Goal: Communication & Community: Share content

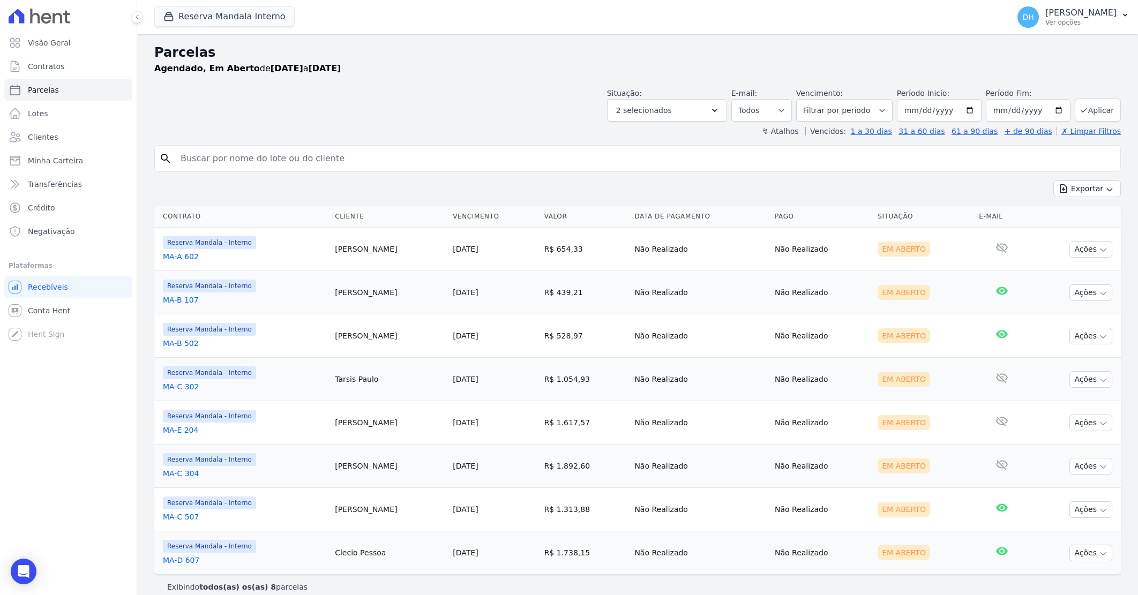
select select
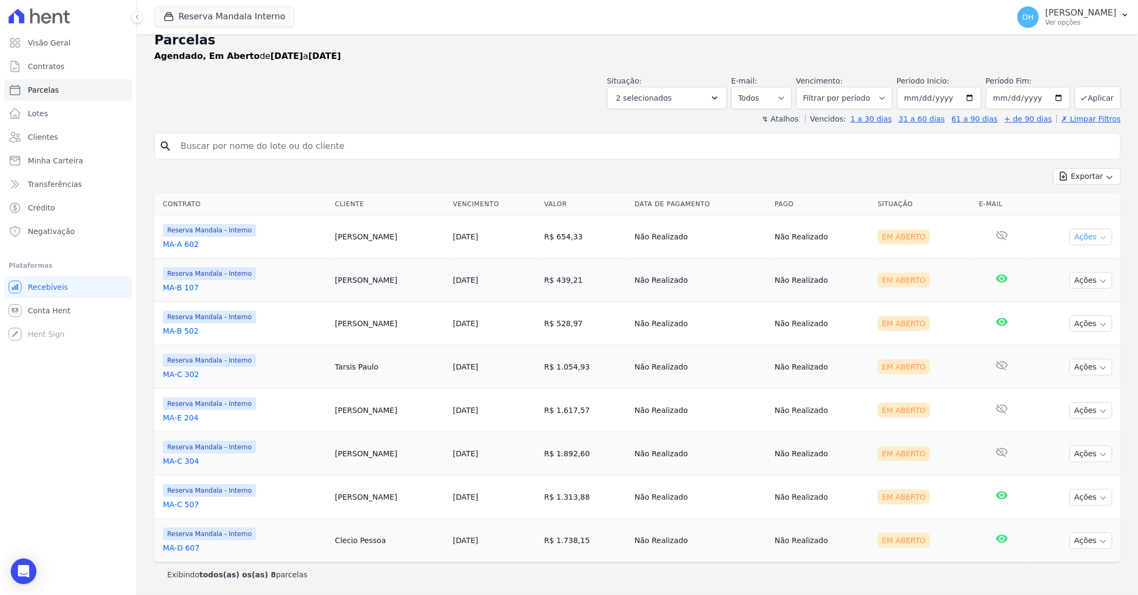
click at [1078, 236] on button "Ações" at bounding box center [1091, 237] width 43 height 17
click at [1055, 301] on link "Enviar whatsapp" at bounding box center [1086, 302] width 103 height 20
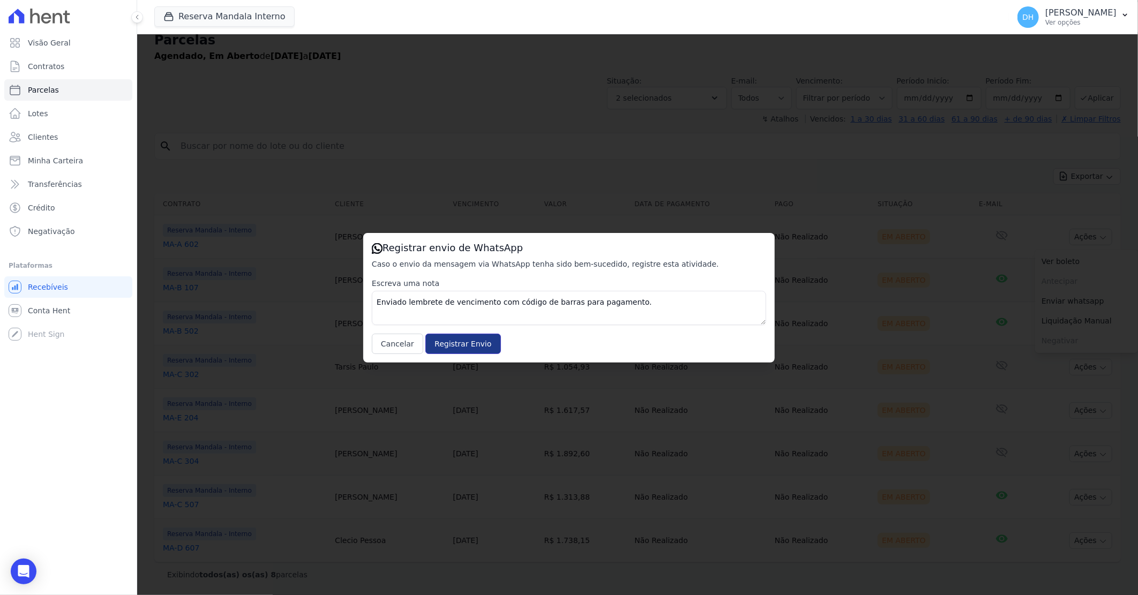
click at [443, 338] on input "Registrar Envio" at bounding box center [463, 344] width 75 height 20
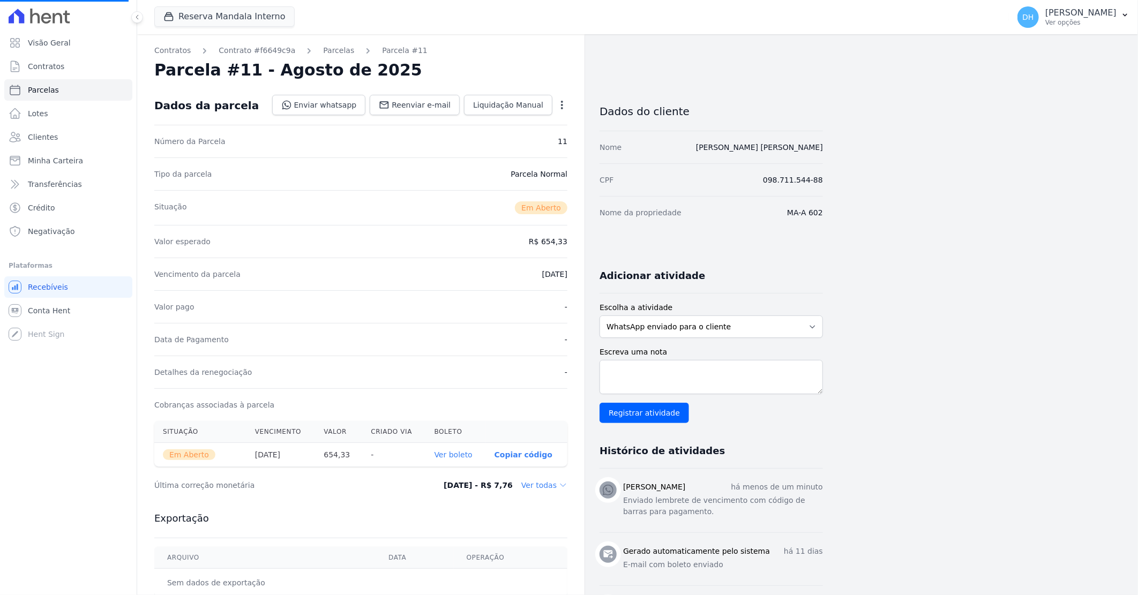
select select
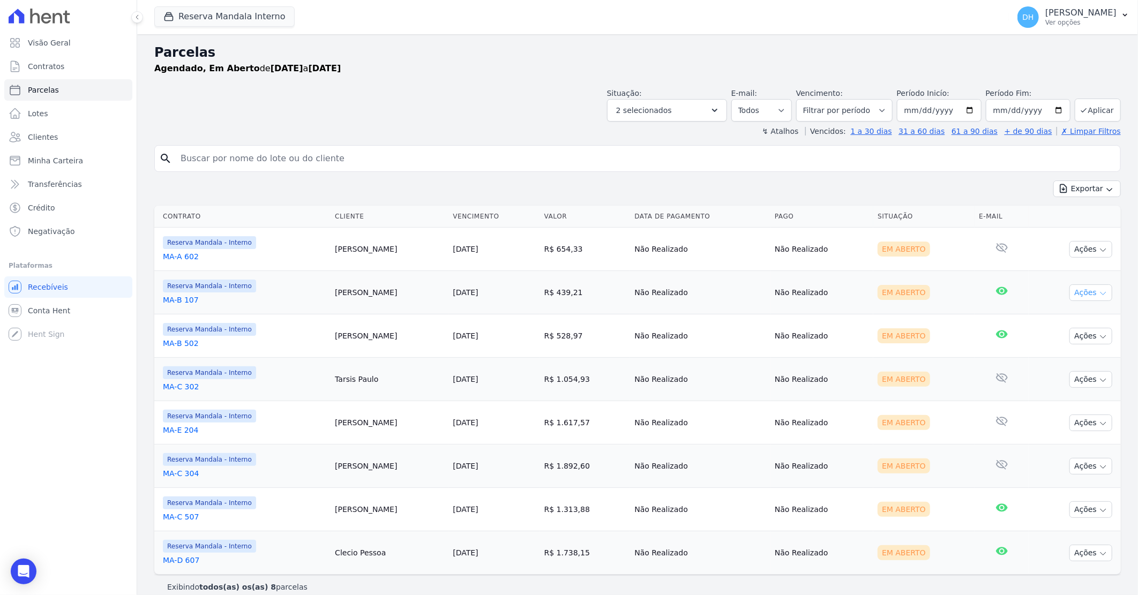
click at [1071, 296] on button "Ações" at bounding box center [1091, 293] width 43 height 17
click at [1058, 357] on link "Enviar whatsapp" at bounding box center [1086, 357] width 103 height 20
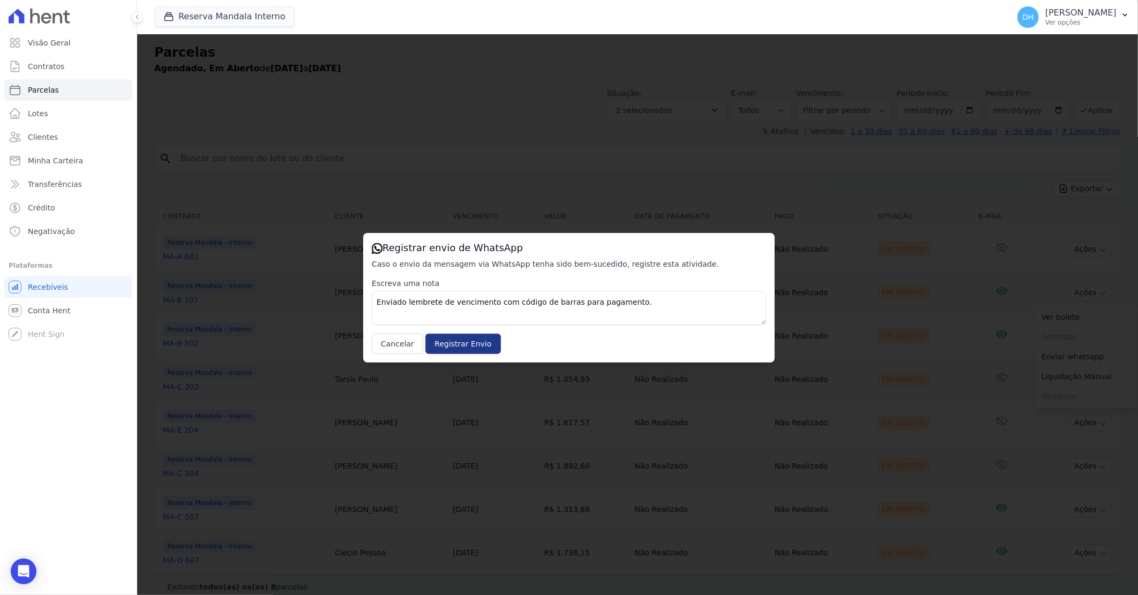
click at [451, 342] on input "Registrar Envio" at bounding box center [463, 344] width 75 height 20
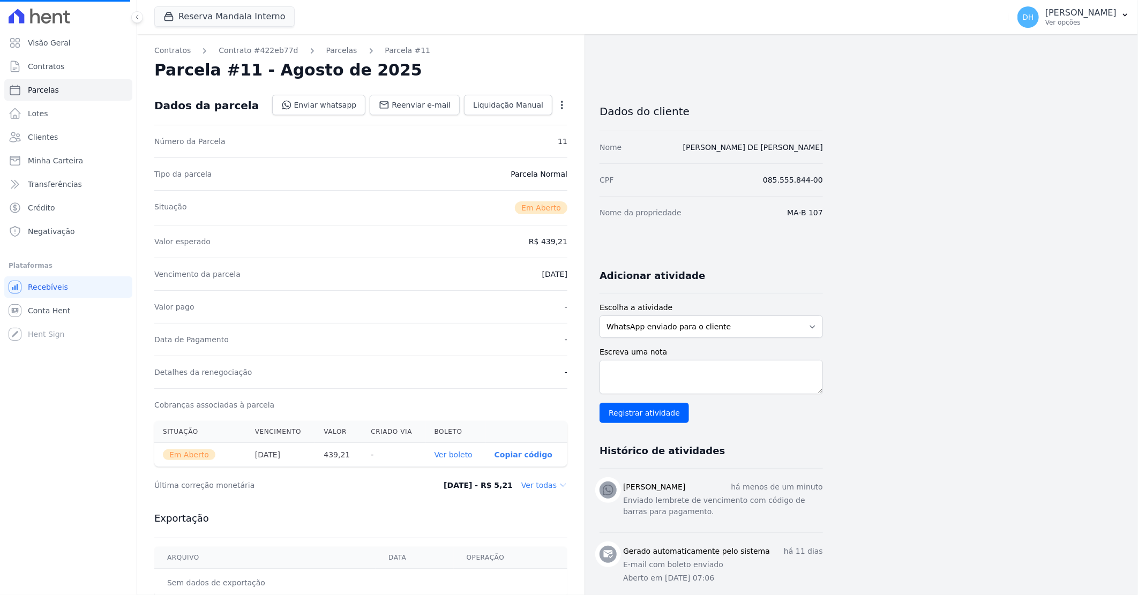
select select
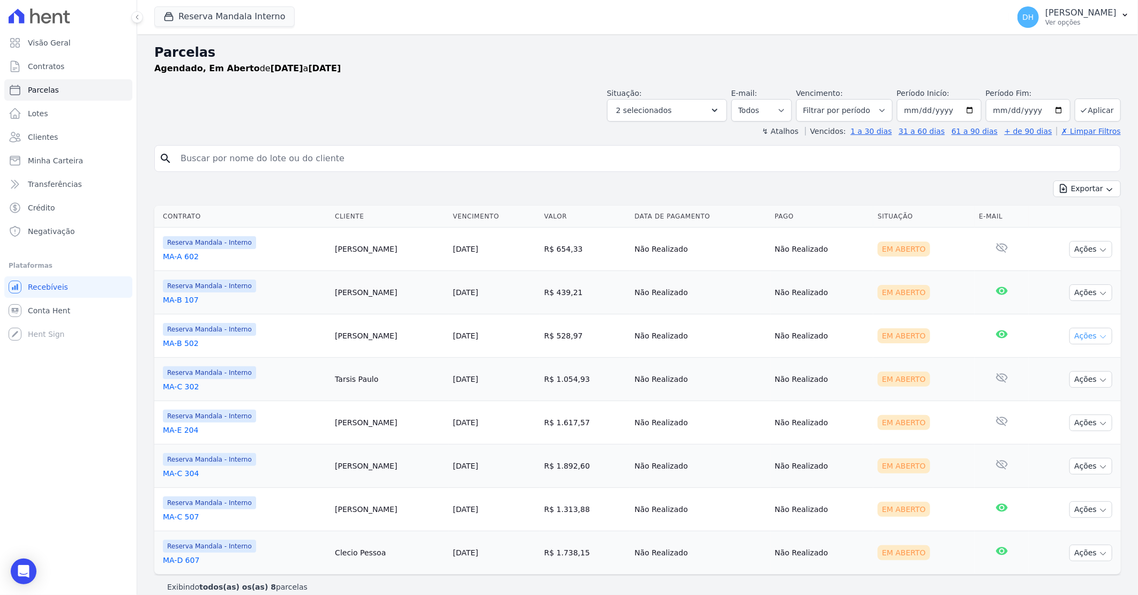
click at [1076, 335] on button "Ações" at bounding box center [1091, 336] width 43 height 17
click at [1049, 403] on link "Enviar whatsapp" at bounding box center [1086, 401] width 103 height 20
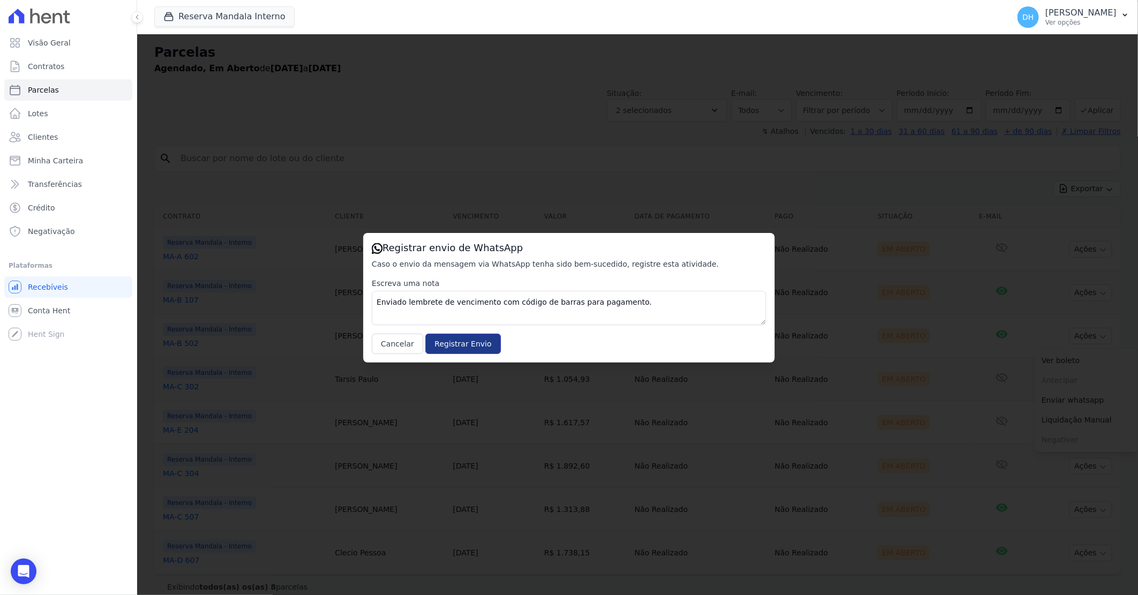
click at [466, 338] on input "Registrar Envio" at bounding box center [463, 344] width 75 height 20
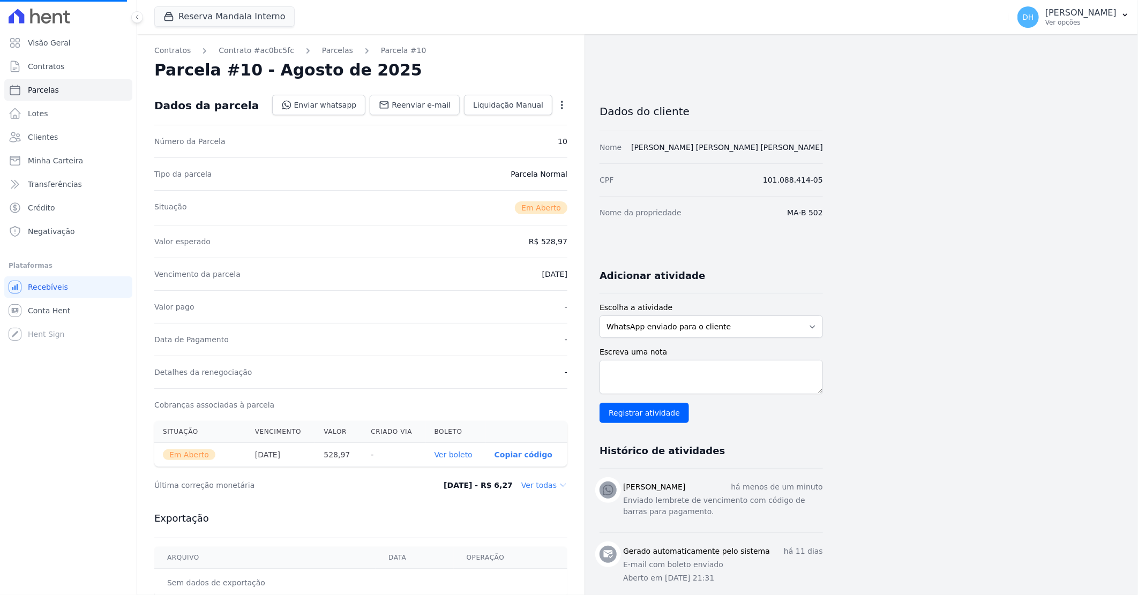
select select
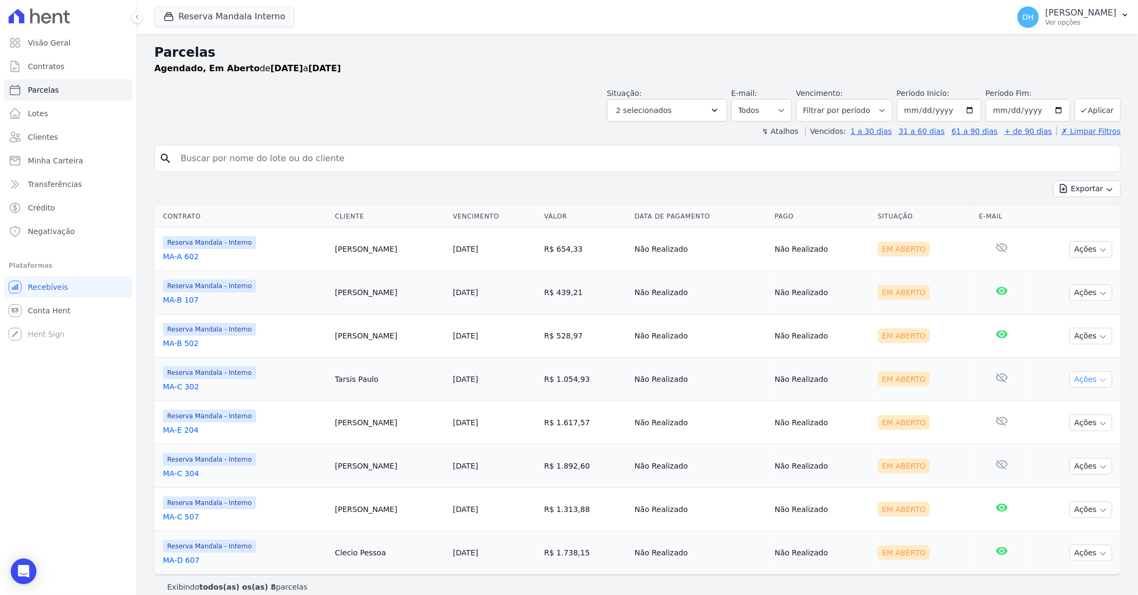
click at [1090, 377] on button "Ações" at bounding box center [1091, 379] width 43 height 17
click at [1071, 444] on link "Enviar whatsapp" at bounding box center [1086, 444] width 103 height 20
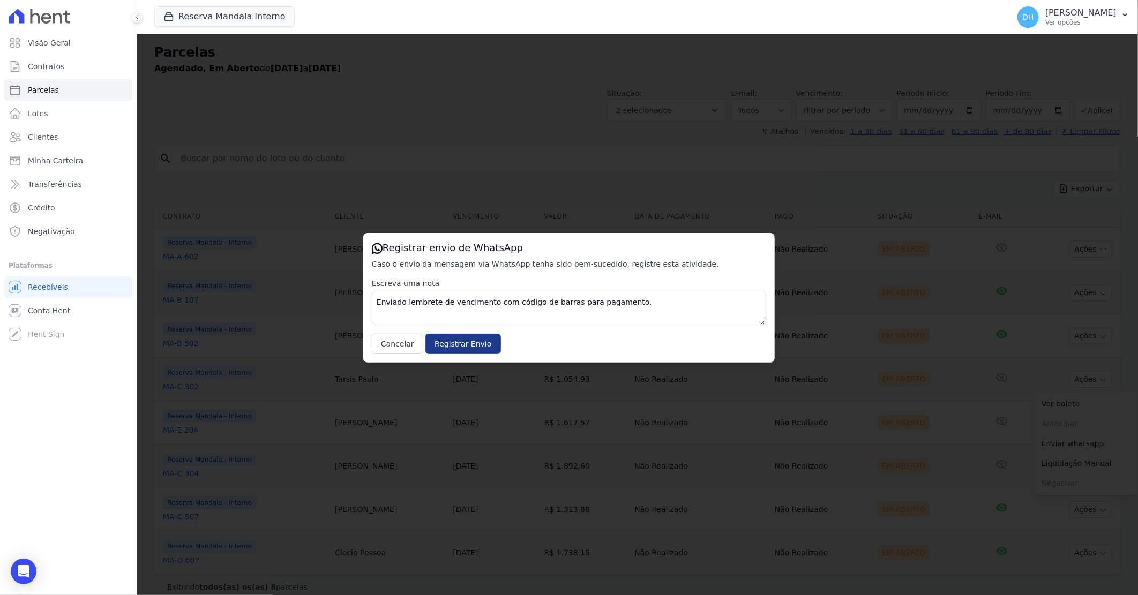
click at [452, 342] on input "Registrar Envio" at bounding box center [463, 344] width 75 height 20
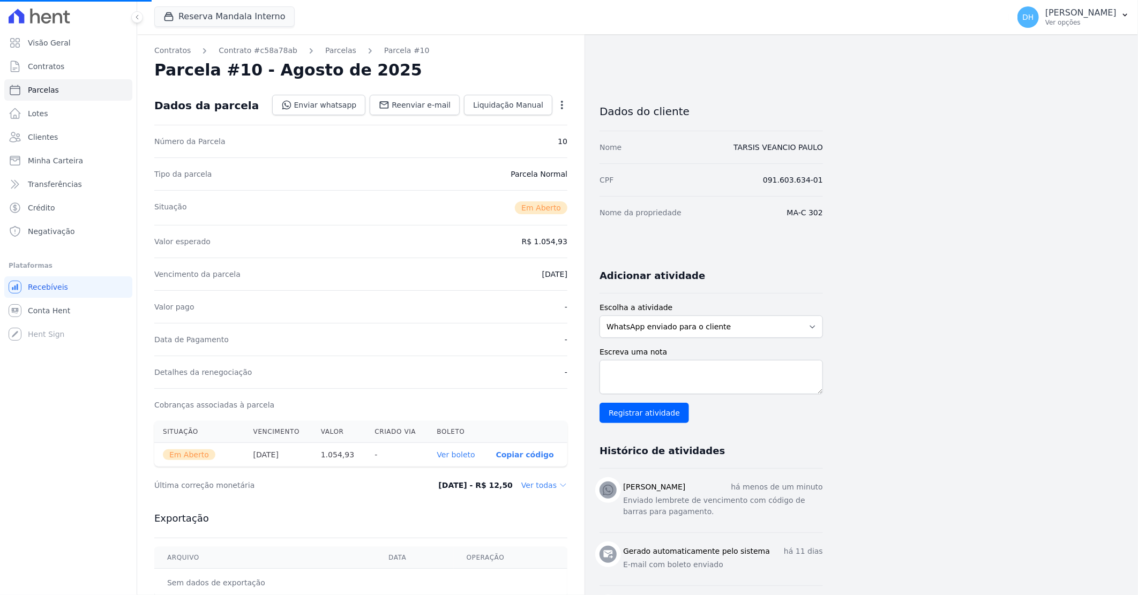
select select
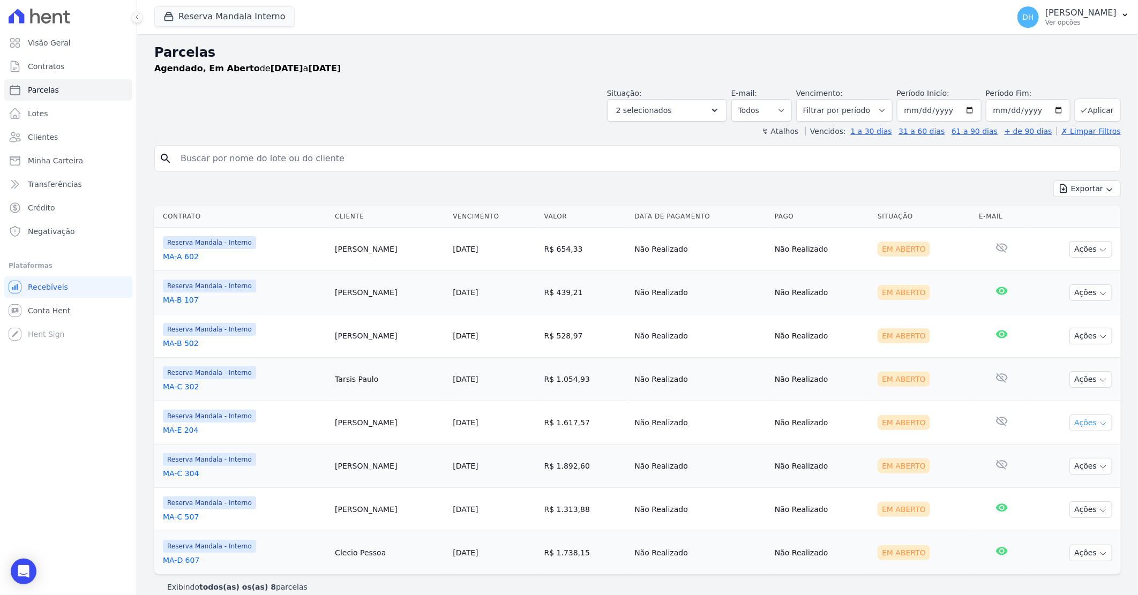
click at [1099, 427] on icon "button" at bounding box center [1103, 424] width 9 height 9
click at [1099, 420] on icon "button" at bounding box center [1103, 424] width 9 height 9
click at [996, 461] on icon at bounding box center [1002, 464] width 13 height 13
click at [587, 196] on div "Exportar Exportar PDF Exportar CSV" at bounding box center [637, 193] width 967 height 25
click at [1099, 423] on icon "button" at bounding box center [1103, 424] width 9 height 9
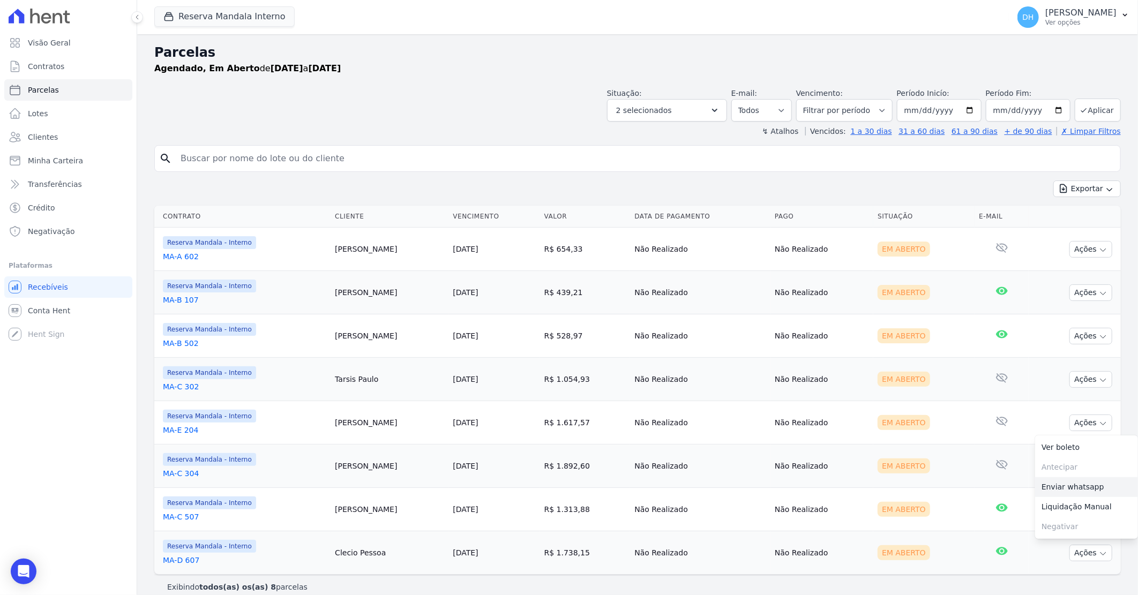
click at [1058, 488] on link "Enviar whatsapp" at bounding box center [1086, 488] width 103 height 20
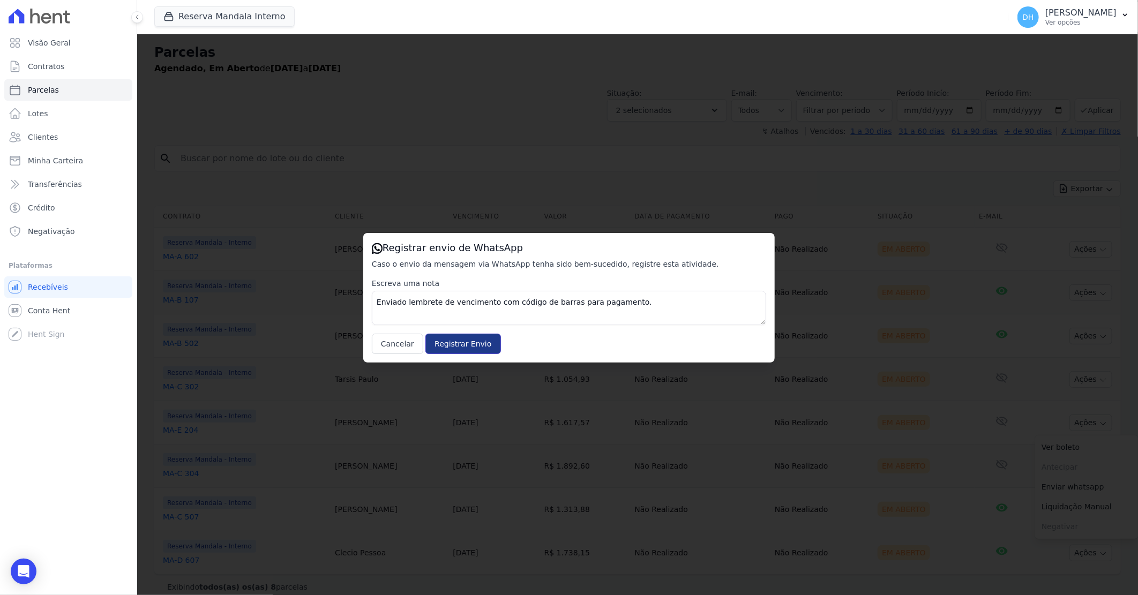
click at [448, 341] on input "Registrar Envio" at bounding box center [463, 344] width 75 height 20
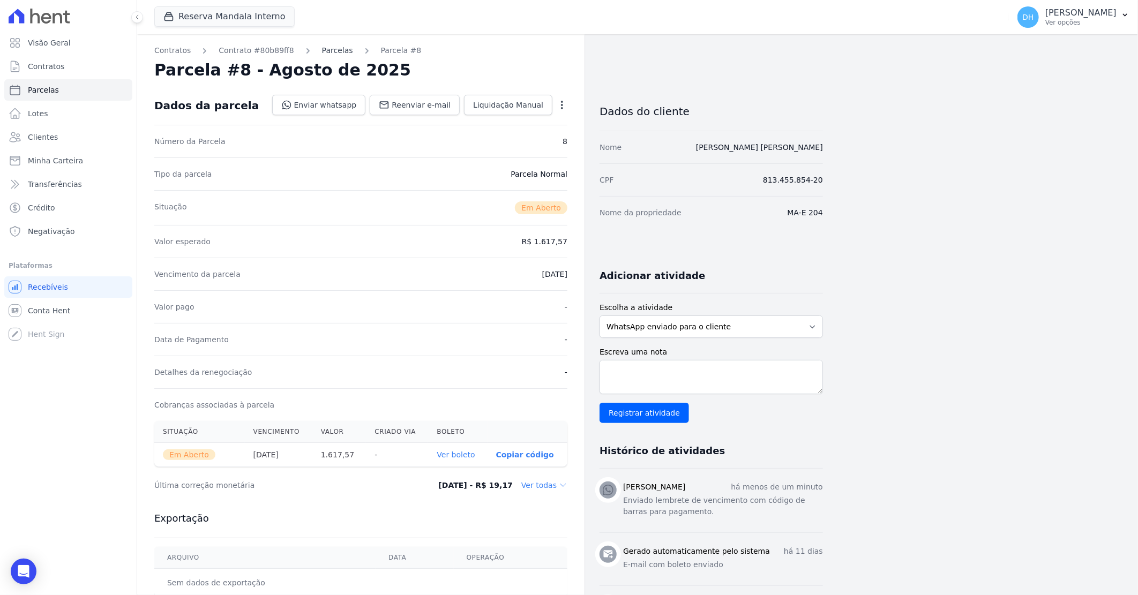
click at [329, 52] on link "Parcelas" at bounding box center [337, 50] width 31 height 11
select select
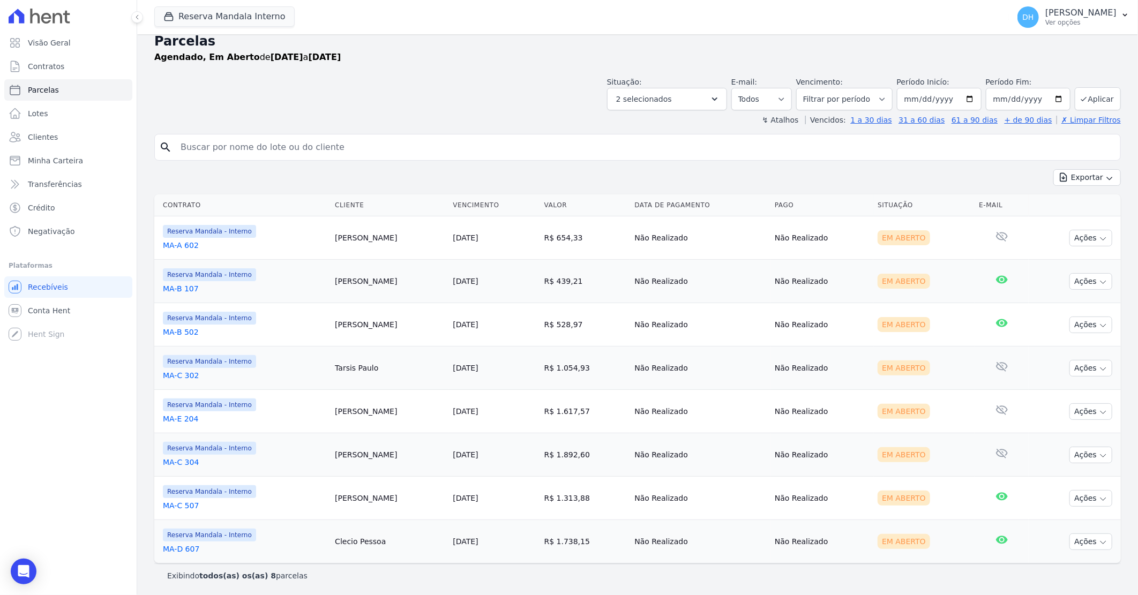
scroll to position [13, 0]
click at [1070, 456] on button "Ações" at bounding box center [1091, 454] width 43 height 17
click at [1057, 520] on link "Enviar whatsapp" at bounding box center [1086, 519] width 103 height 20
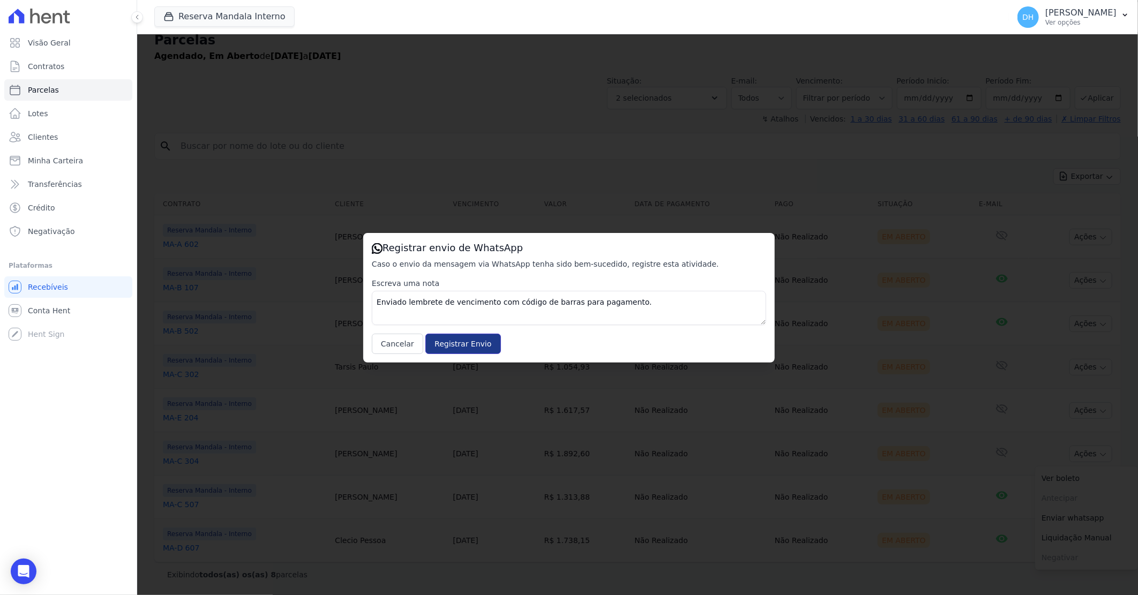
click at [438, 343] on input "Registrar Envio" at bounding box center [463, 344] width 75 height 20
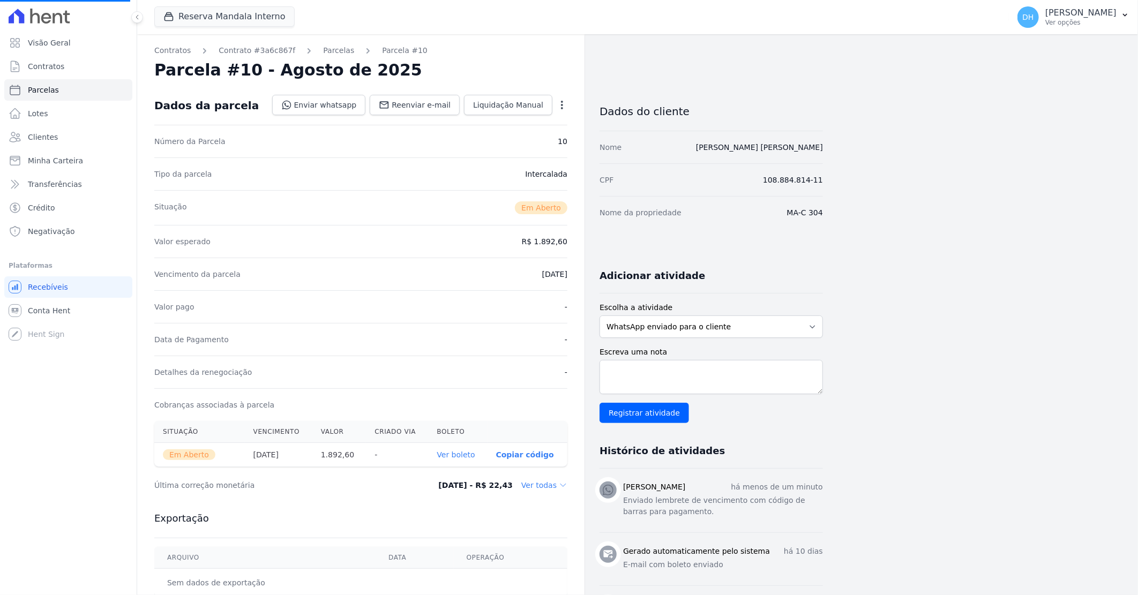
select select
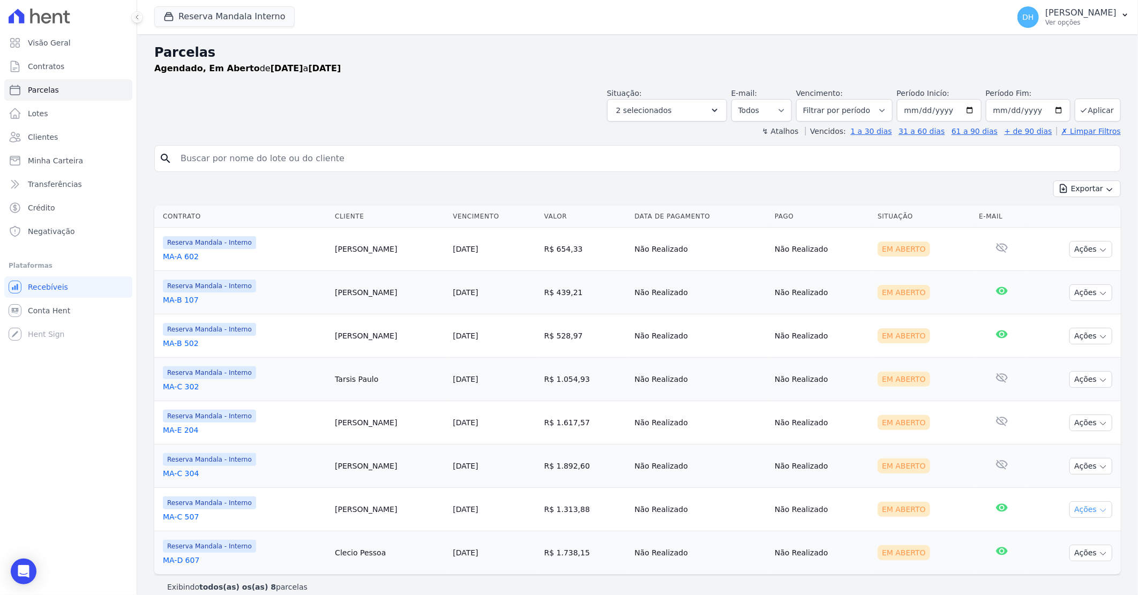
click at [1088, 508] on button "Ações" at bounding box center [1091, 510] width 43 height 17
click at [1061, 569] on link "Enviar whatsapp" at bounding box center [1086, 574] width 103 height 20
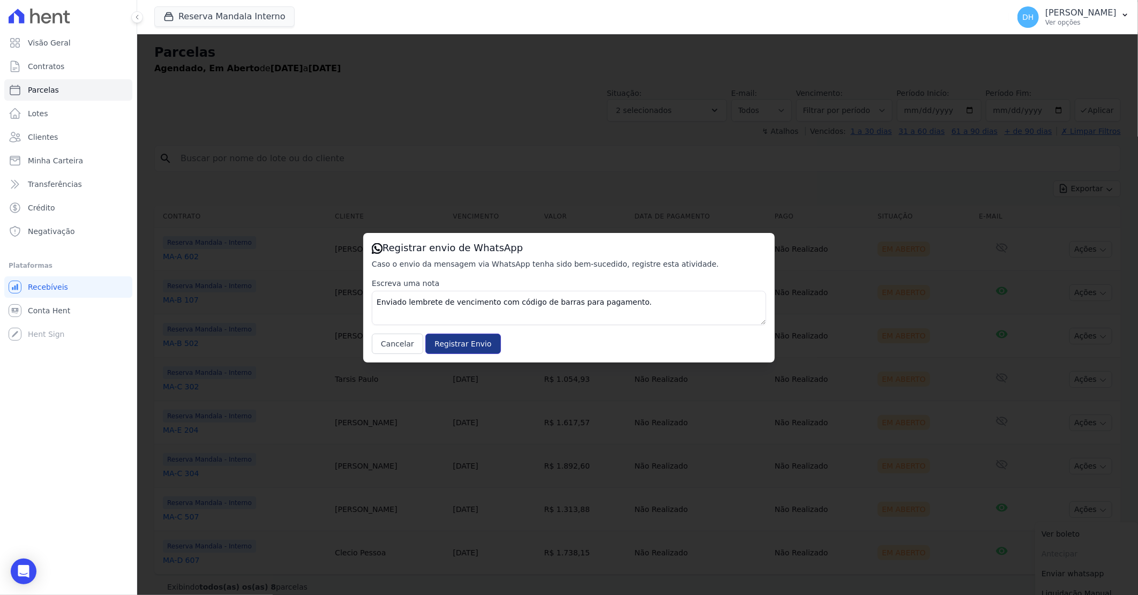
click at [442, 353] on input "Registrar Envio" at bounding box center [463, 344] width 75 height 20
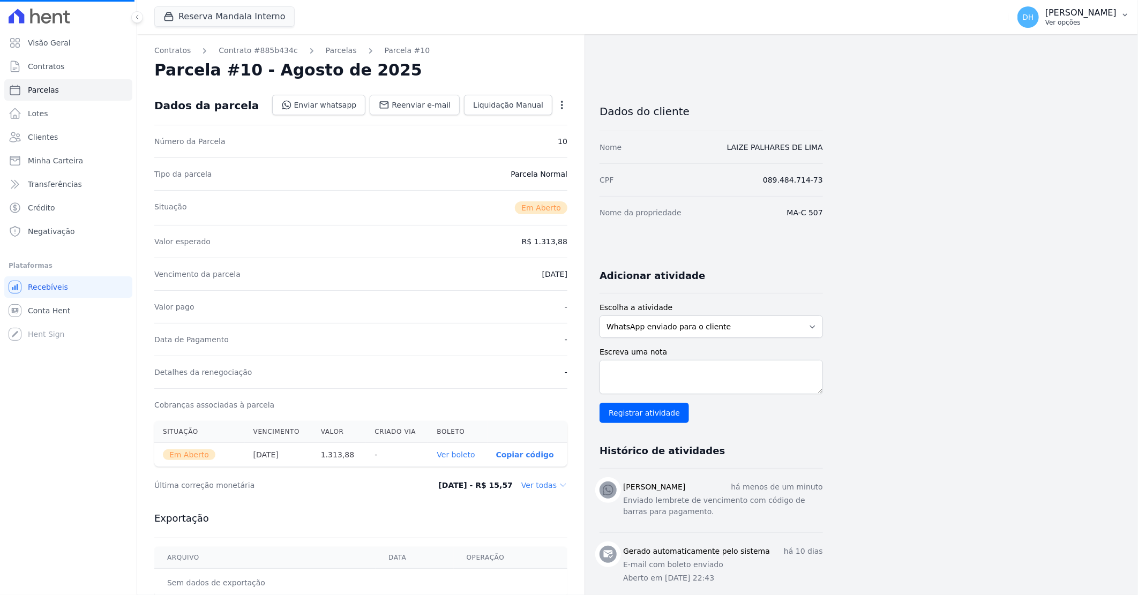
select select
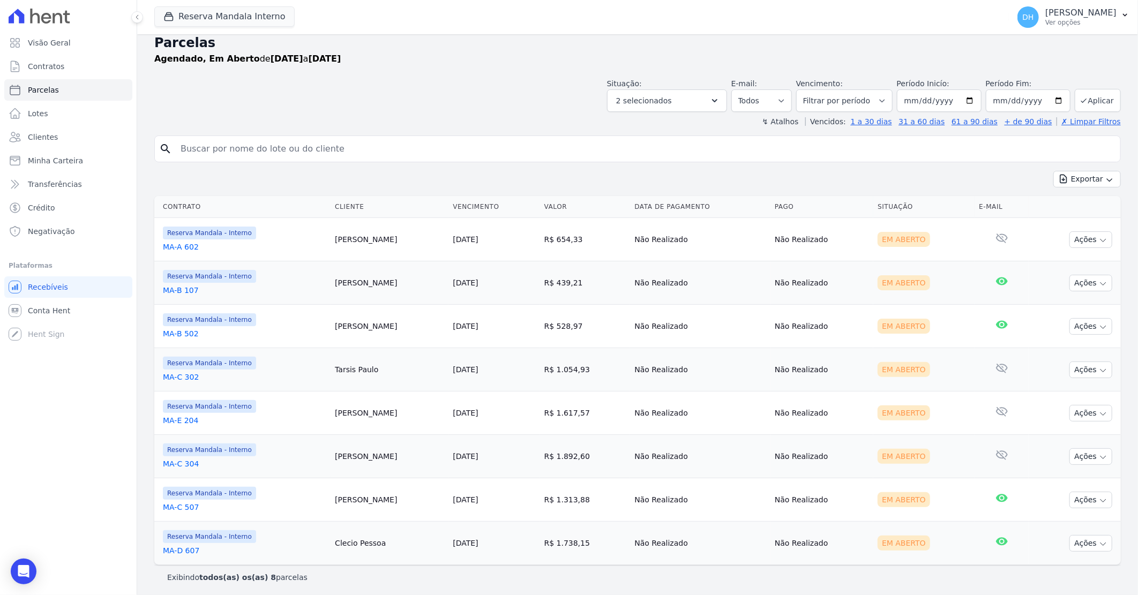
scroll to position [13, 0]
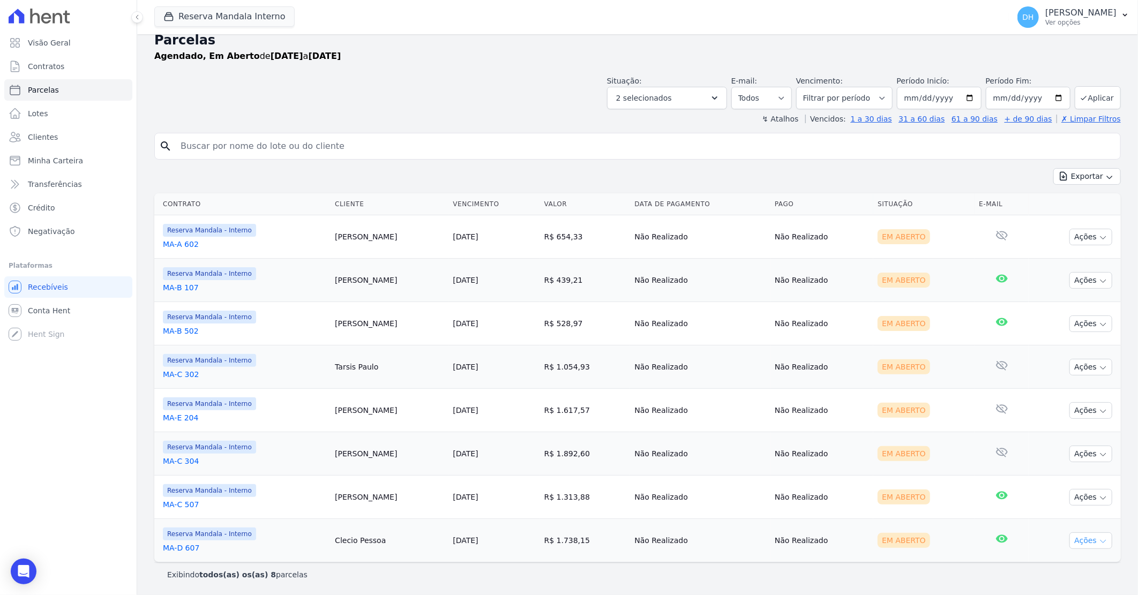
click at [1099, 539] on icon "button" at bounding box center [1103, 542] width 9 height 9
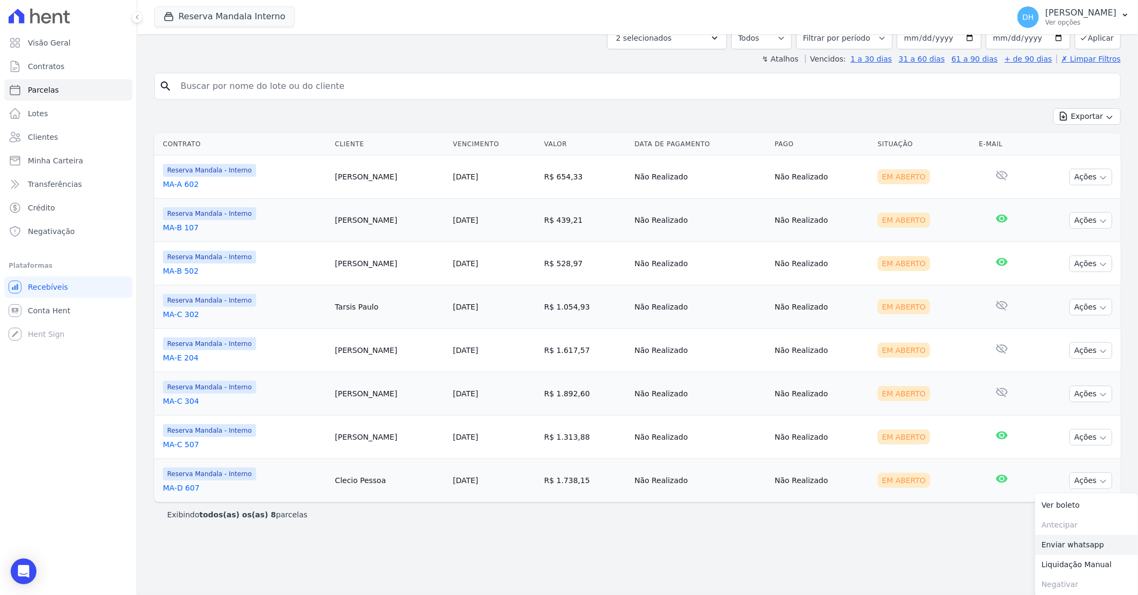
click at [1080, 544] on link "Enviar whatsapp" at bounding box center [1086, 545] width 103 height 20
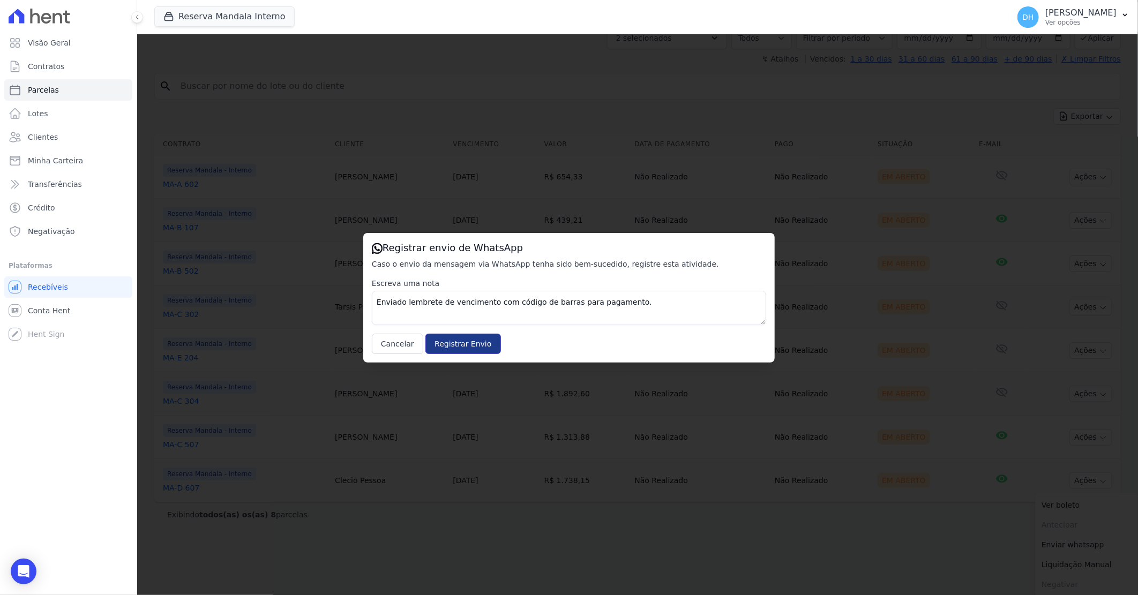
click at [449, 345] on input "Registrar Envio" at bounding box center [463, 344] width 75 height 20
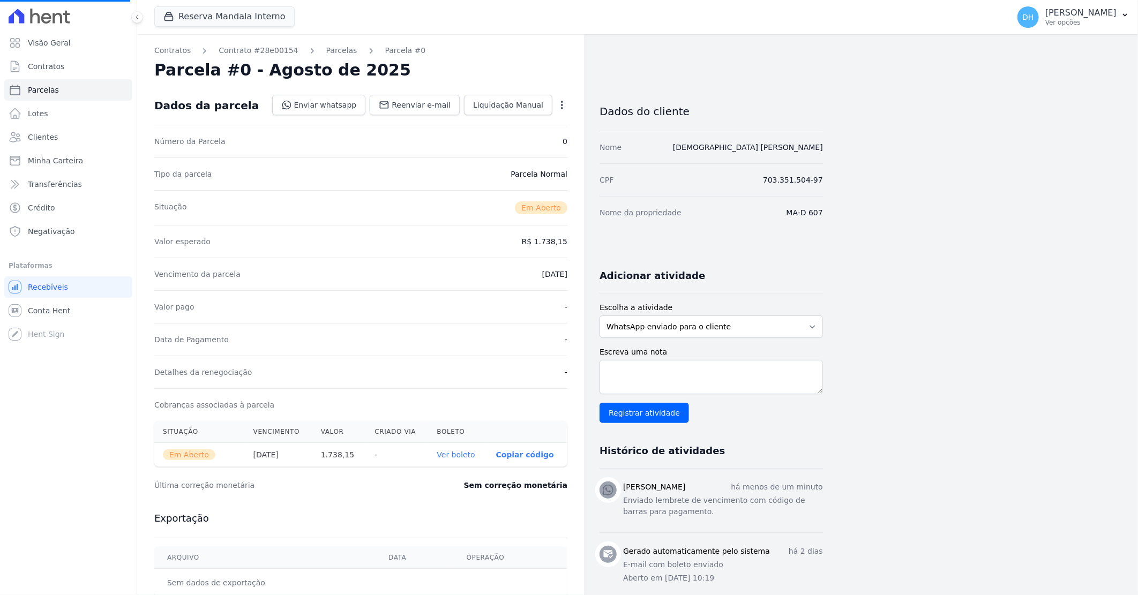
select select
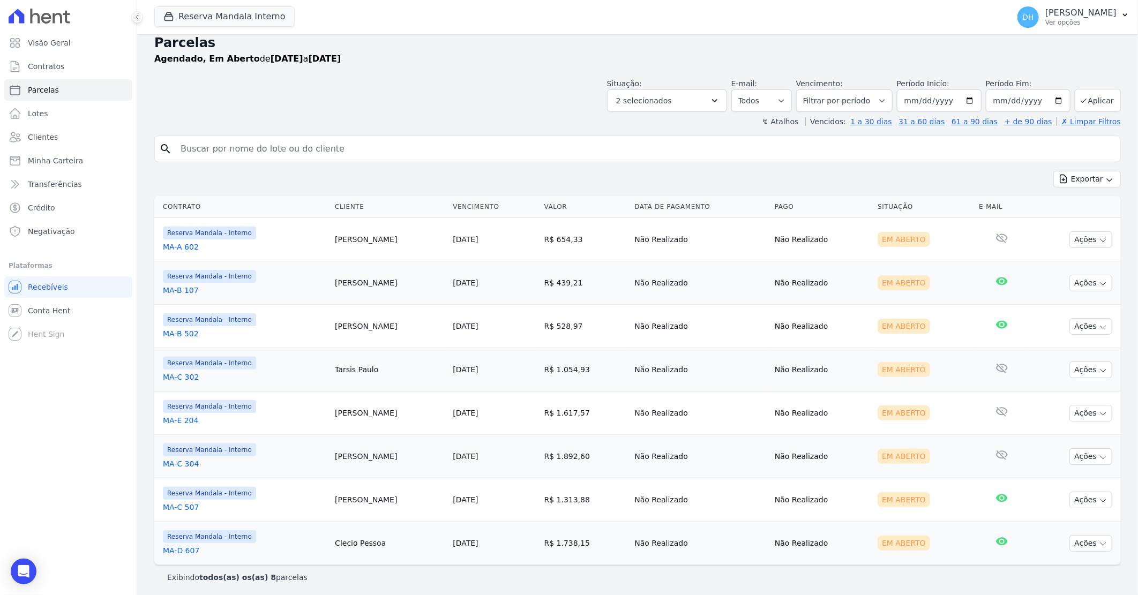
scroll to position [13, 0]
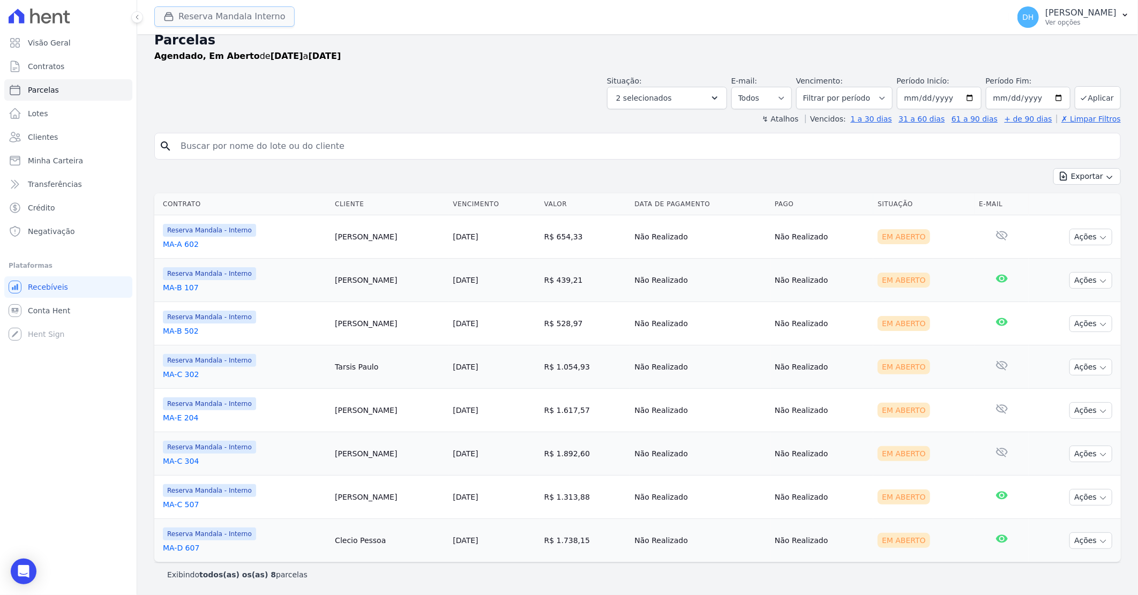
click at [252, 22] on button "Reserva Mandala Interno" at bounding box center [224, 16] width 140 height 20
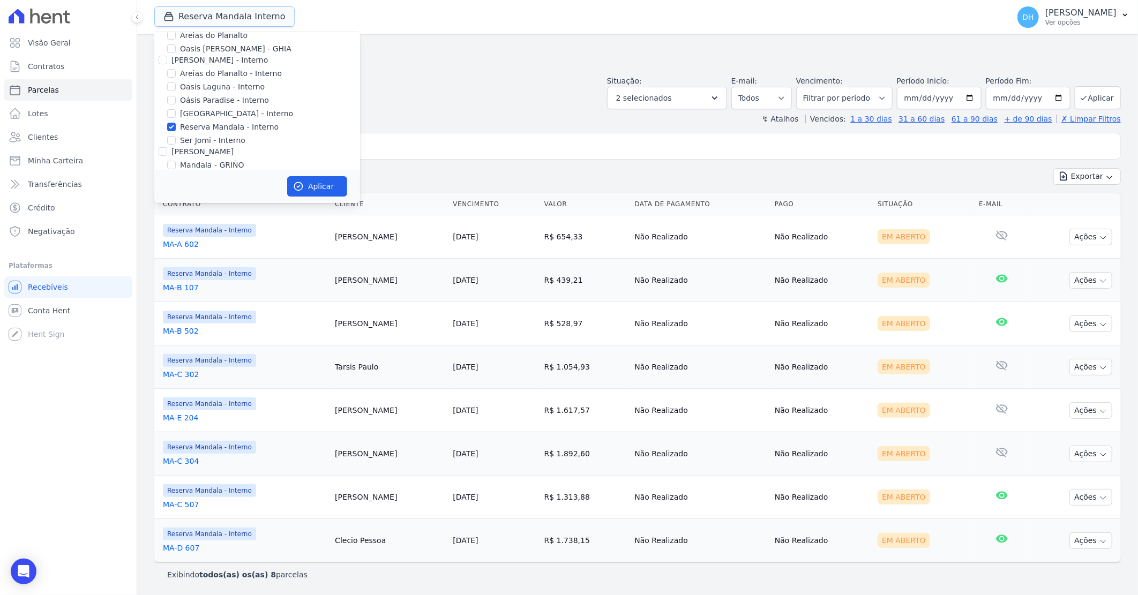
scroll to position [59, 0]
click at [172, 129] on input "Mandala - GRIÑO" at bounding box center [171, 129] width 9 height 9
checkbox input "true"
click at [173, 91] on input "Reserva Mandala - Interno" at bounding box center [171, 91] width 9 height 9
checkbox input "false"
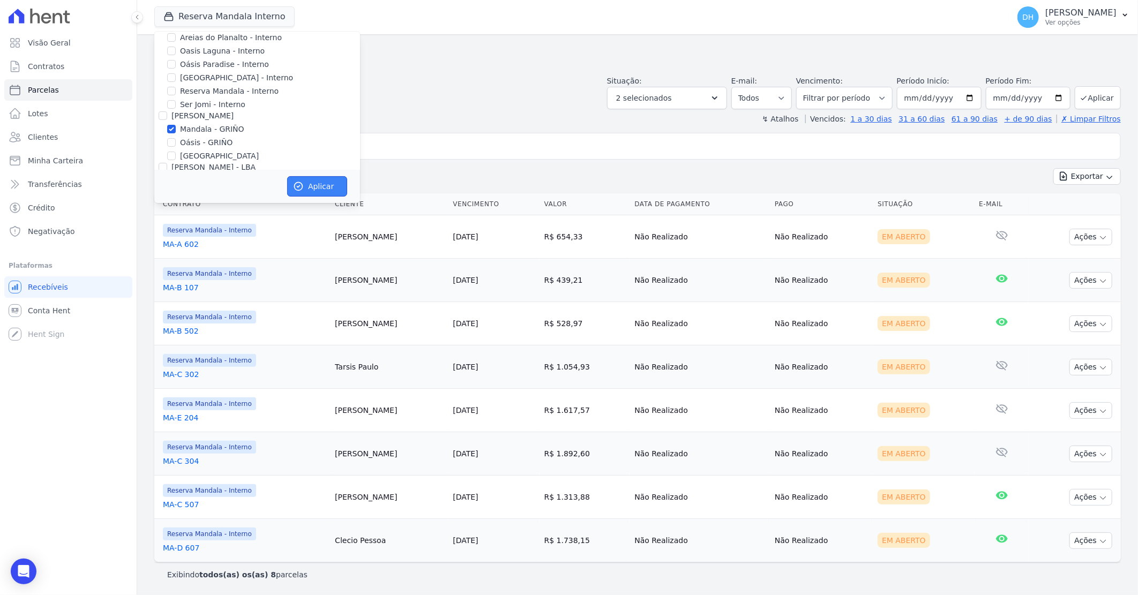
click at [320, 189] on button "Aplicar" at bounding box center [317, 186] width 60 height 20
select select
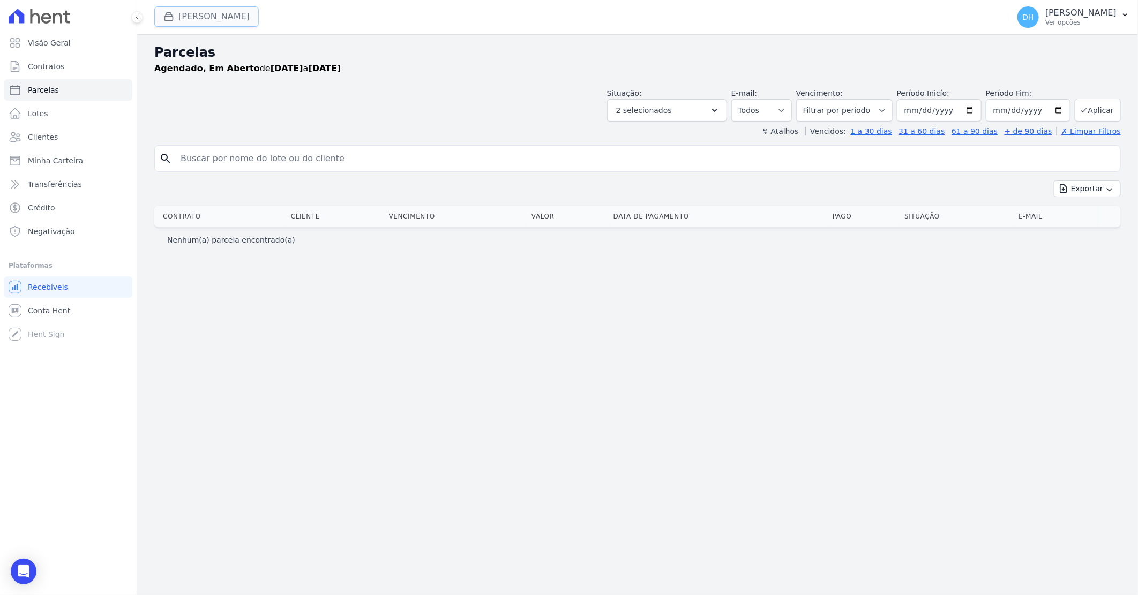
click at [221, 14] on button "Mandala Griño" at bounding box center [206, 16] width 105 height 20
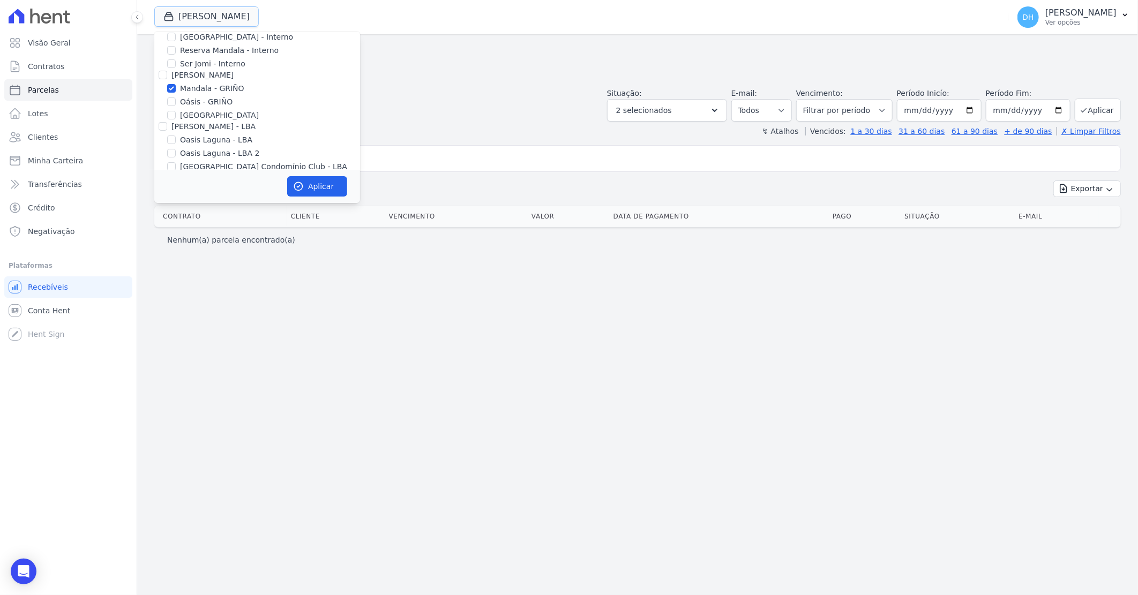
scroll to position [138, 0]
click at [174, 64] on input "Oásis - GRIÑO" at bounding box center [171, 64] width 9 height 9
checkbox input "true"
click at [174, 51] on input "Mandala - GRIÑO" at bounding box center [171, 51] width 9 height 9
checkbox input "false"
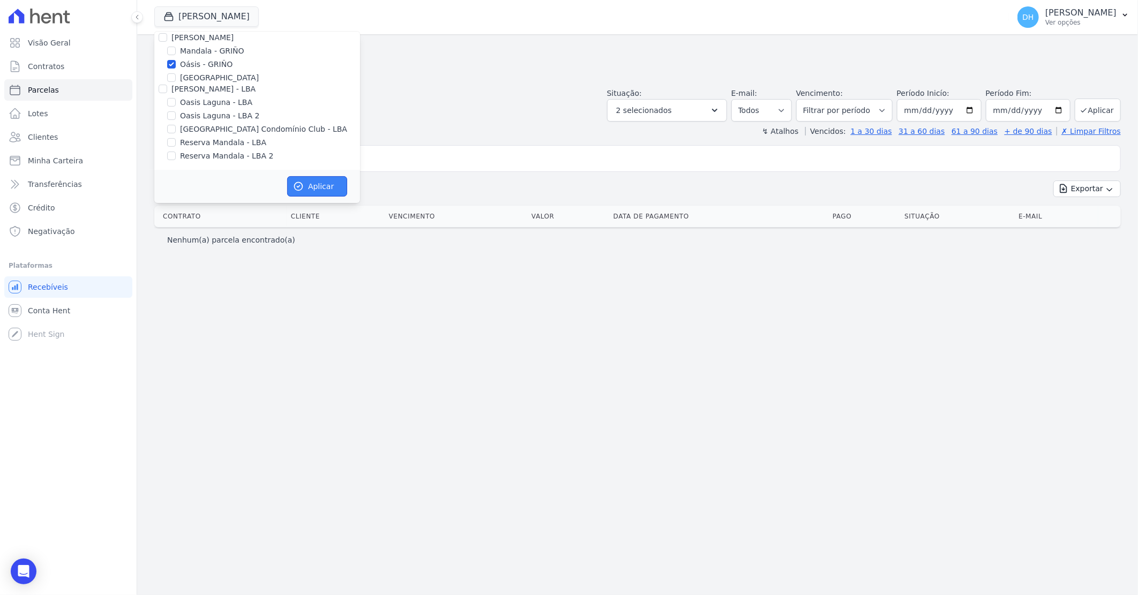
click at [308, 185] on button "Aplicar" at bounding box center [317, 186] width 60 height 20
select select
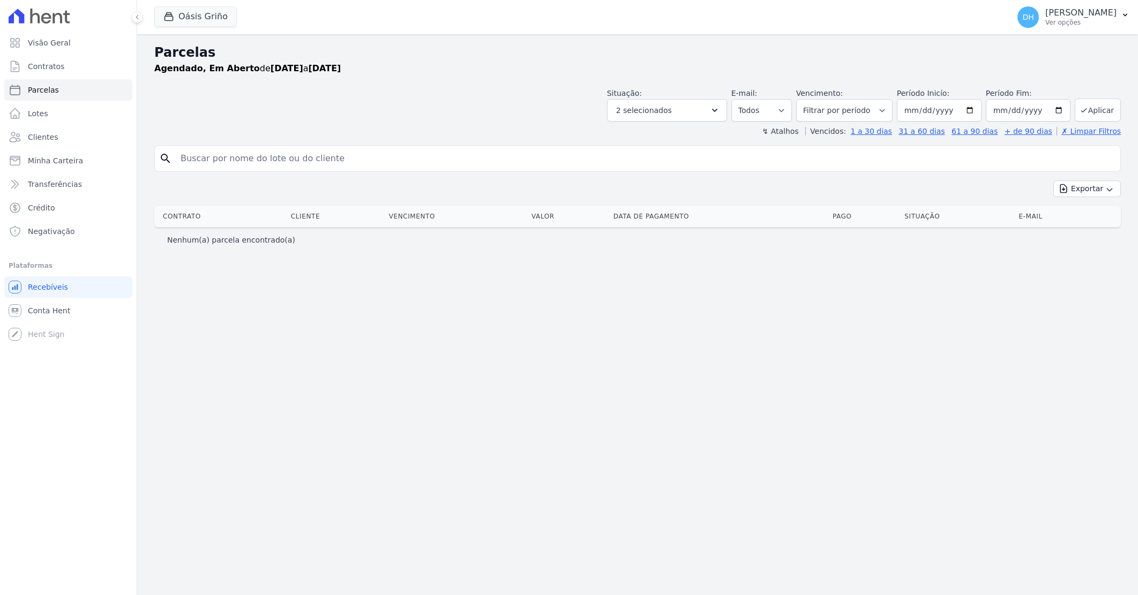
select select
click at [193, 17] on button "Oásis Griño" at bounding box center [195, 16] width 83 height 20
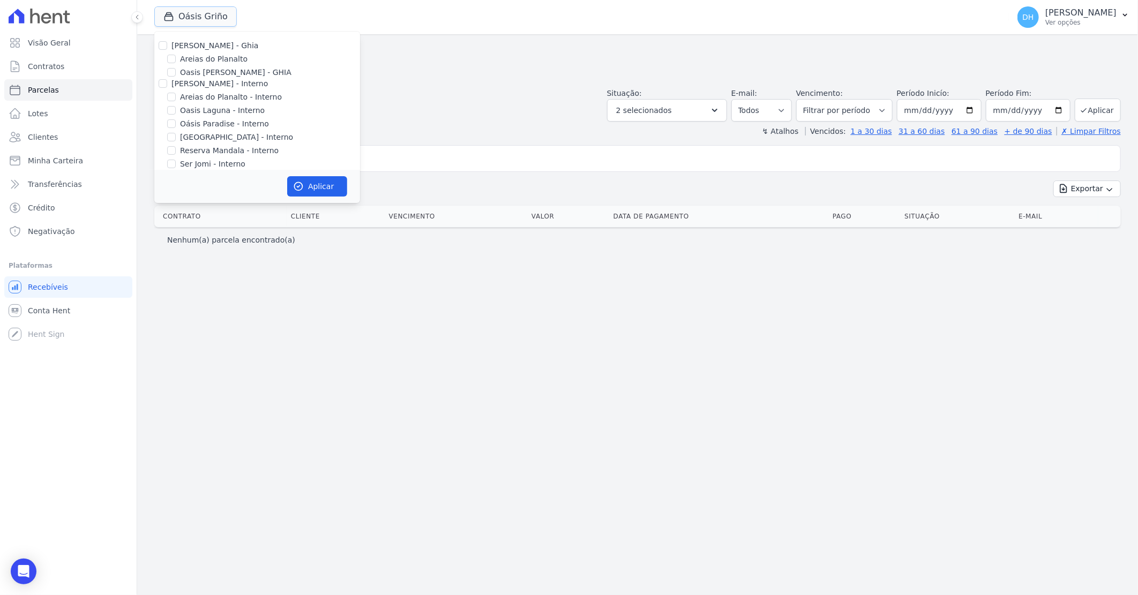
scroll to position [119, 0]
click at [174, 97] on input "[GEOGRAPHIC_DATA]" at bounding box center [171, 96] width 9 height 9
checkbox input "true"
click at [174, 83] on input "Oásis - GRIÑO" at bounding box center [171, 83] width 9 height 9
checkbox input "false"
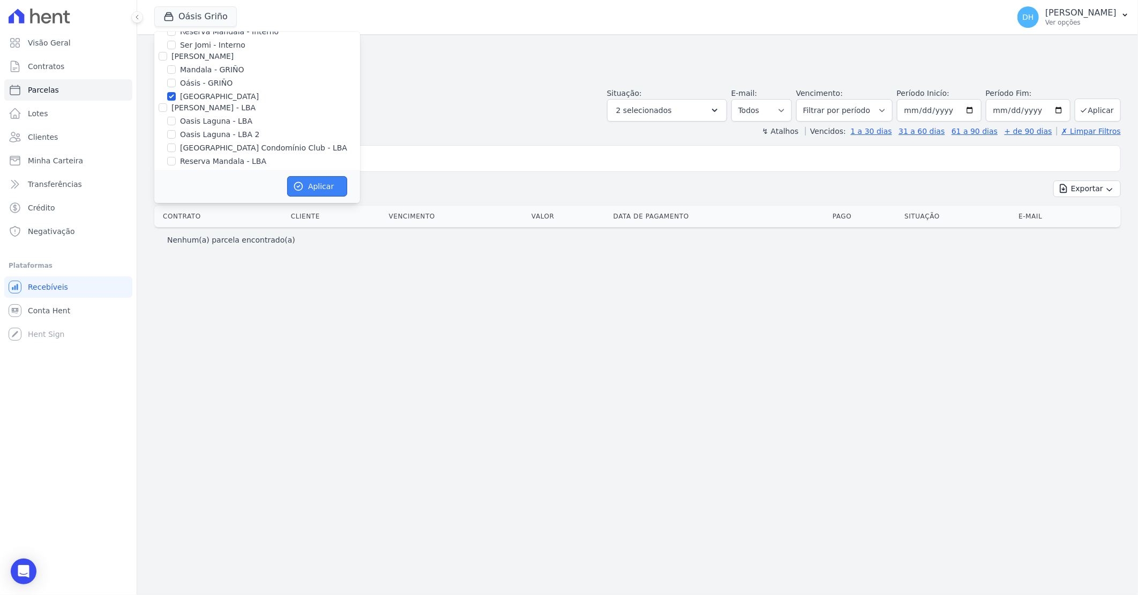
click at [305, 185] on button "Aplicar" at bounding box center [317, 186] width 60 height 20
select select
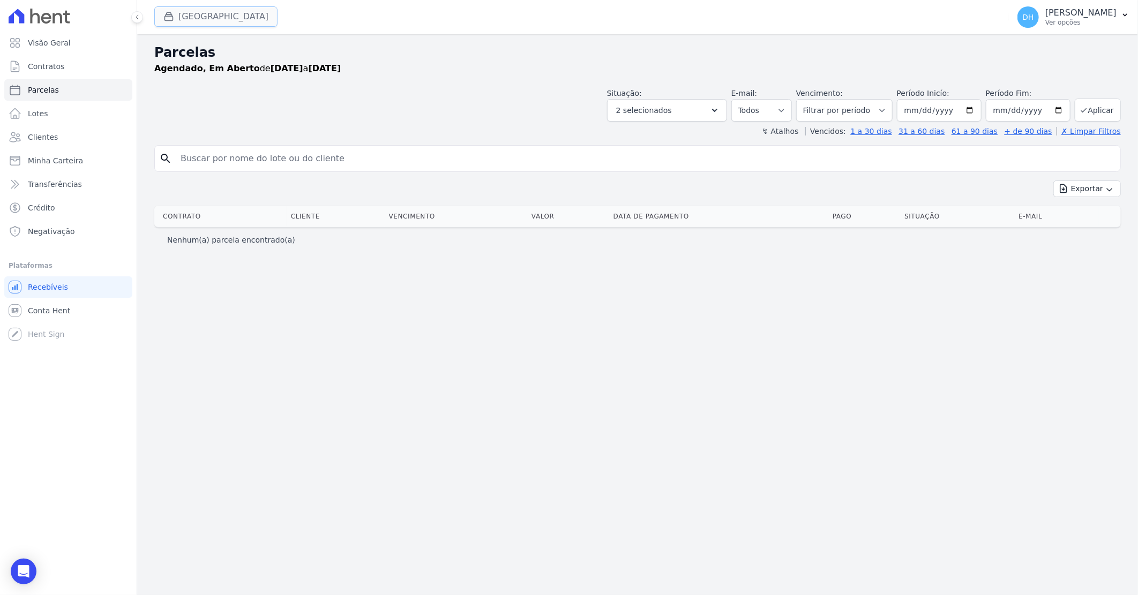
click at [207, 19] on button "[GEOGRAPHIC_DATA]" at bounding box center [215, 16] width 123 height 20
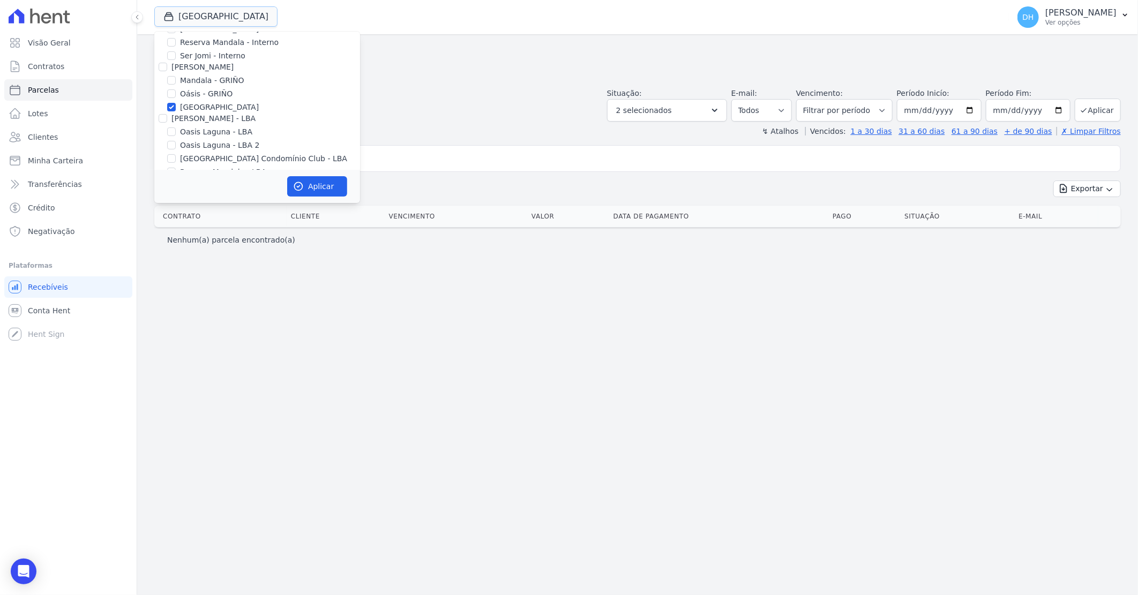
scroll to position [138, 0]
click at [167, 106] on div at bounding box center [171, 102] width 9 height 11
click at [173, 98] on input "Oasis Laguna - LBA" at bounding box center [171, 102] width 9 height 9
checkbox input "true"
click at [173, 113] on input "Oasis Laguna - LBA 2" at bounding box center [171, 115] width 9 height 9
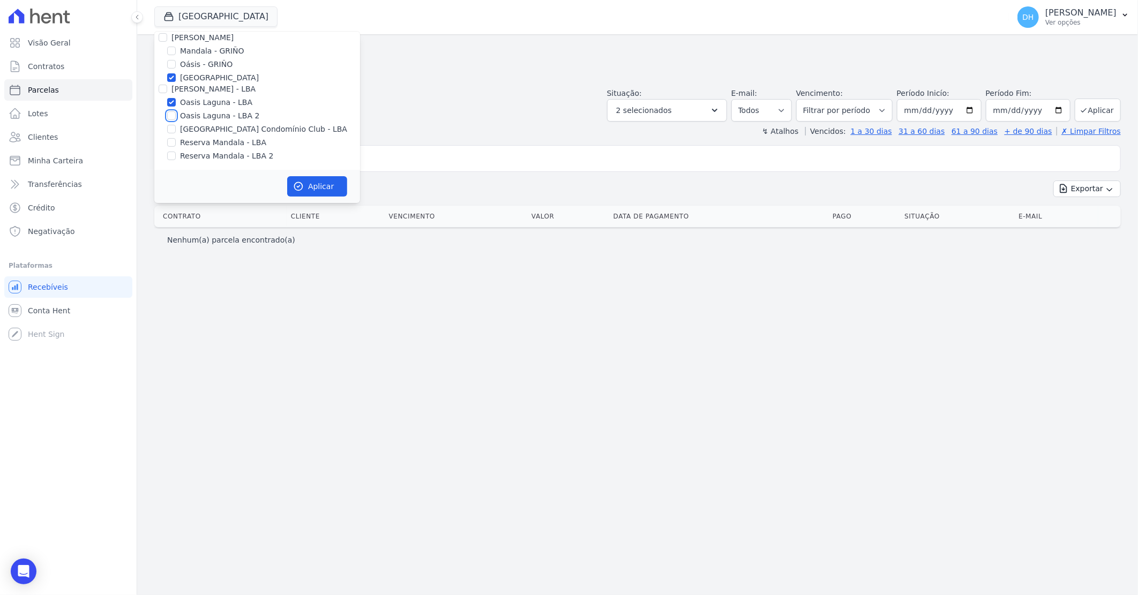
checkbox input "true"
click at [174, 77] on input "[GEOGRAPHIC_DATA]" at bounding box center [171, 77] width 9 height 9
checkbox input "false"
click at [318, 189] on button "Aplicar" at bounding box center [317, 186] width 60 height 20
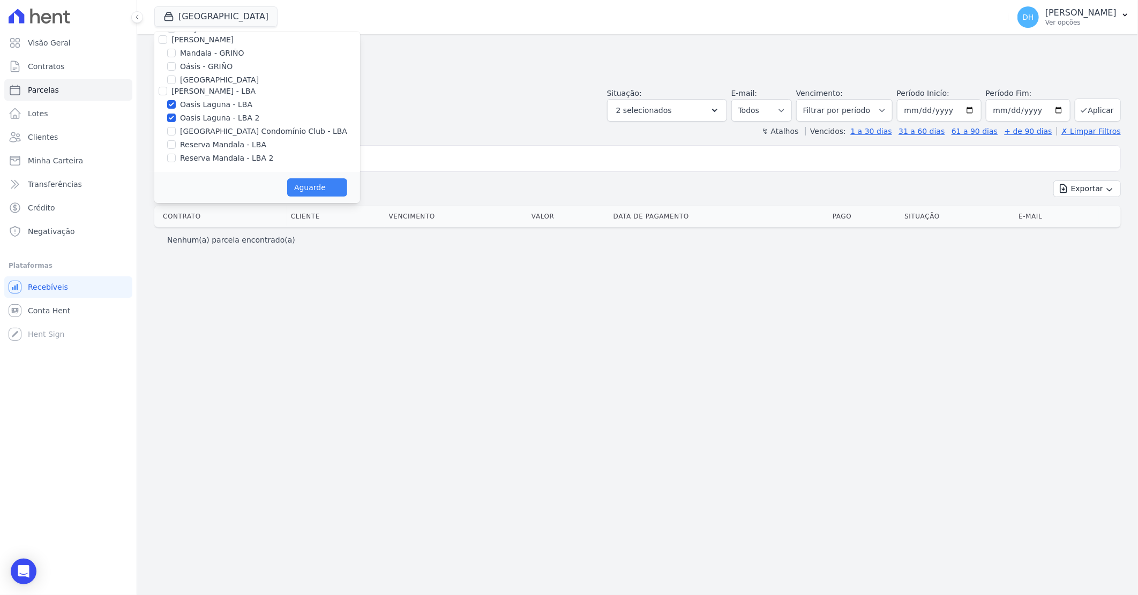
select select
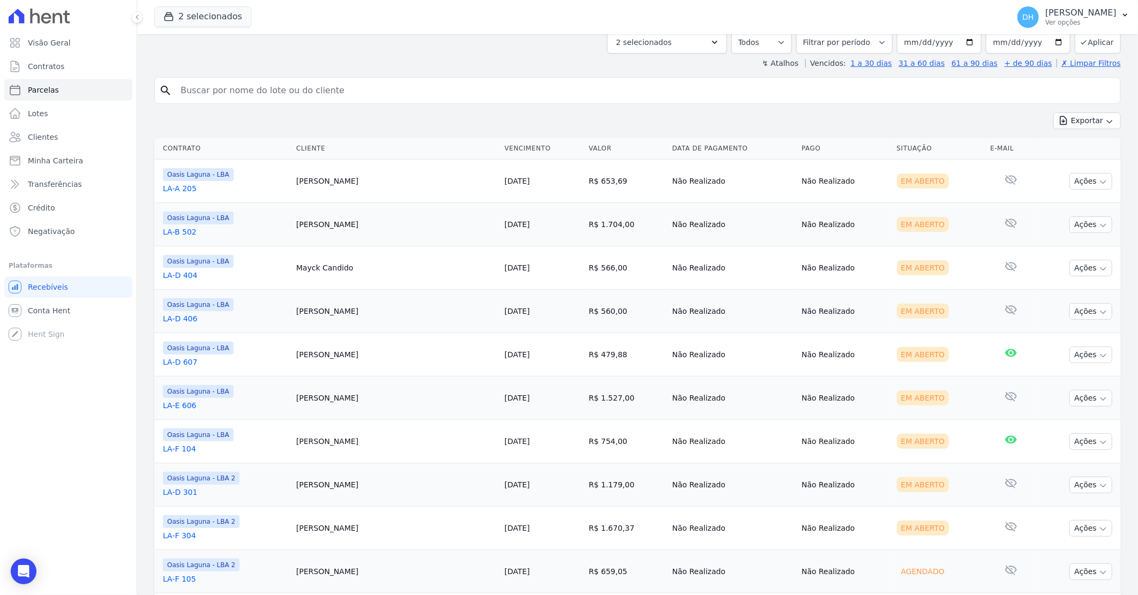
scroll to position [0, 0]
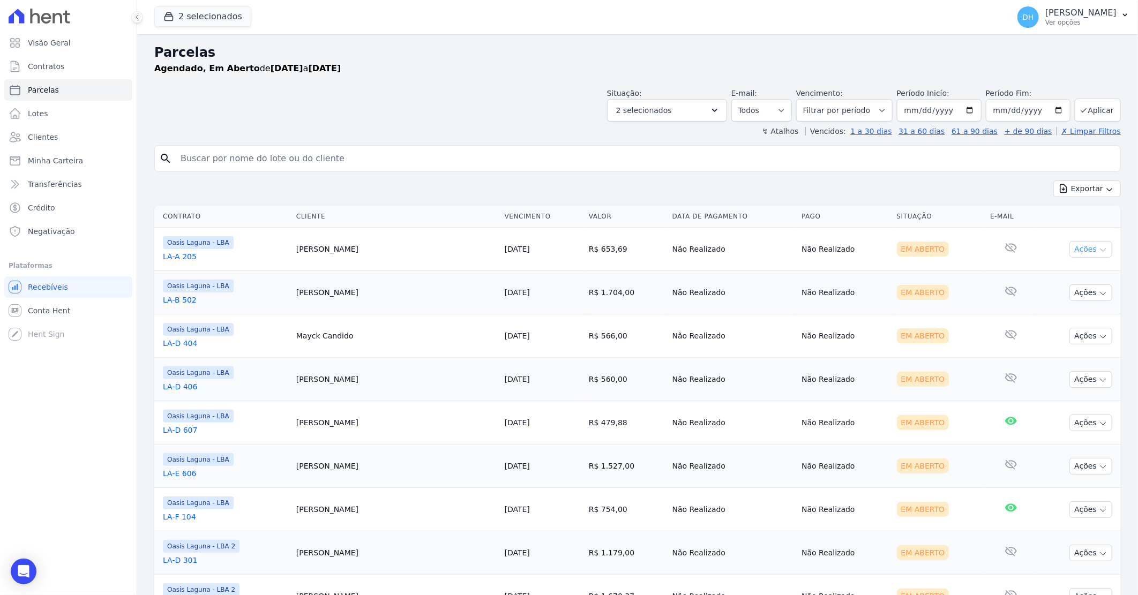
click at [1077, 250] on button "Ações" at bounding box center [1091, 249] width 43 height 17
click at [1049, 312] on link "Enviar whatsapp" at bounding box center [1086, 314] width 103 height 20
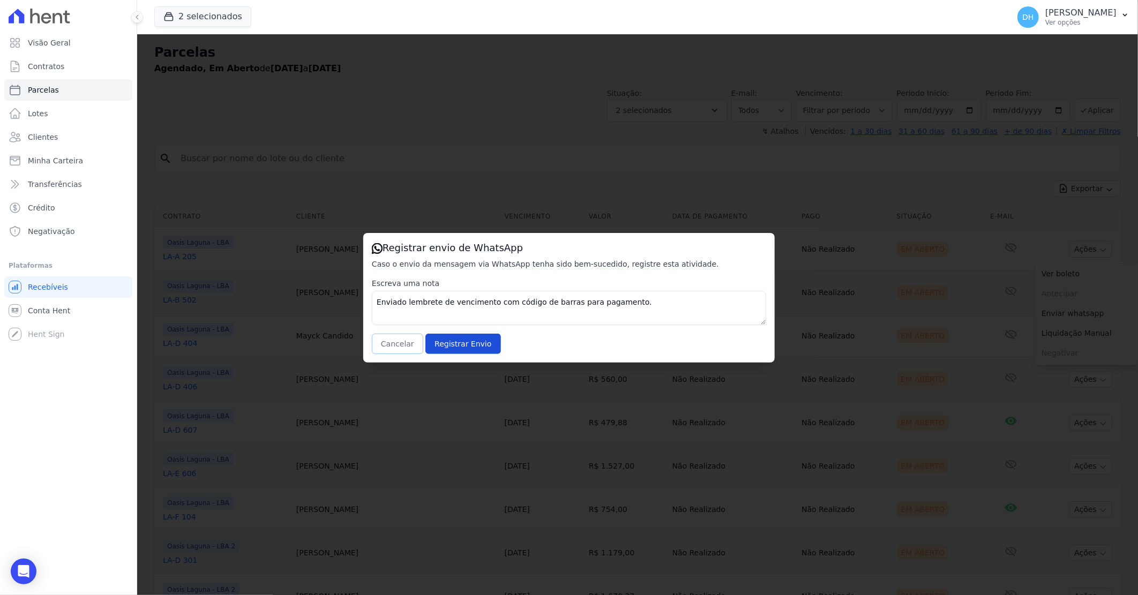
click at [398, 344] on button "Cancelar" at bounding box center [397, 344] width 51 height 20
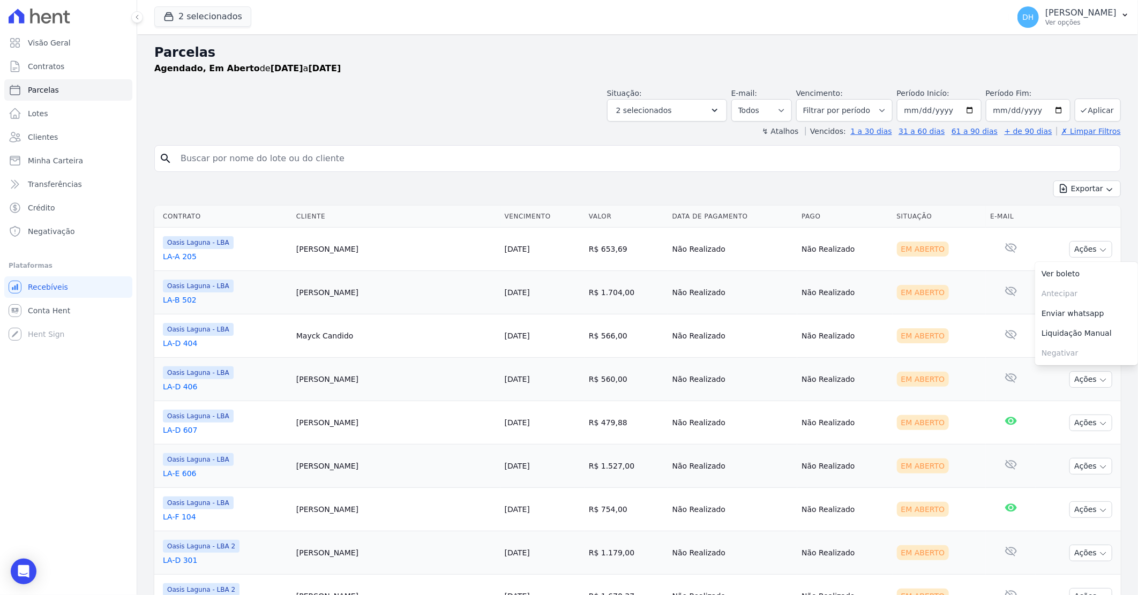
click at [716, 288] on td "Não Realizado" at bounding box center [733, 292] width 130 height 43
click at [1086, 254] on button "Ações" at bounding box center [1091, 249] width 43 height 17
click at [1056, 317] on link "Enviar whatsapp" at bounding box center [1086, 314] width 103 height 20
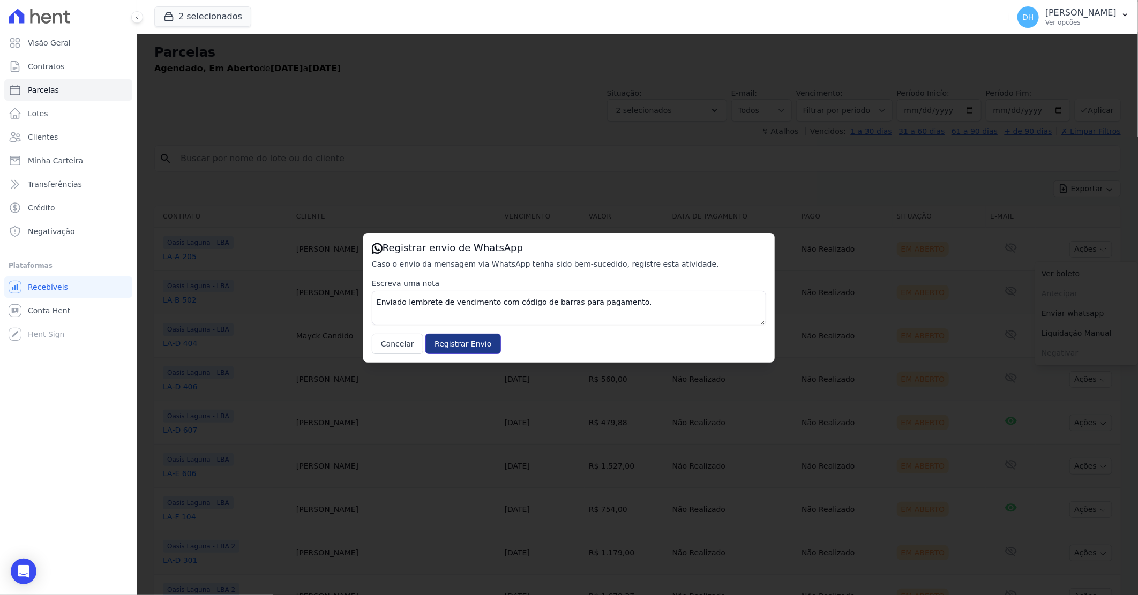
click at [457, 339] on input "Registrar Envio" at bounding box center [463, 344] width 75 height 20
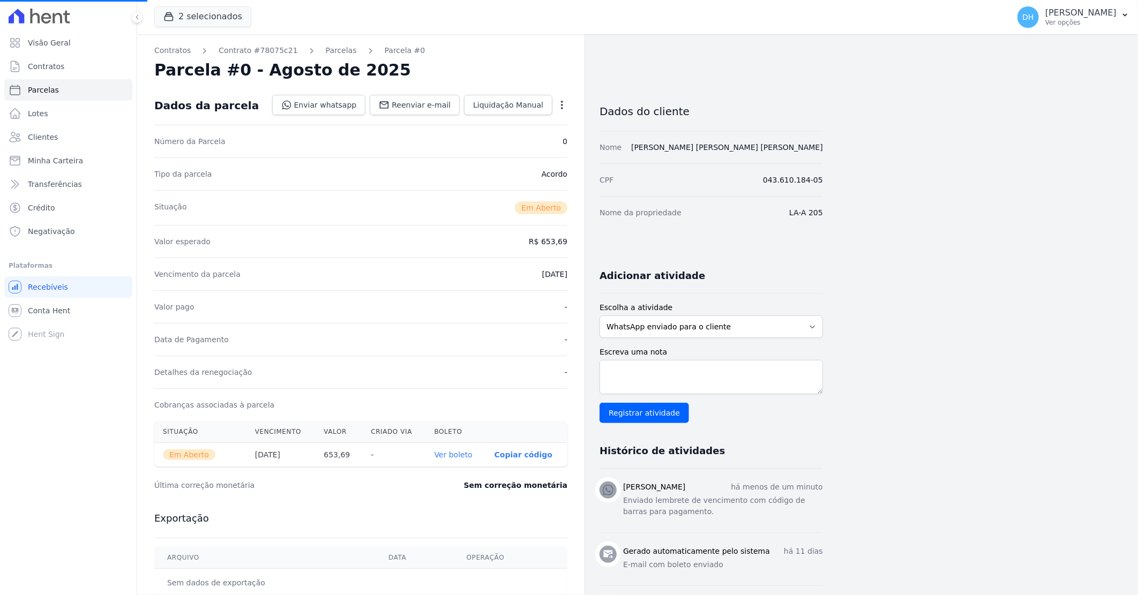
select select
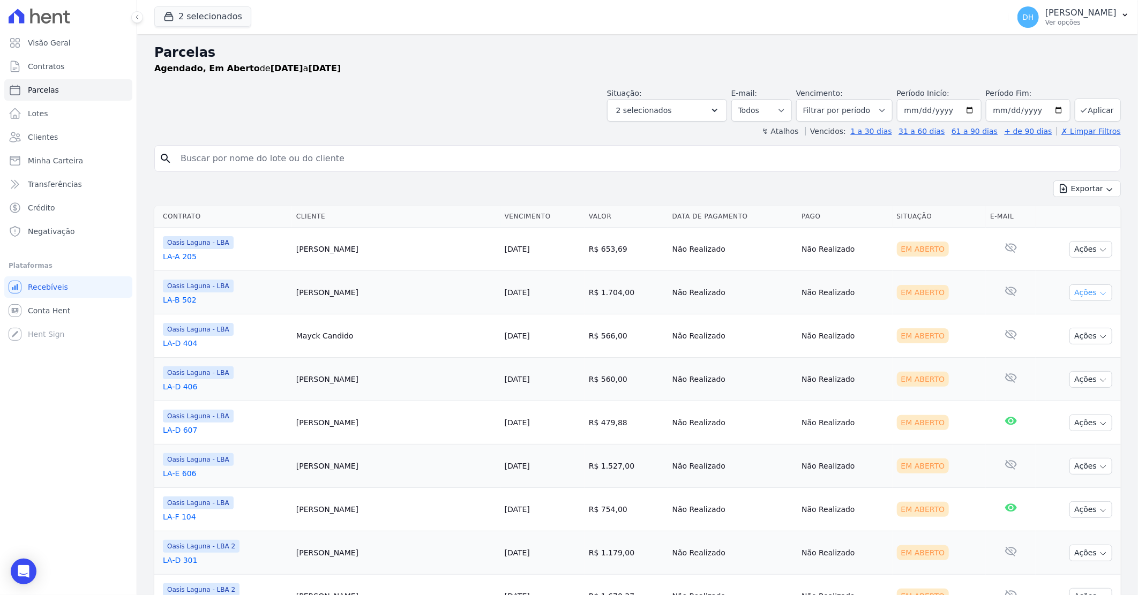
click at [1099, 292] on icon "button" at bounding box center [1103, 293] width 9 height 9
click at [1067, 354] on link "Enviar whatsapp" at bounding box center [1086, 357] width 103 height 20
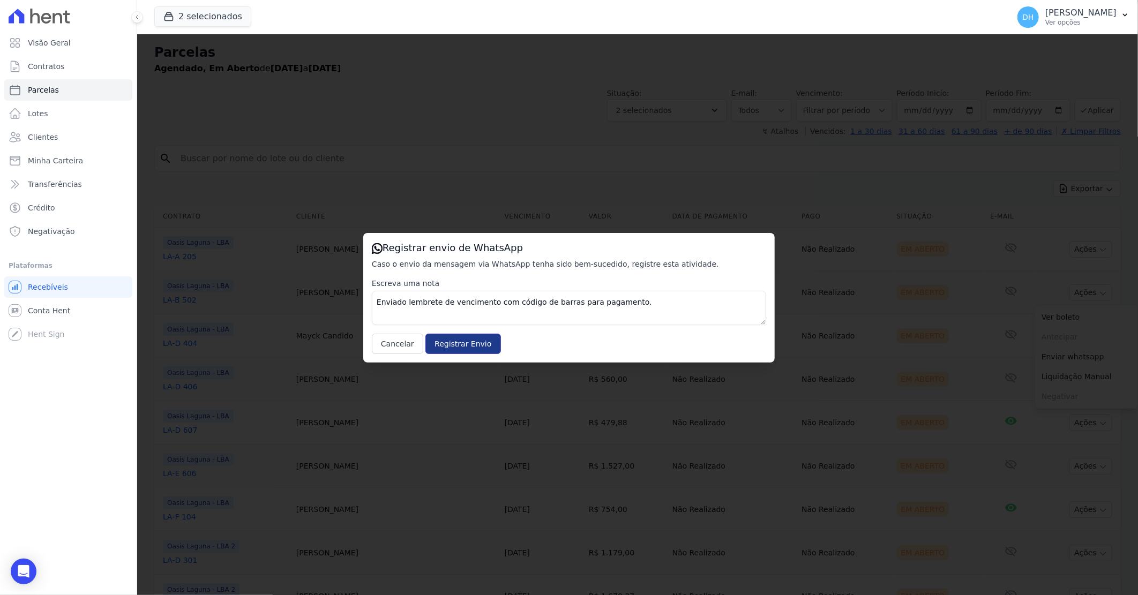
click at [444, 346] on input "Registrar Envio" at bounding box center [463, 344] width 75 height 20
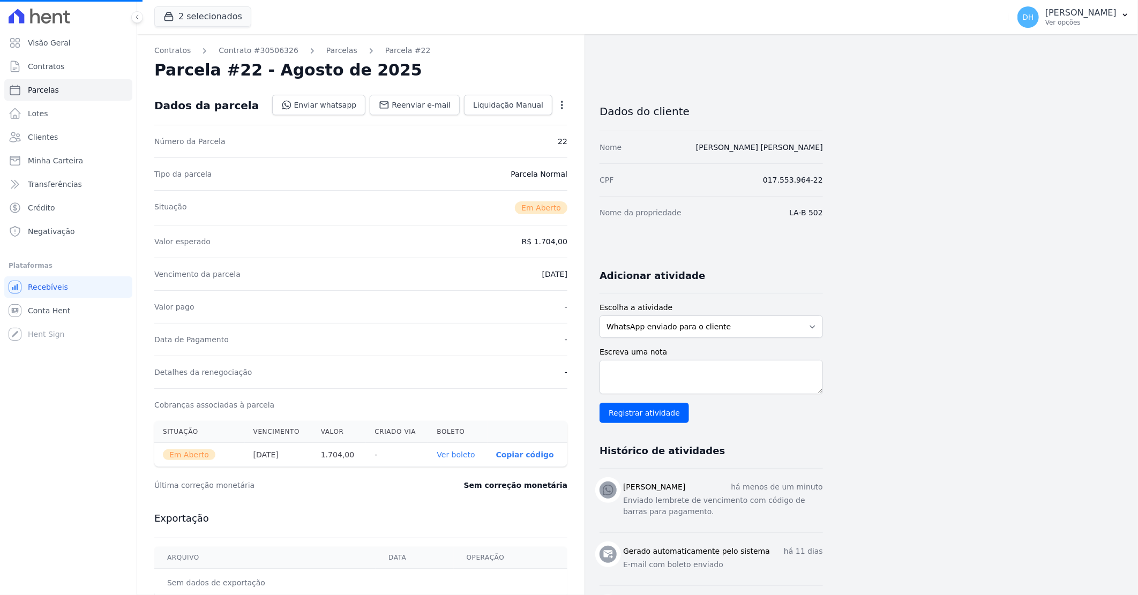
select select
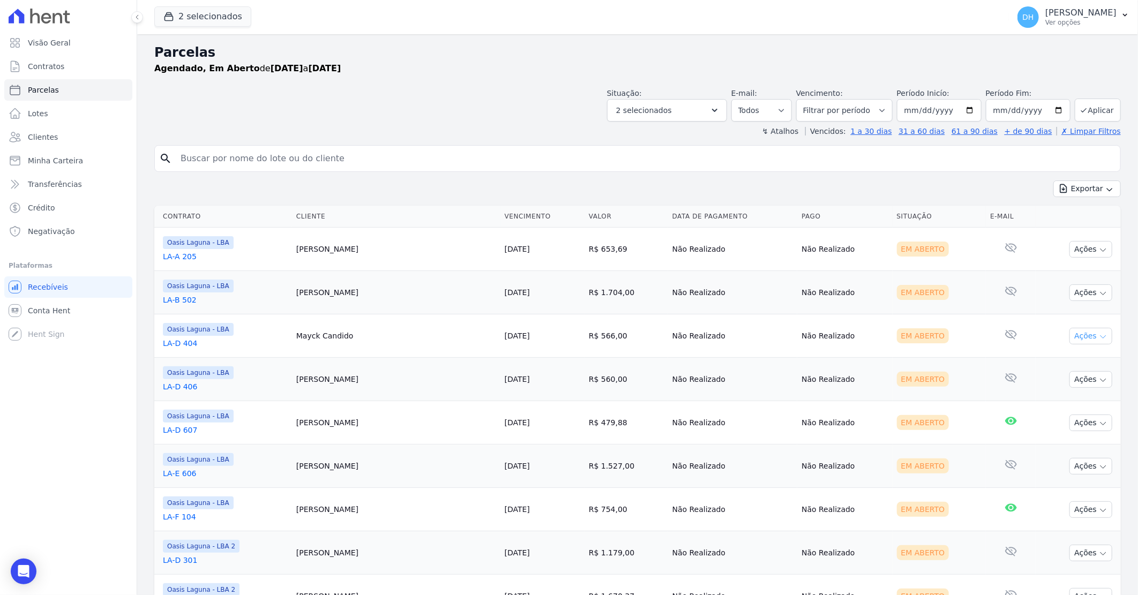
click at [1076, 336] on button "Ações" at bounding box center [1091, 336] width 43 height 17
click at [1056, 398] on link "Enviar whatsapp" at bounding box center [1086, 401] width 103 height 20
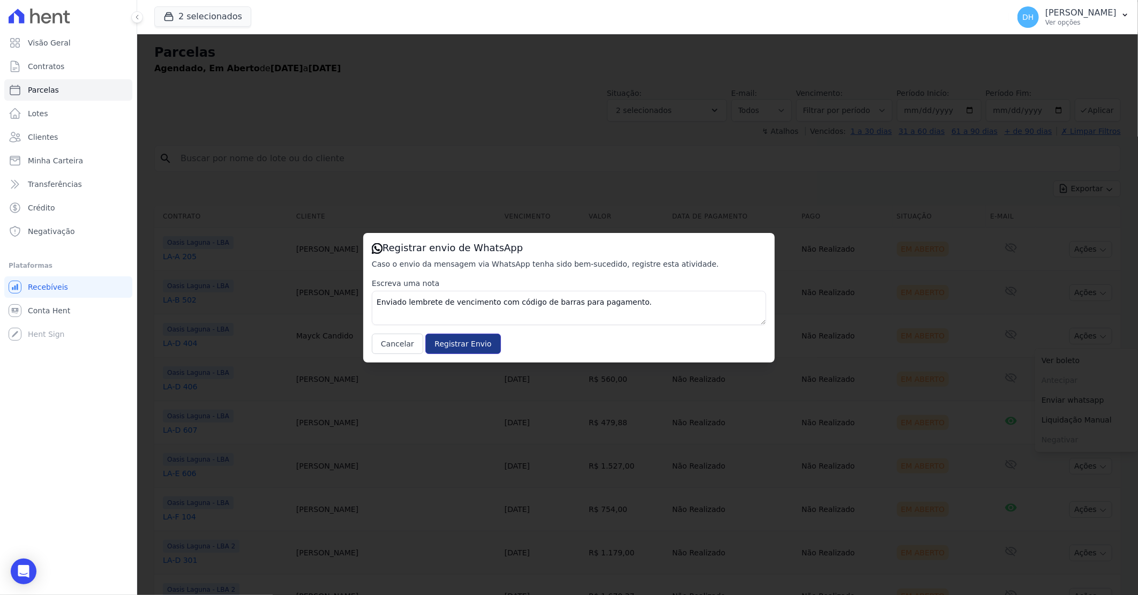
click at [470, 344] on input "Registrar Envio" at bounding box center [463, 344] width 75 height 20
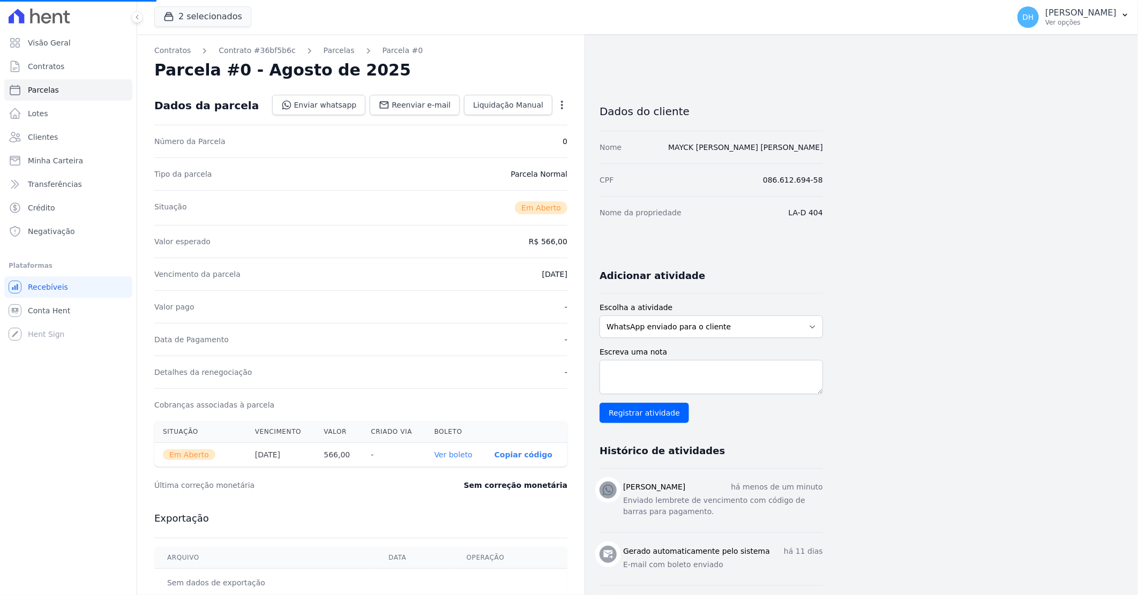
select select
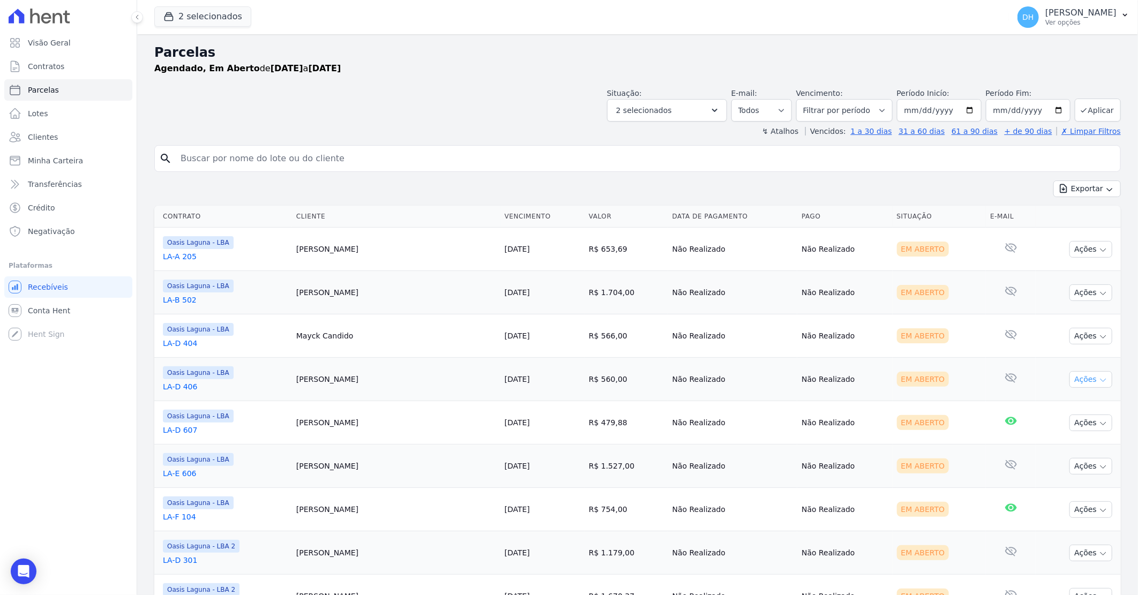
click at [1079, 377] on button "Ações" at bounding box center [1091, 379] width 43 height 17
click at [1047, 444] on link "Enviar whatsapp" at bounding box center [1086, 444] width 103 height 20
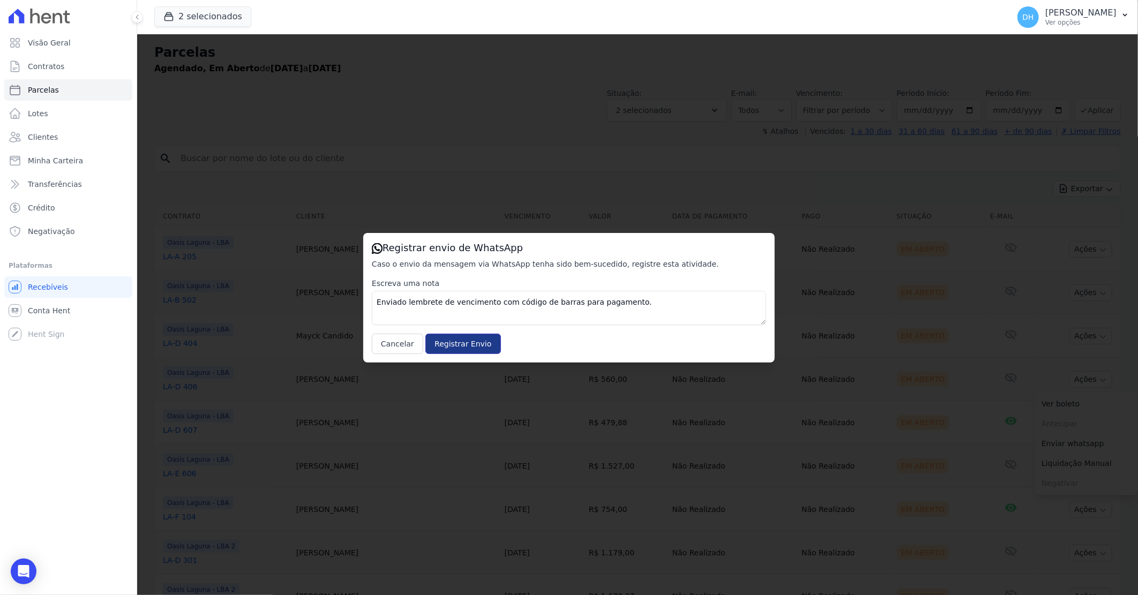
click at [467, 344] on input "Registrar Envio" at bounding box center [463, 344] width 75 height 20
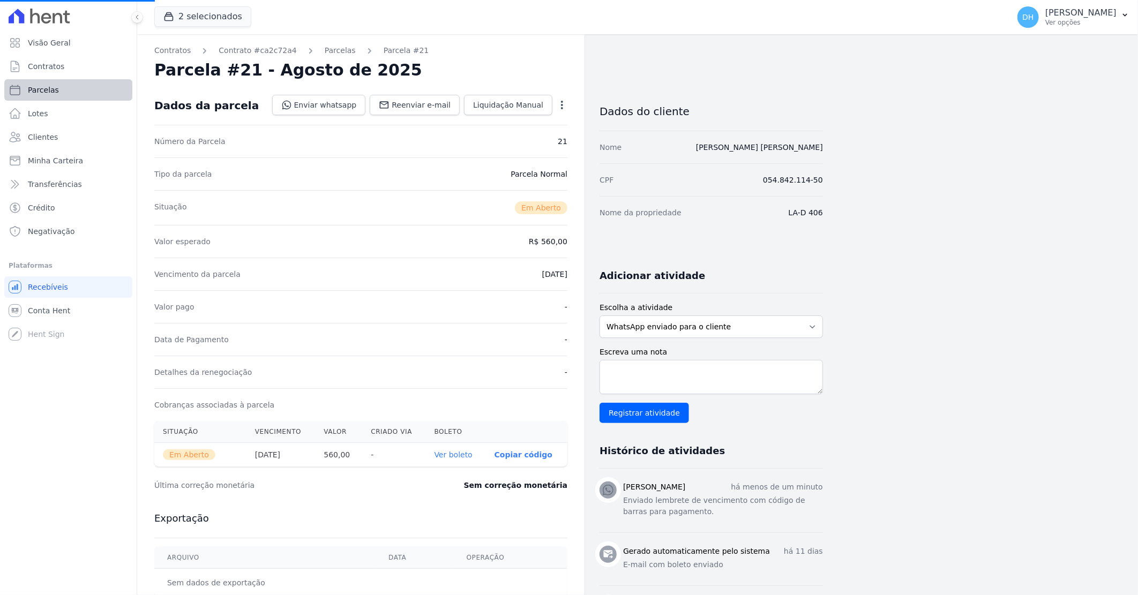
select select
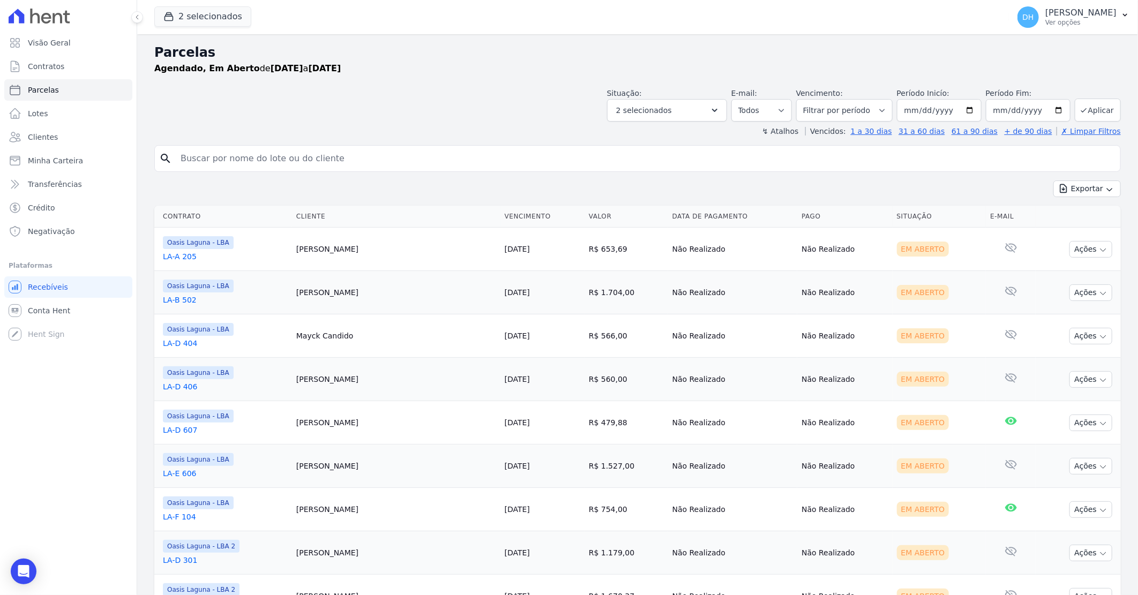
click at [1062, 421] on td "Ações Ver boleto [GEOGRAPHIC_DATA] Antecipação não disponível Enviar whatsapp R…" at bounding box center [1078, 422] width 85 height 43
click at [1072, 422] on button "Ações" at bounding box center [1091, 423] width 43 height 17
click at [1063, 490] on link "Enviar whatsapp" at bounding box center [1086, 488] width 103 height 20
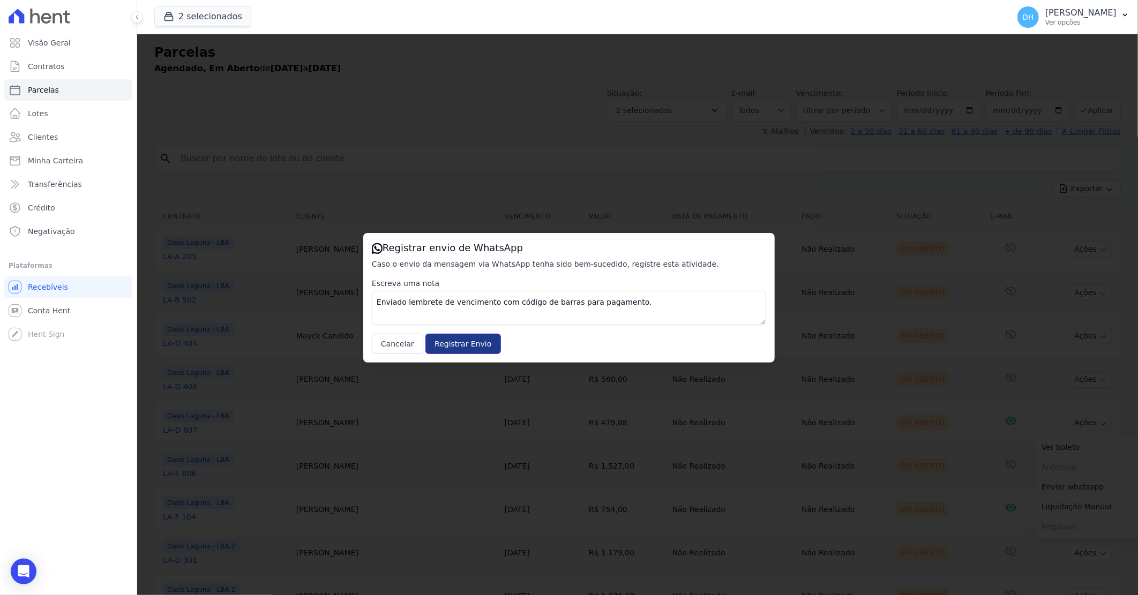
click at [465, 351] on input "Registrar Envio" at bounding box center [463, 344] width 75 height 20
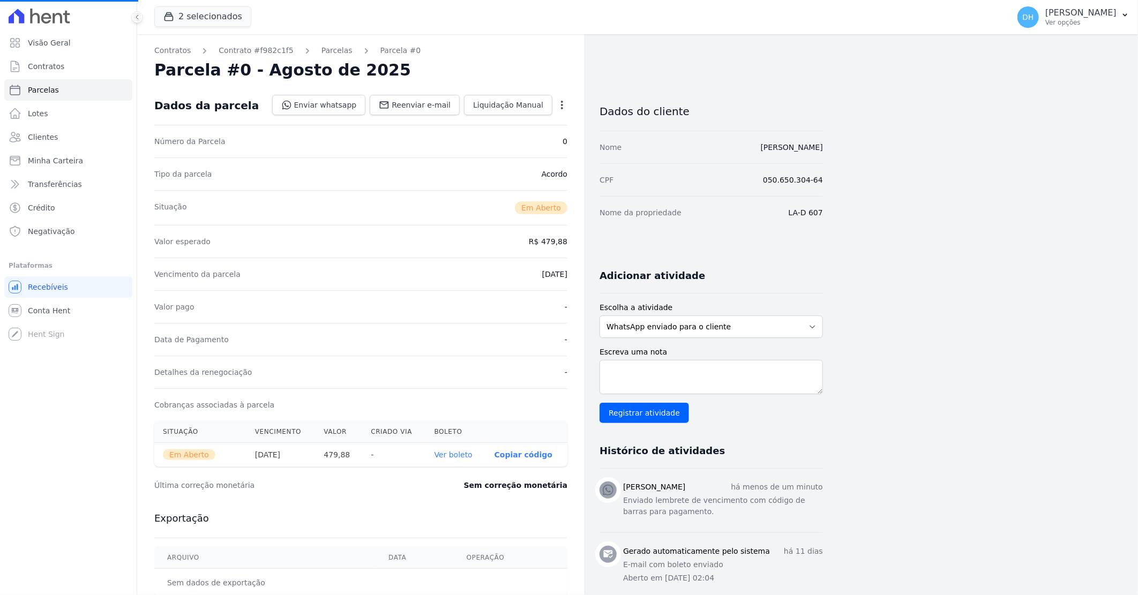
select select
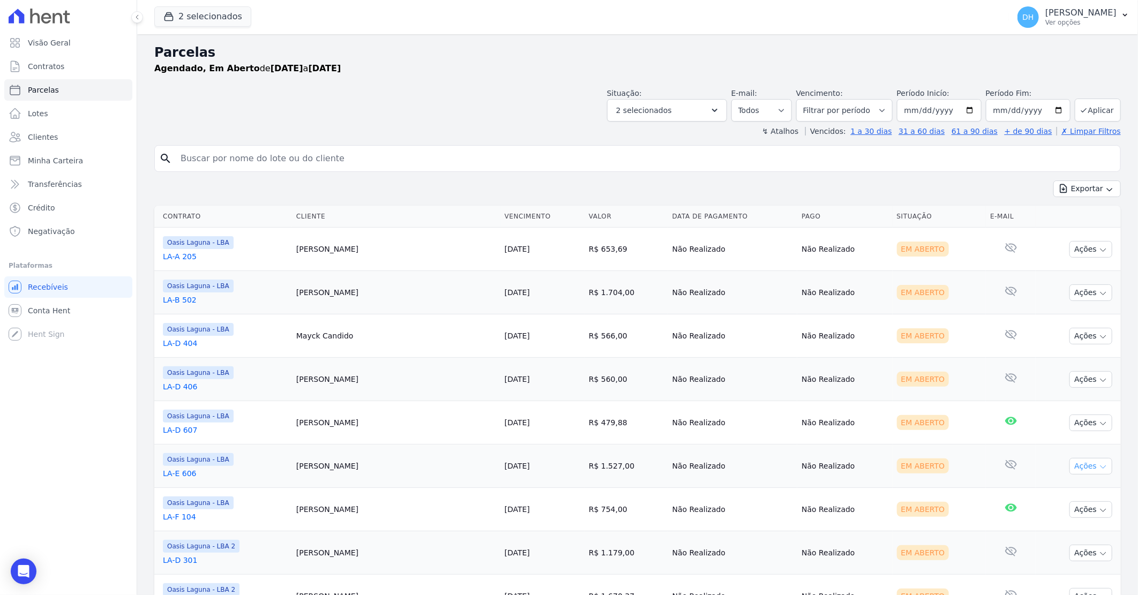
click at [1084, 465] on button "Ações" at bounding box center [1091, 466] width 43 height 17
click at [1060, 528] on link "Enviar whatsapp" at bounding box center [1086, 531] width 103 height 20
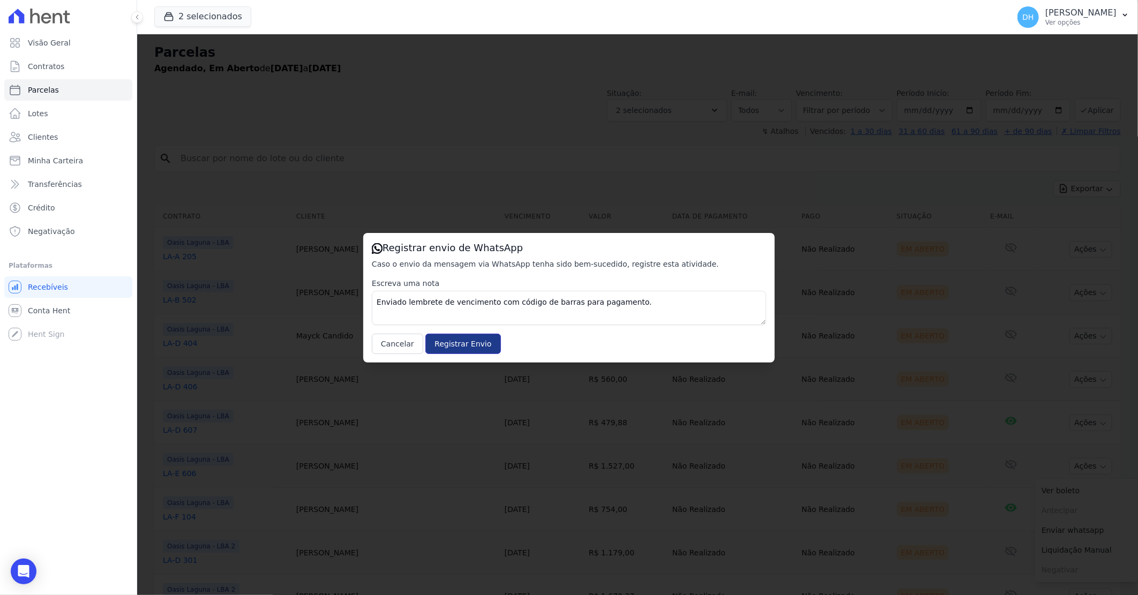
click at [464, 346] on input "Registrar Envio" at bounding box center [463, 344] width 75 height 20
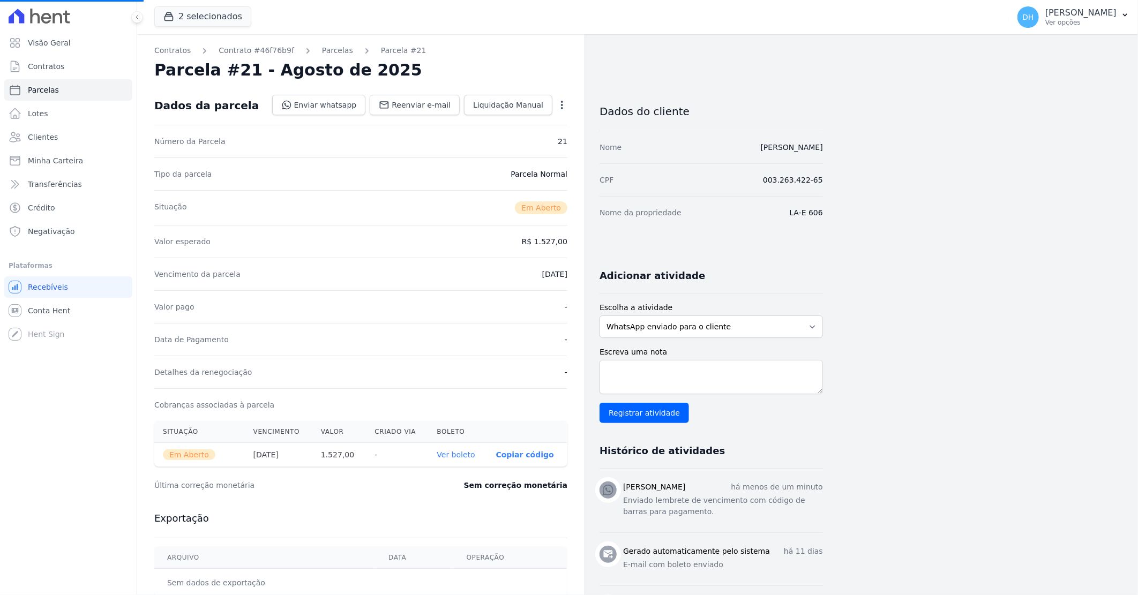
select select
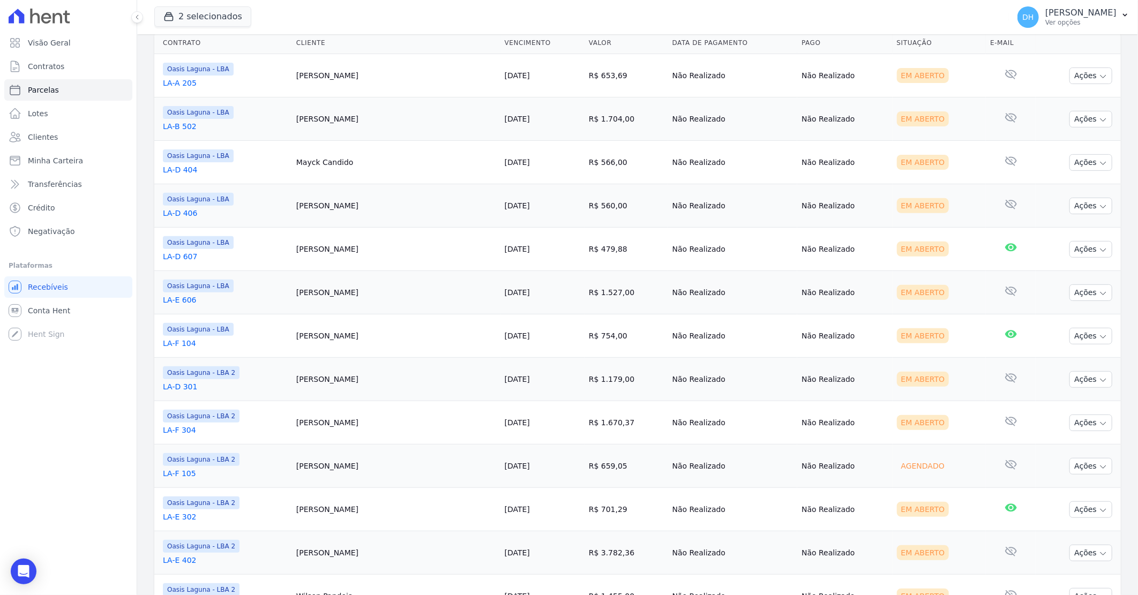
scroll to position [178, 0]
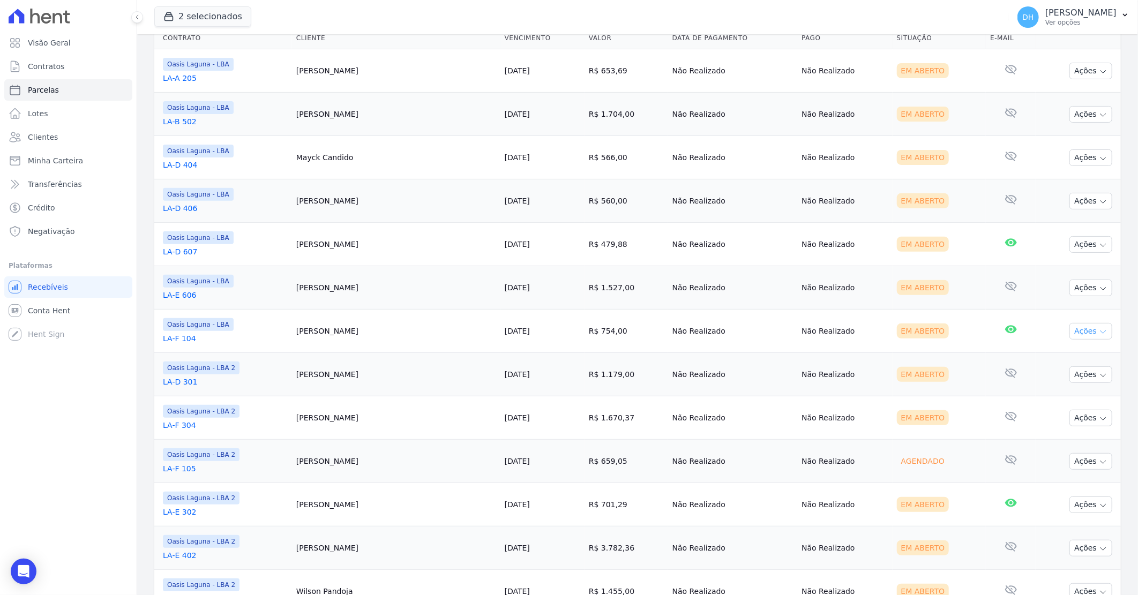
click at [1070, 329] on button "Ações" at bounding box center [1091, 331] width 43 height 17
click at [1056, 394] on link "Enviar whatsapp" at bounding box center [1086, 396] width 103 height 20
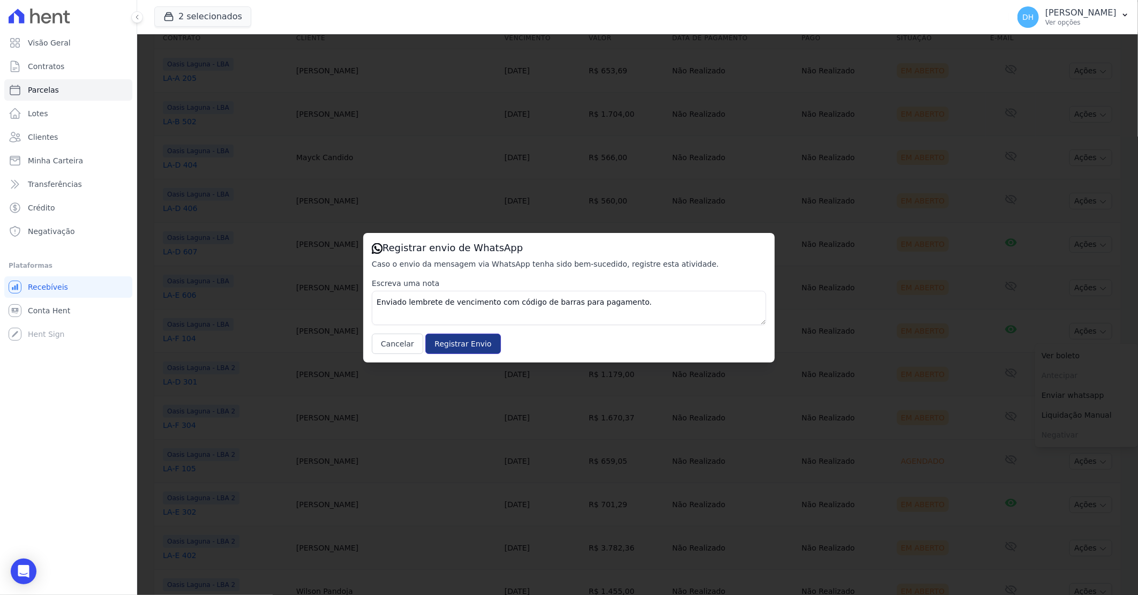
click at [453, 345] on input "Registrar Envio" at bounding box center [463, 344] width 75 height 20
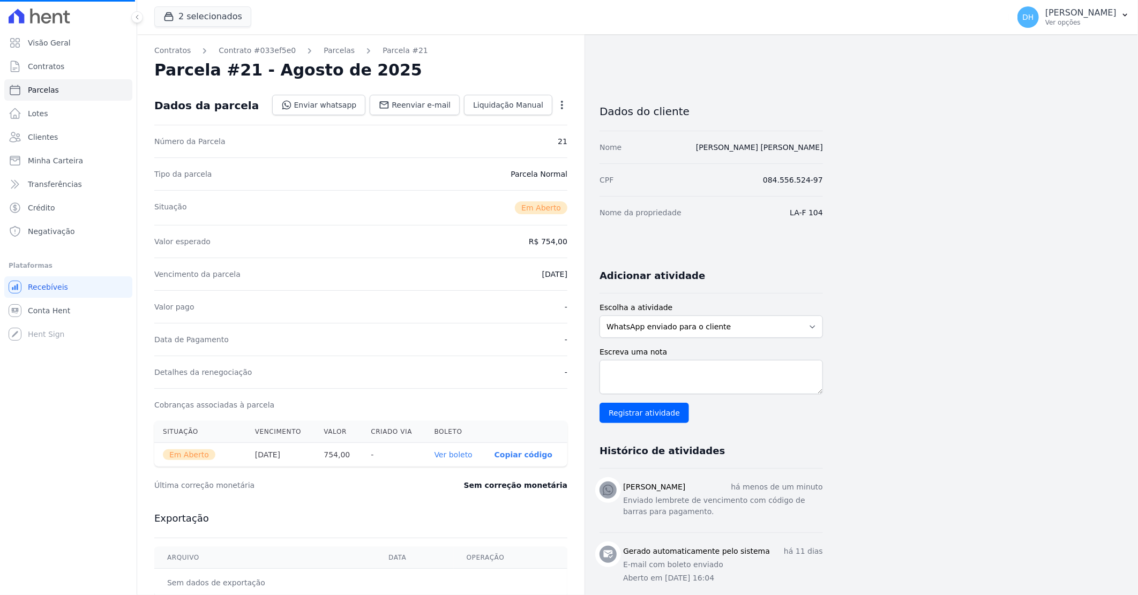
select select
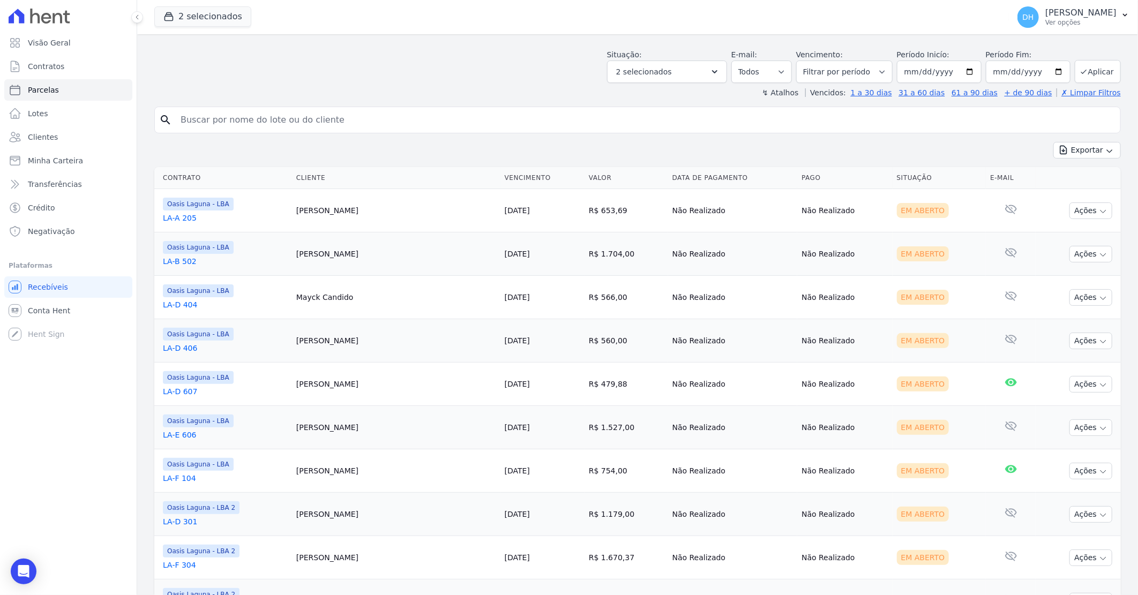
scroll to position [59, 0]
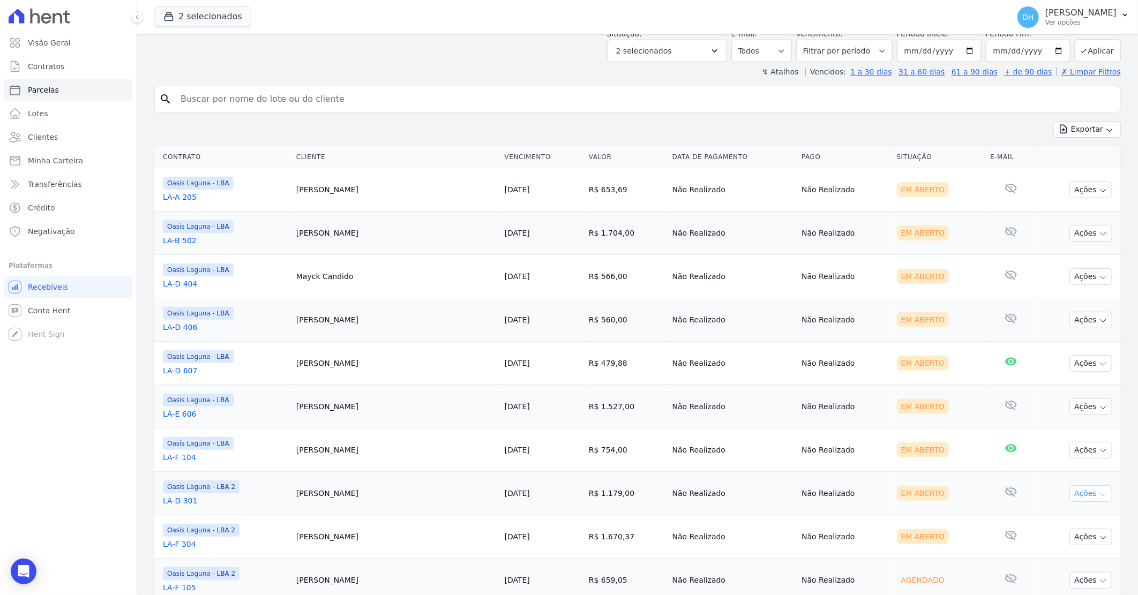
click at [1075, 500] on button "Ações" at bounding box center [1091, 494] width 43 height 17
click at [1059, 555] on link "Enviar whatsapp" at bounding box center [1086, 558] width 103 height 20
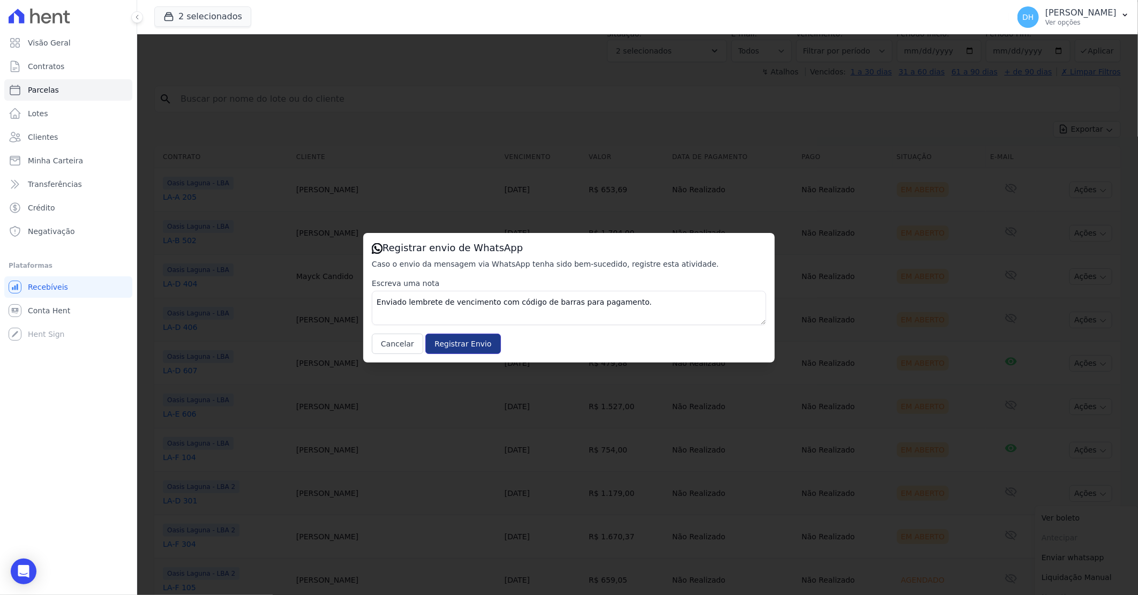
click at [461, 346] on input "Registrar Envio" at bounding box center [463, 344] width 75 height 20
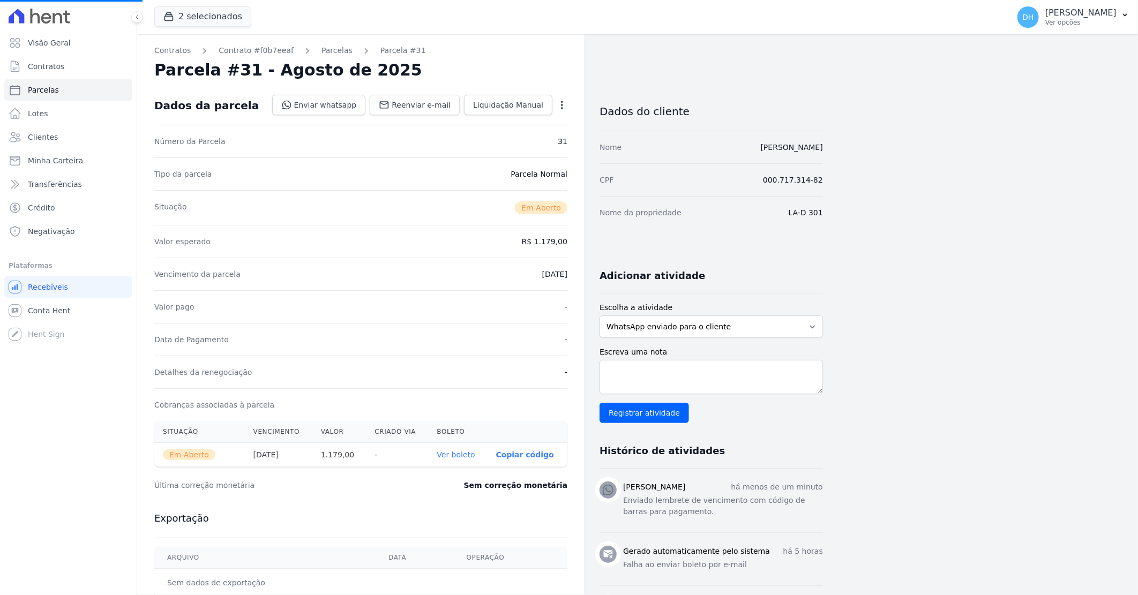
select select
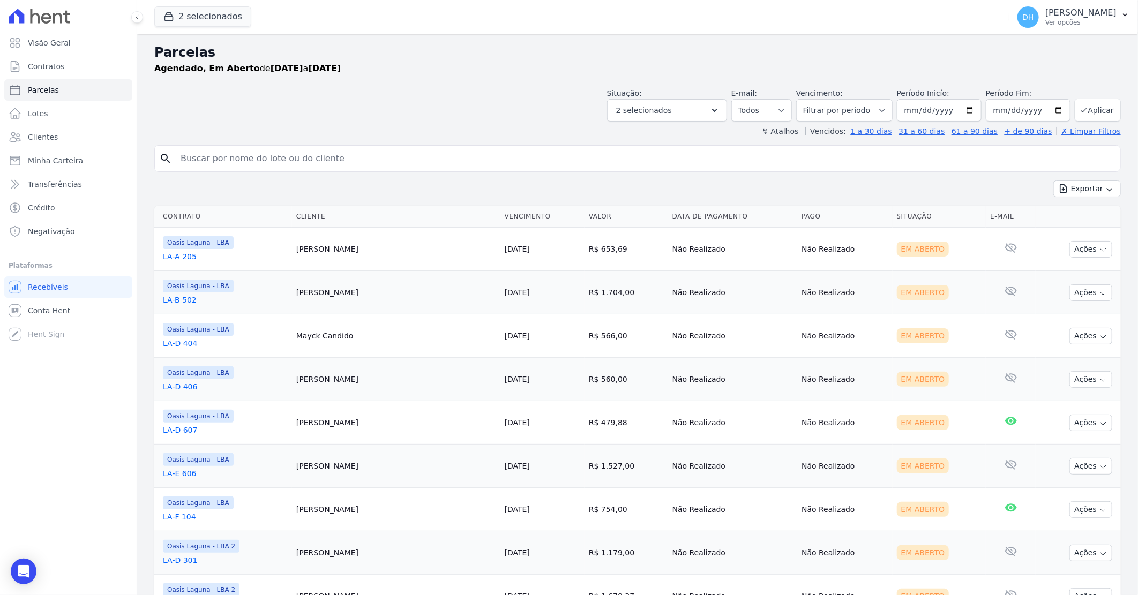
scroll to position [59, 0]
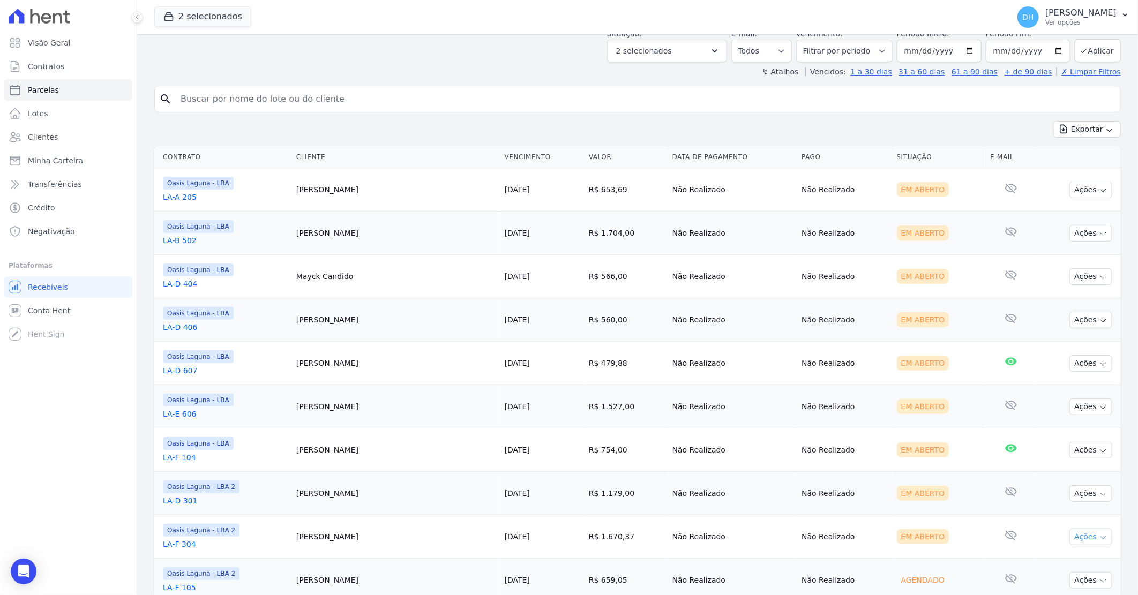
click at [1086, 542] on button "Ações" at bounding box center [1091, 537] width 43 height 17
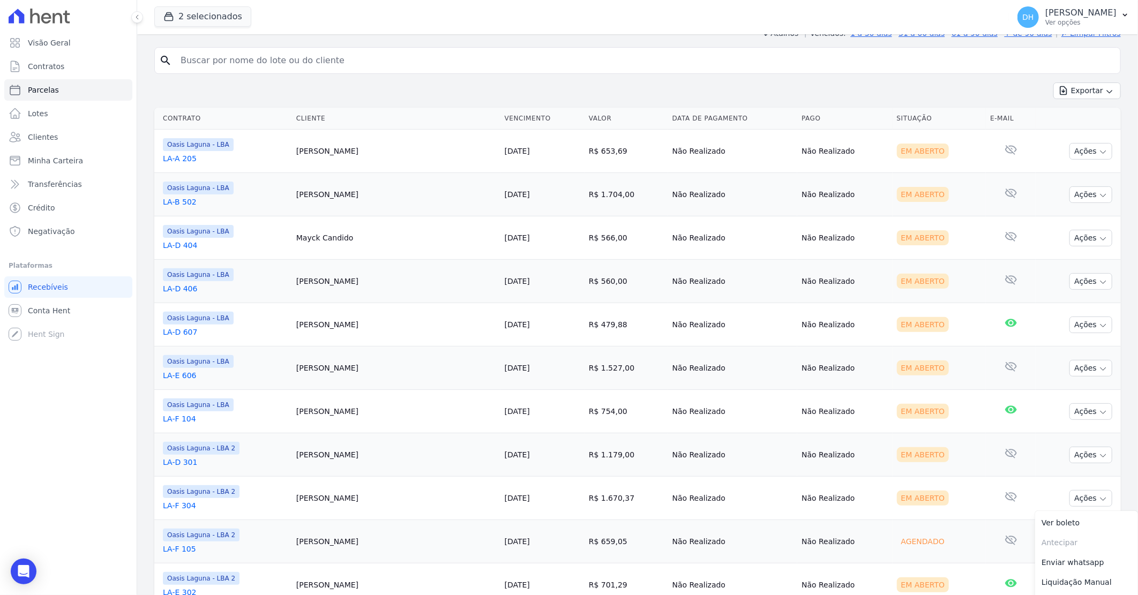
scroll to position [119, 0]
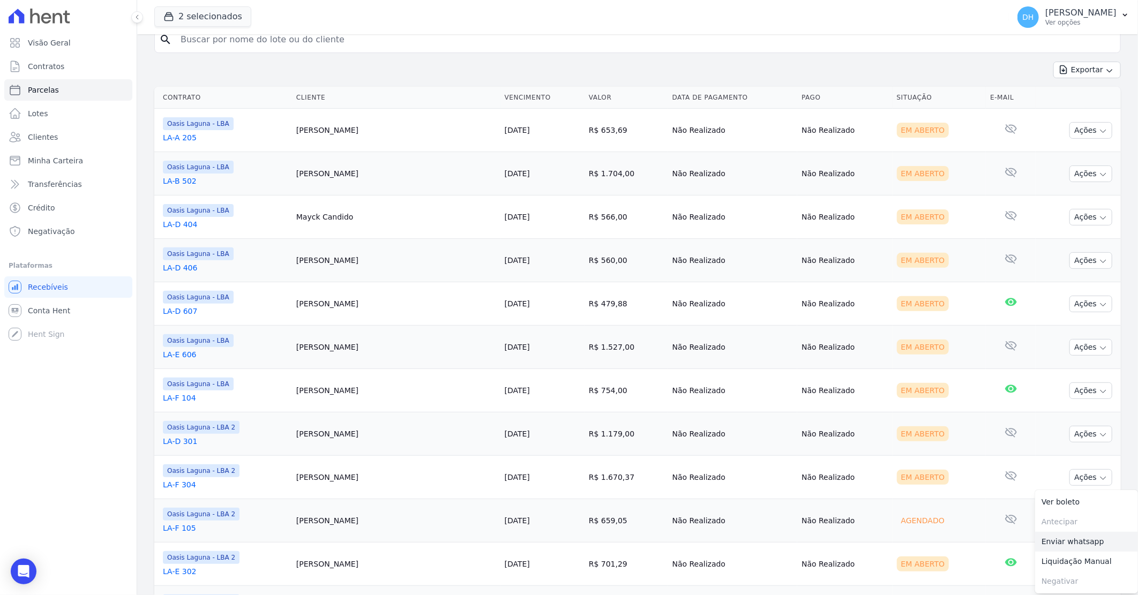
click at [1050, 540] on link "Enviar whatsapp" at bounding box center [1086, 542] width 103 height 20
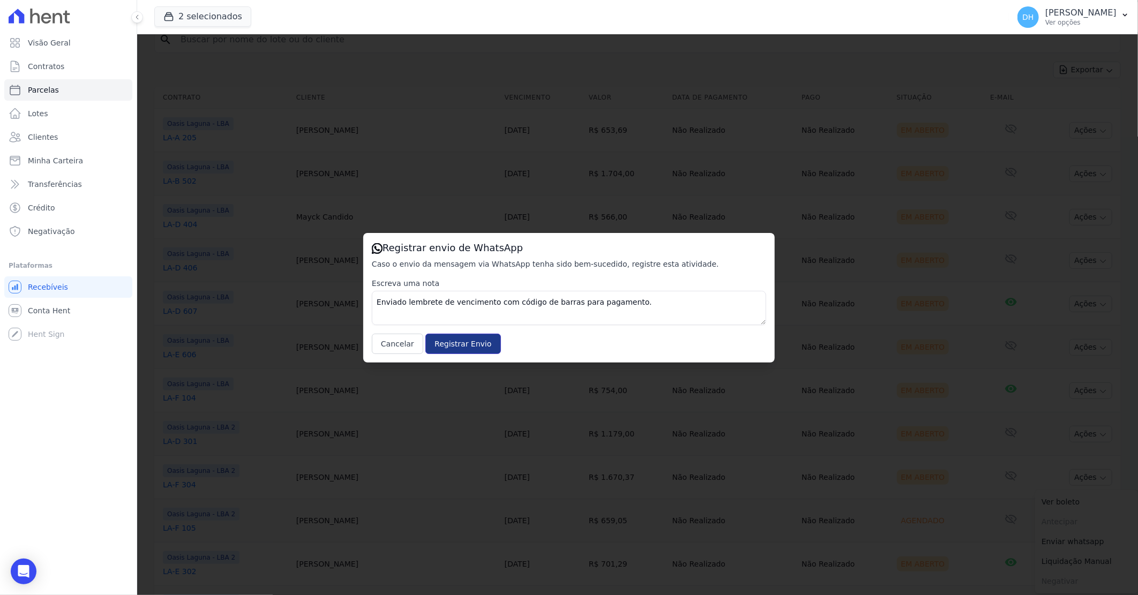
click at [473, 349] on input "Registrar Envio" at bounding box center [463, 344] width 75 height 20
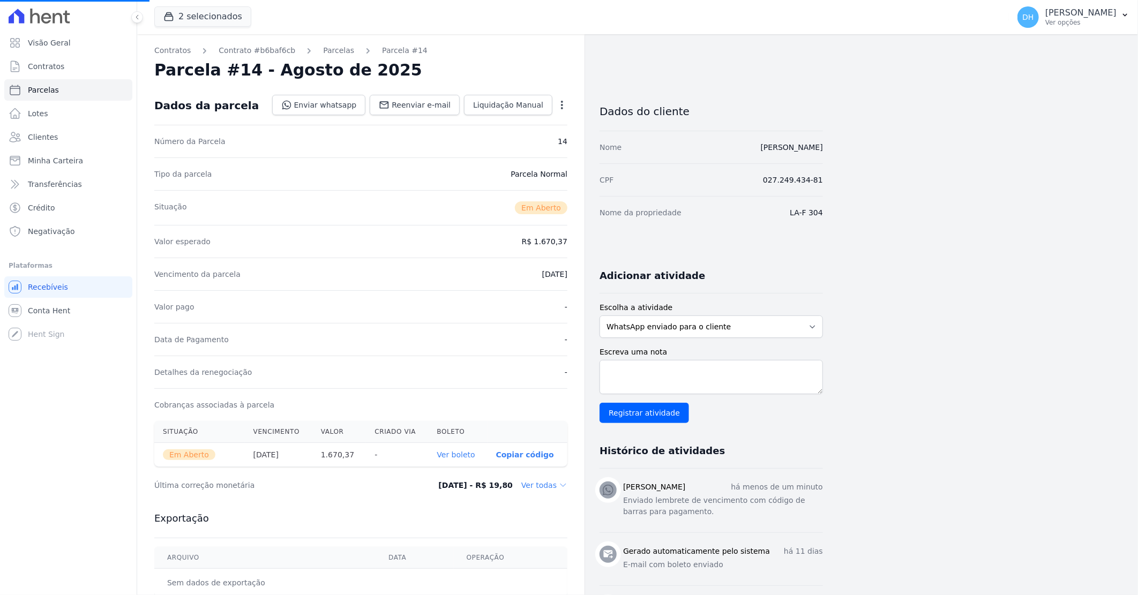
select select
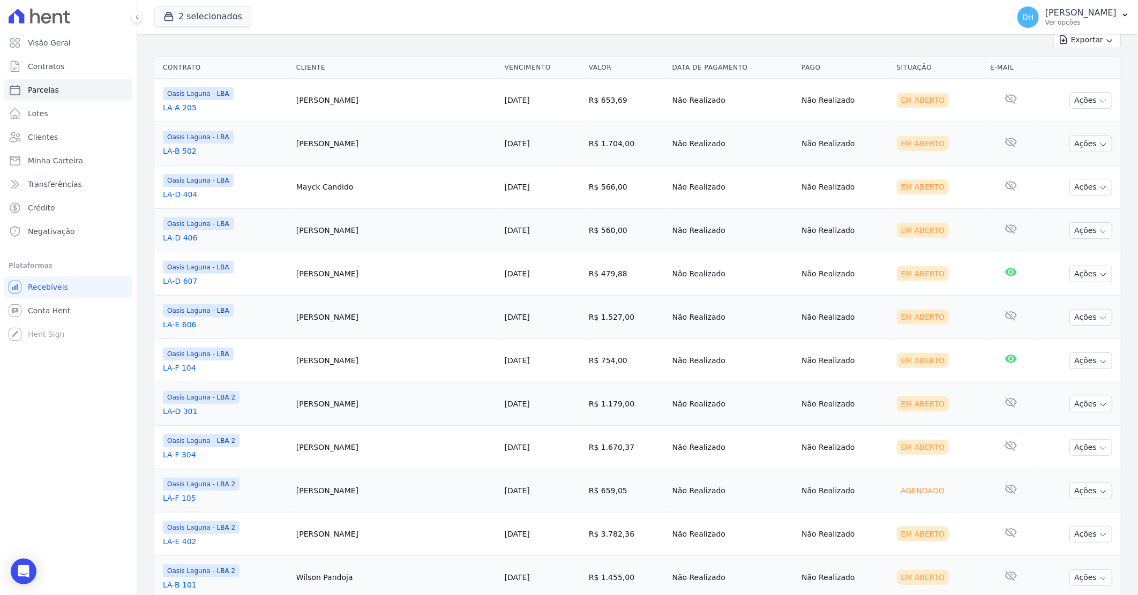
scroll to position [178, 0]
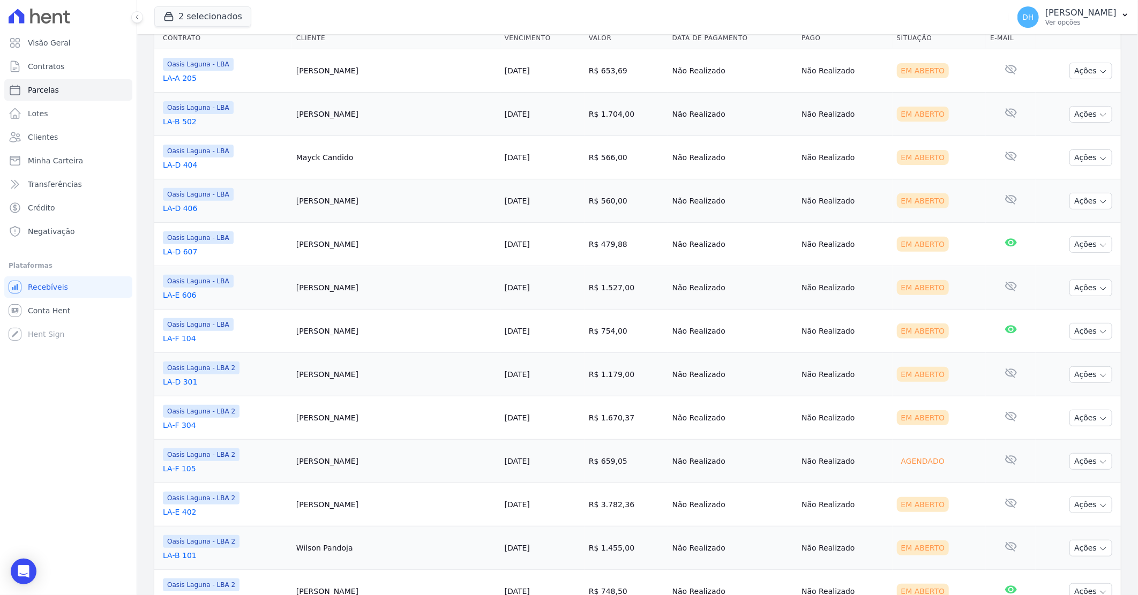
click at [222, 527] on td "Oasis Laguna - LBA 2 LA-B 101" at bounding box center [223, 548] width 138 height 43
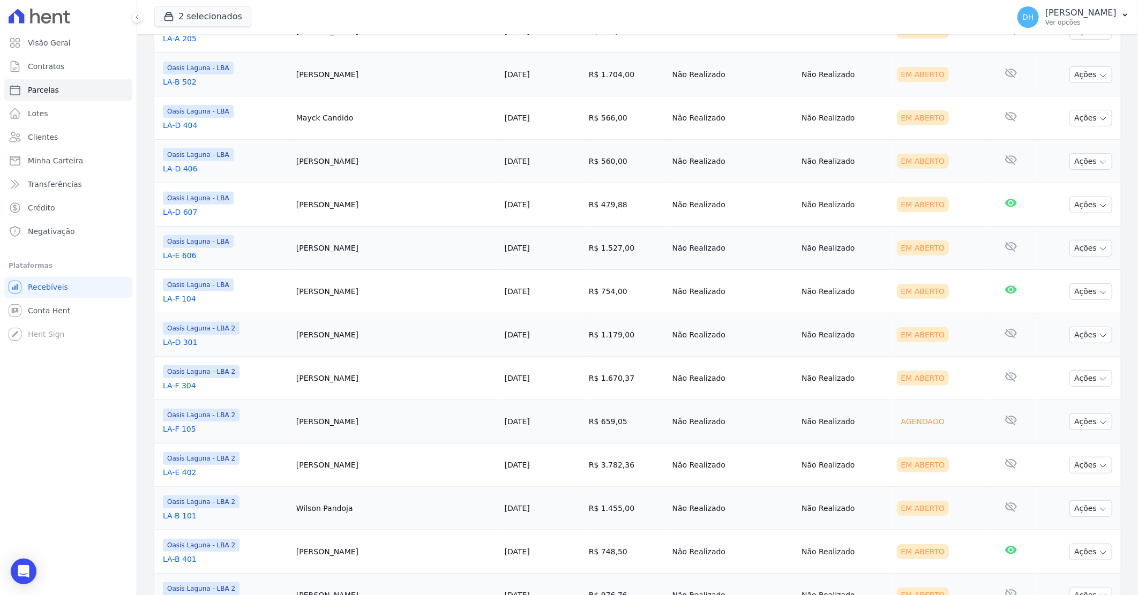
scroll to position [238, 0]
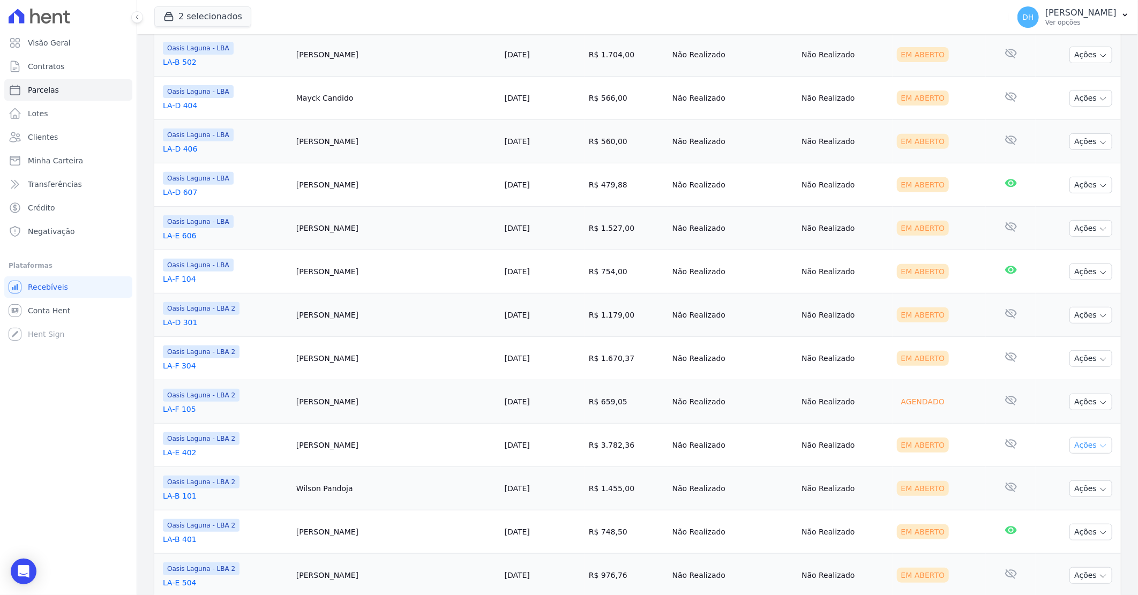
click at [1077, 442] on button "Ações" at bounding box center [1091, 445] width 43 height 17
click at [1052, 508] on link "Enviar whatsapp" at bounding box center [1086, 510] width 103 height 20
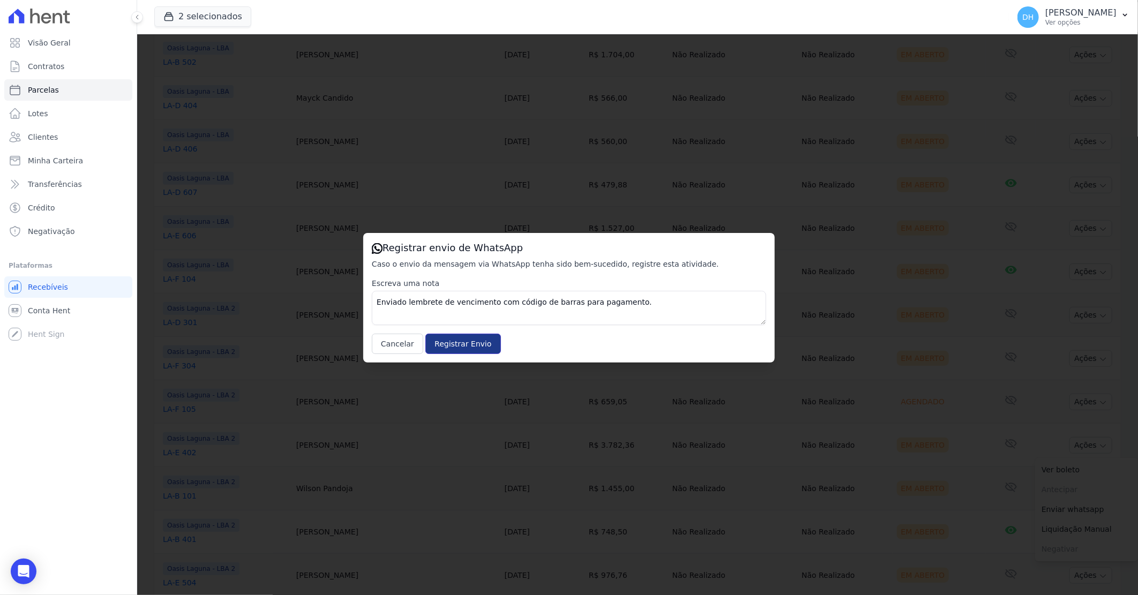
click at [436, 349] on input "Registrar Envio" at bounding box center [463, 344] width 75 height 20
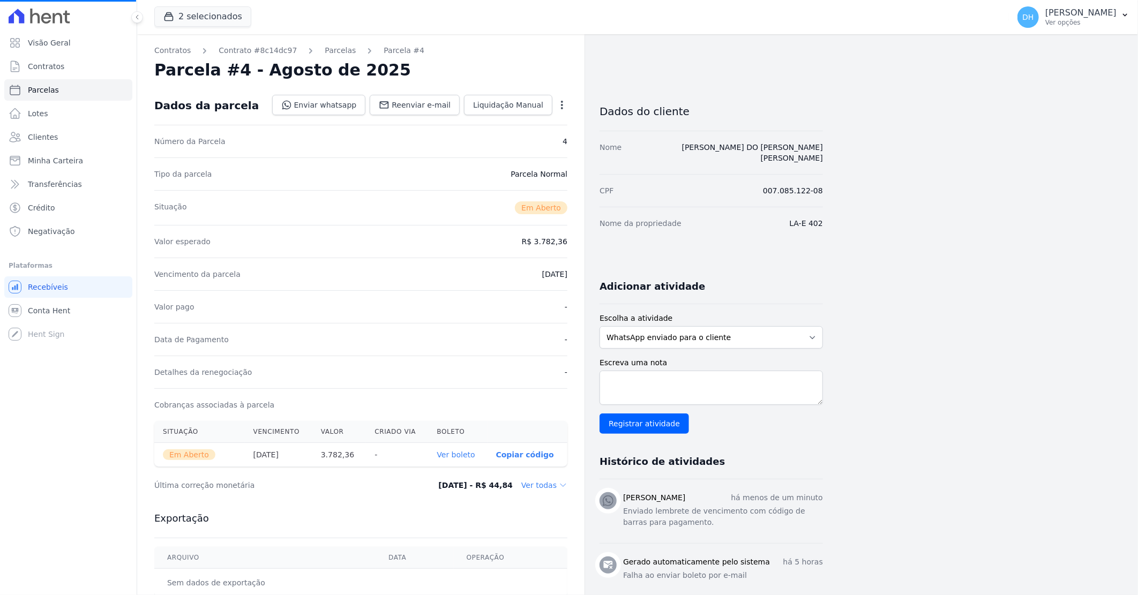
select select
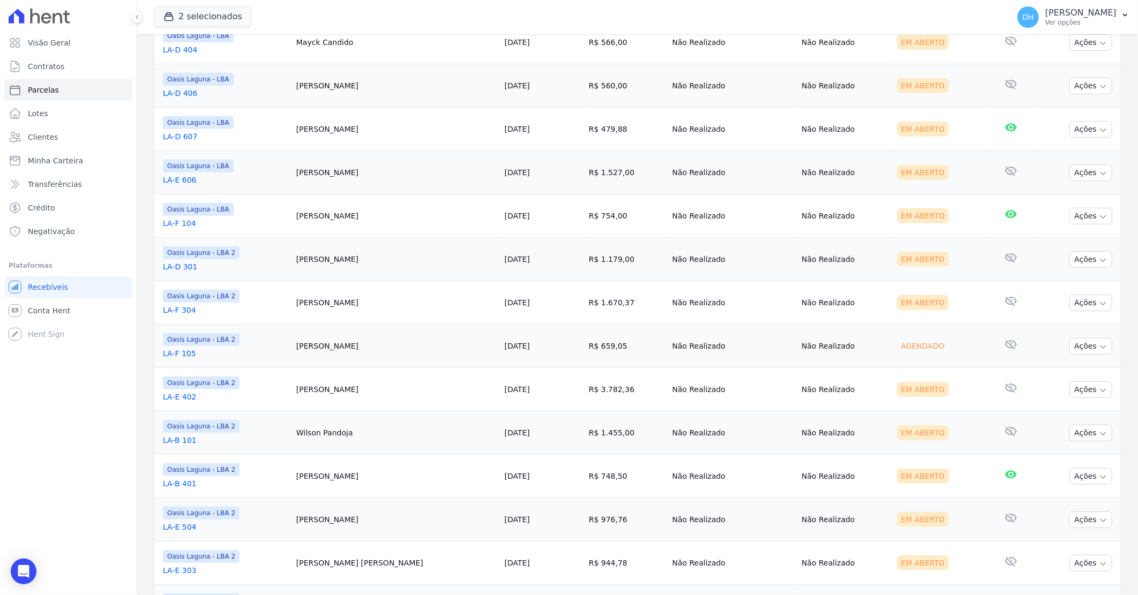
scroll to position [297, 0]
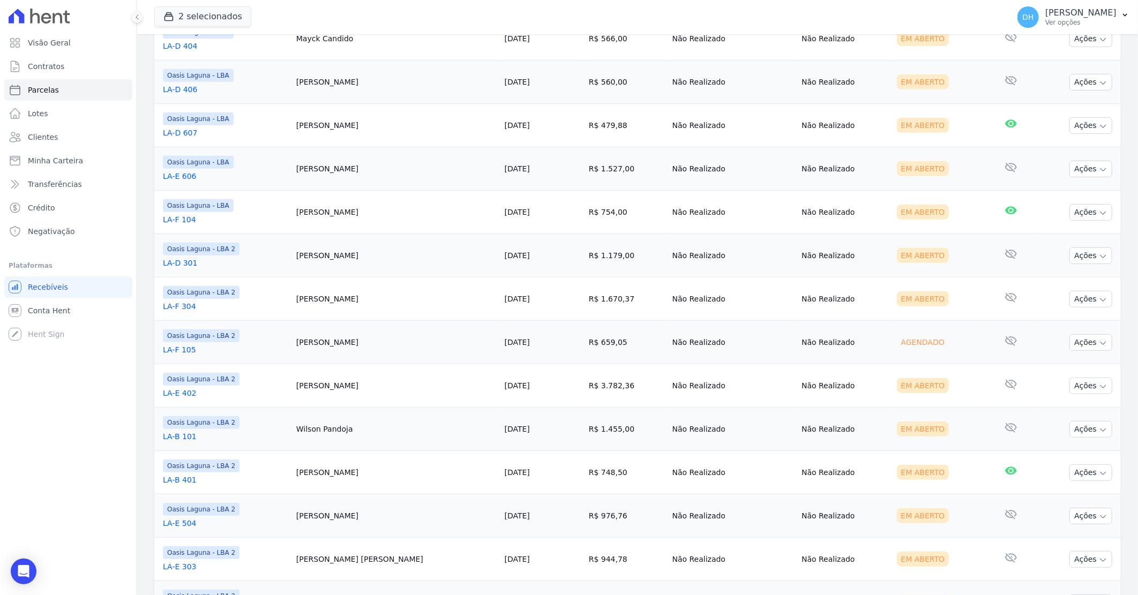
click at [1052, 424] on td "Ações Ver boleto [GEOGRAPHIC_DATA] Antecipação não disponível Enviar whatsapp R…" at bounding box center [1078, 429] width 85 height 43
click at [1071, 421] on button "Ações" at bounding box center [1091, 429] width 43 height 17
click at [1057, 492] on link "Enviar whatsapp" at bounding box center [1086, 494] width 103 height 20
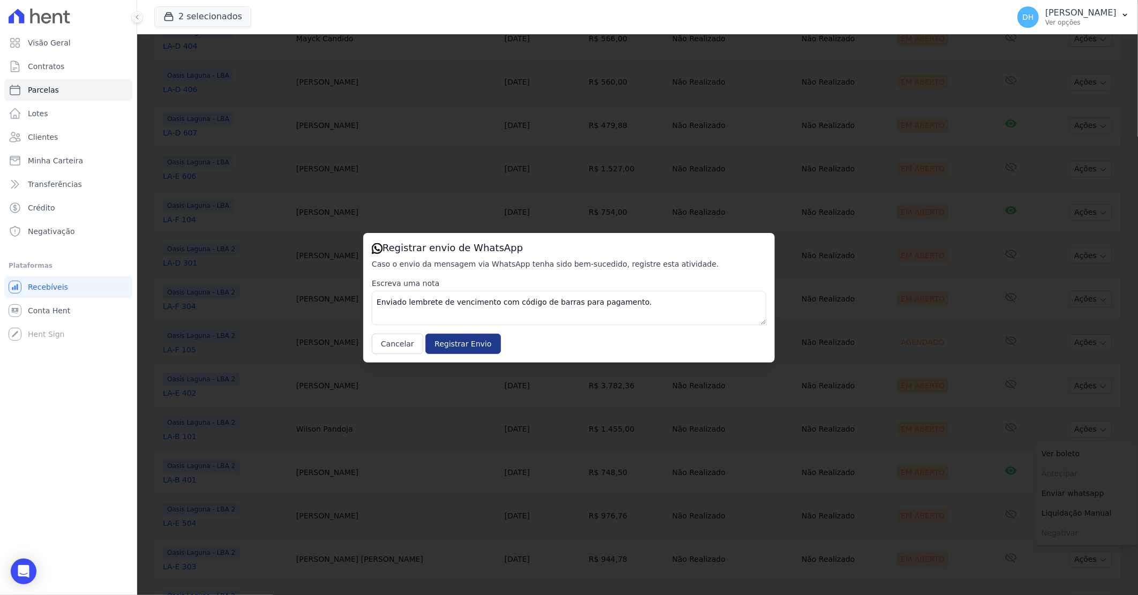
click at [439, 345] on input "Registrar Envio" at bounding box center [463, 344] width 75 height 20
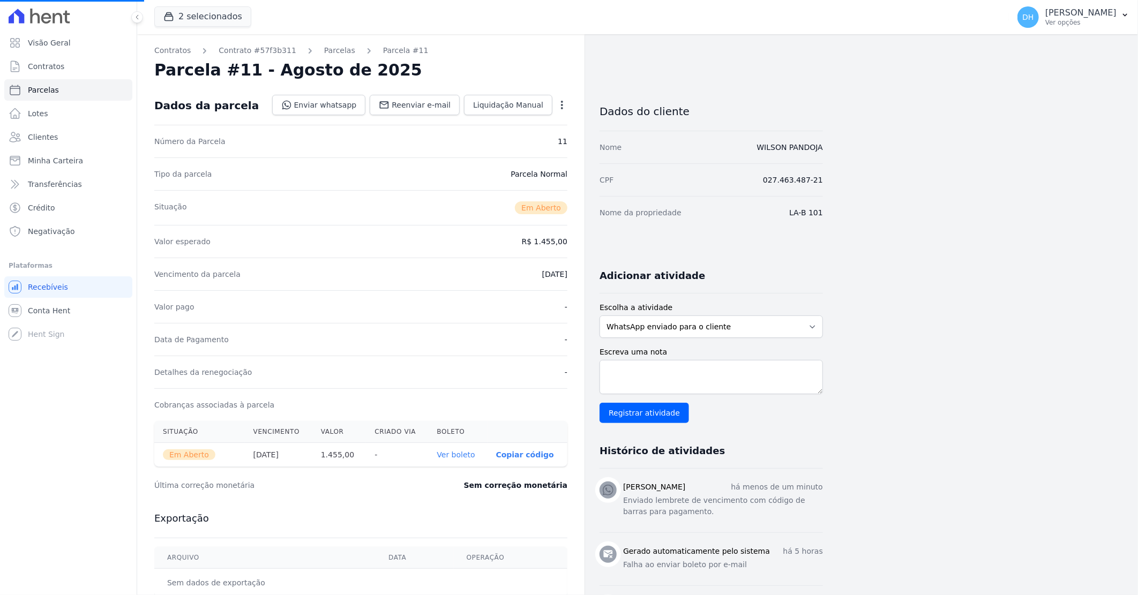
select select
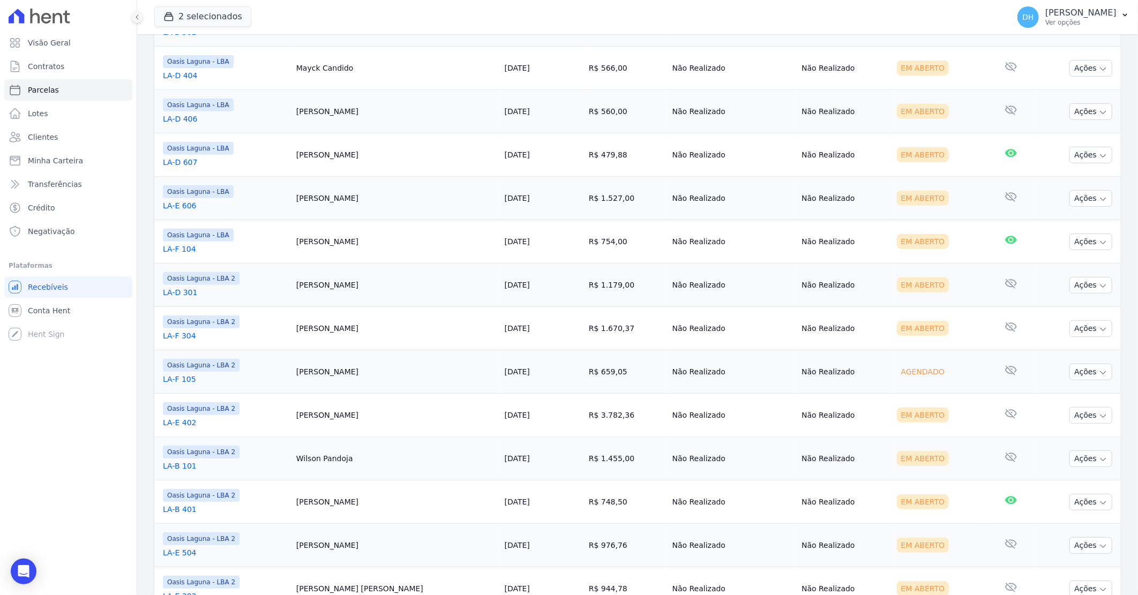
scroll to position [297, 0]
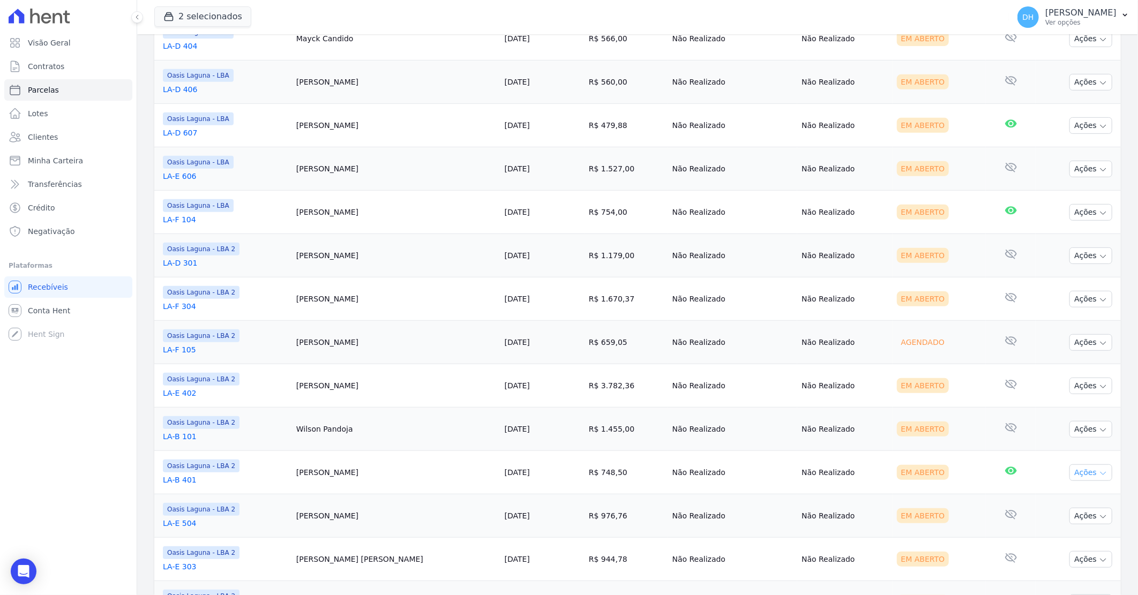
click at [1077, 472] on button "Ações" at bounding box center [1091, 473] width 43 height 17
click at [1052, 536] on link "Enviar whatsapp" at bounding box center [1086, 537] width 103 height 20
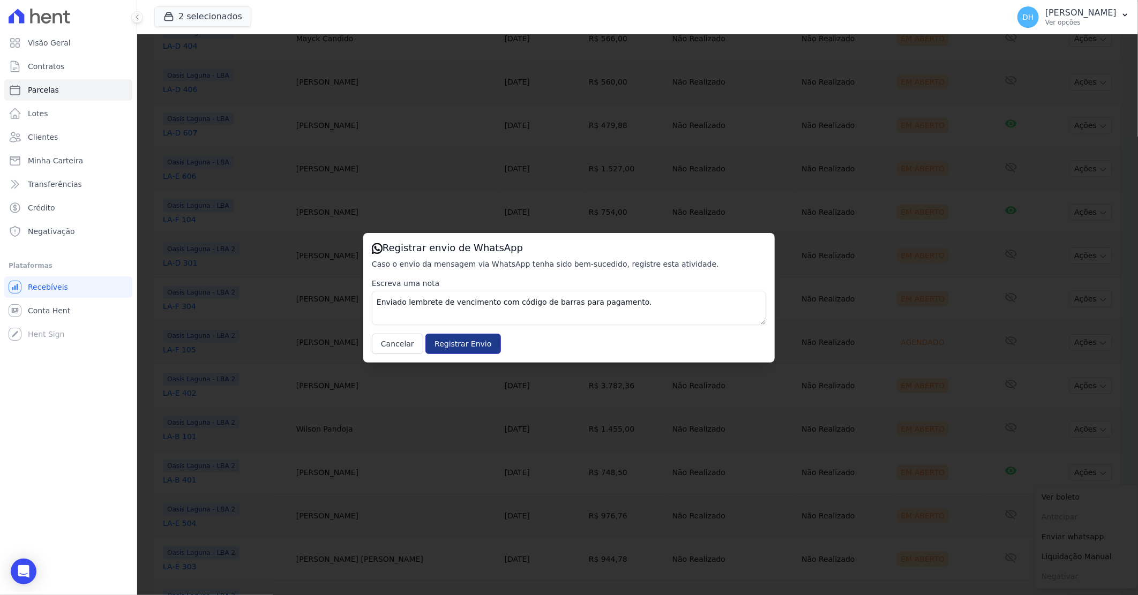
click at [429, 345] on input "Registrar Envio" at bounding box center [463, 344] width 75 height 20
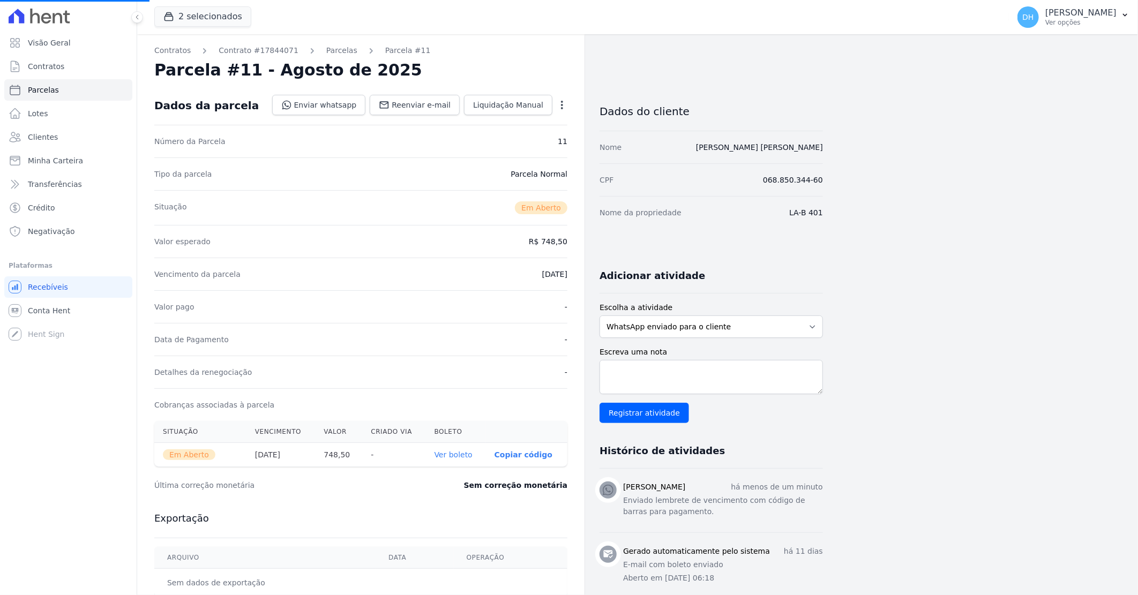
select select
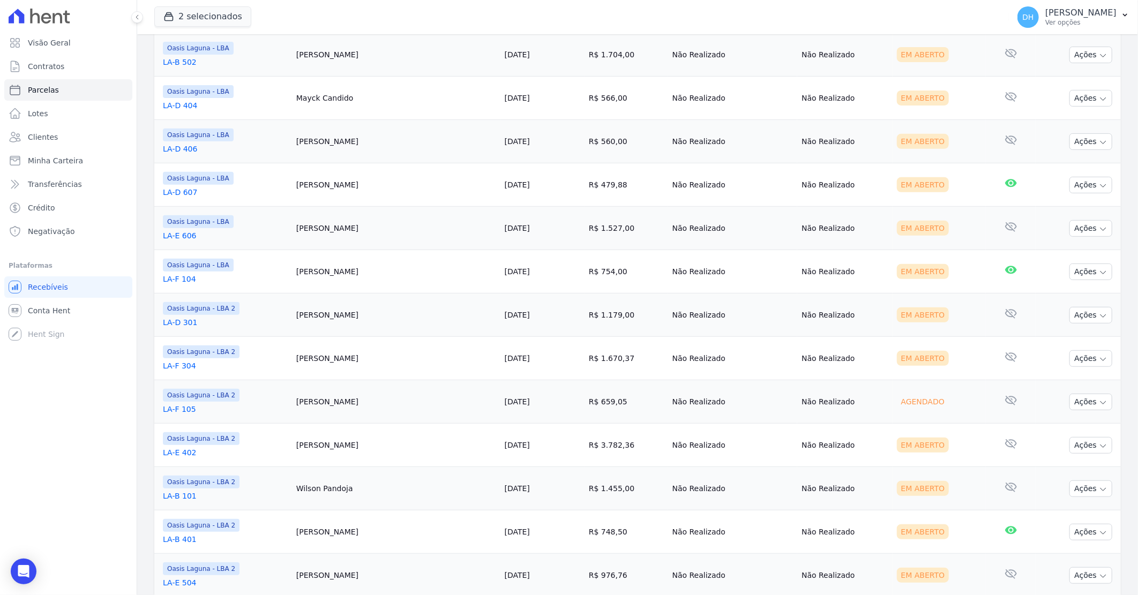
scroll to position [297, 0]
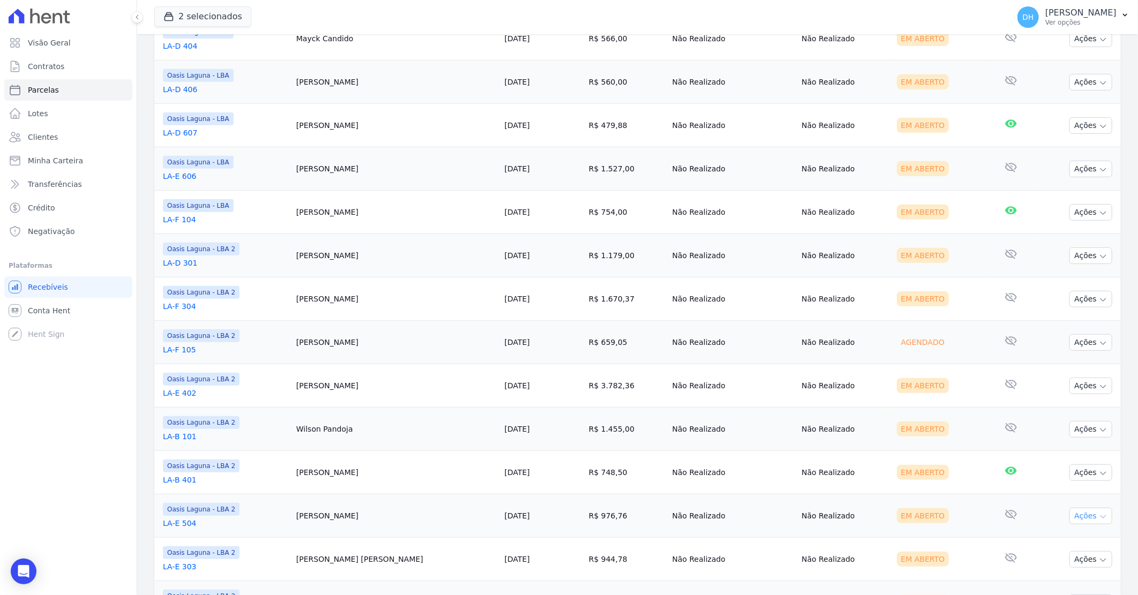
click at [1075, 516] on button "Ações" at bounding box center [1091, 516] width 43 height 17
click at [1038, 581] on link "Enviar whatsapp" at bounding box center [1086, 581] width 103 height 20
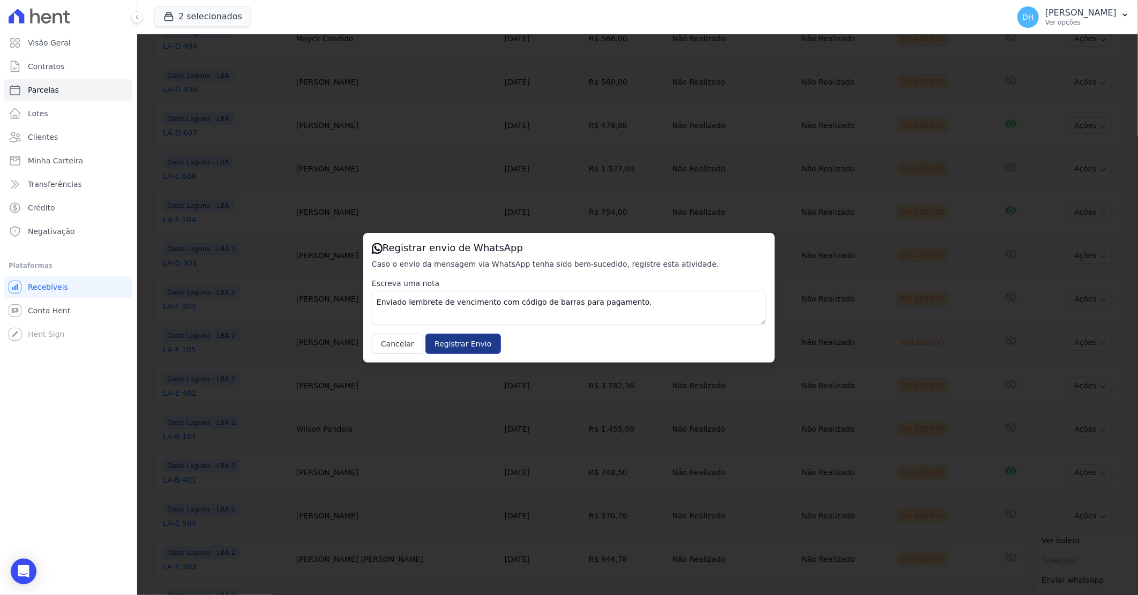
click at [463, 353] on input "Registrar Envio" at bounding box center [463, 344] width 75 height 20
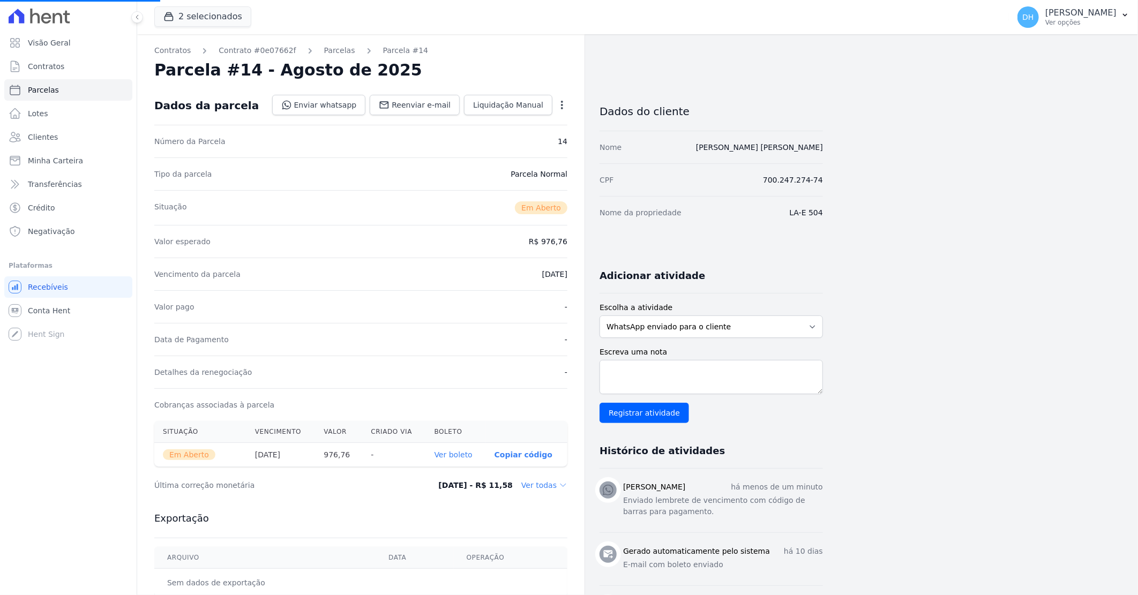
select select
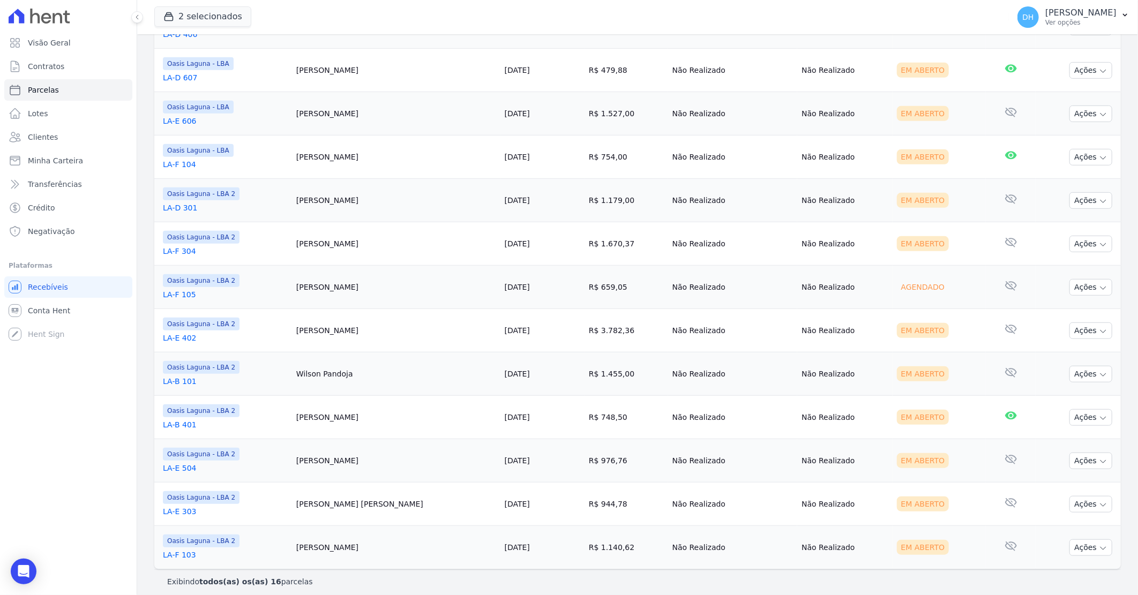
scroll to position [361, 0]
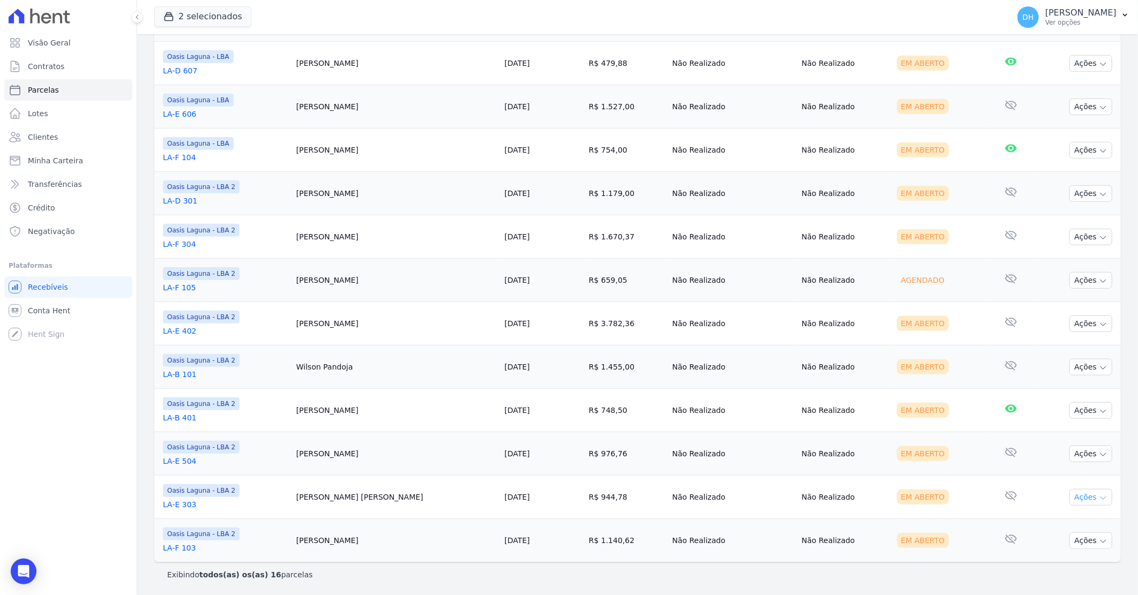
click at [1090, 502] on button "Ações" at bounding box center [1091, 497] width 43 height 17
click at [1048, 556] on link "Enviar whatsapp" at bounding box center [1086, 561] width 103 height 20
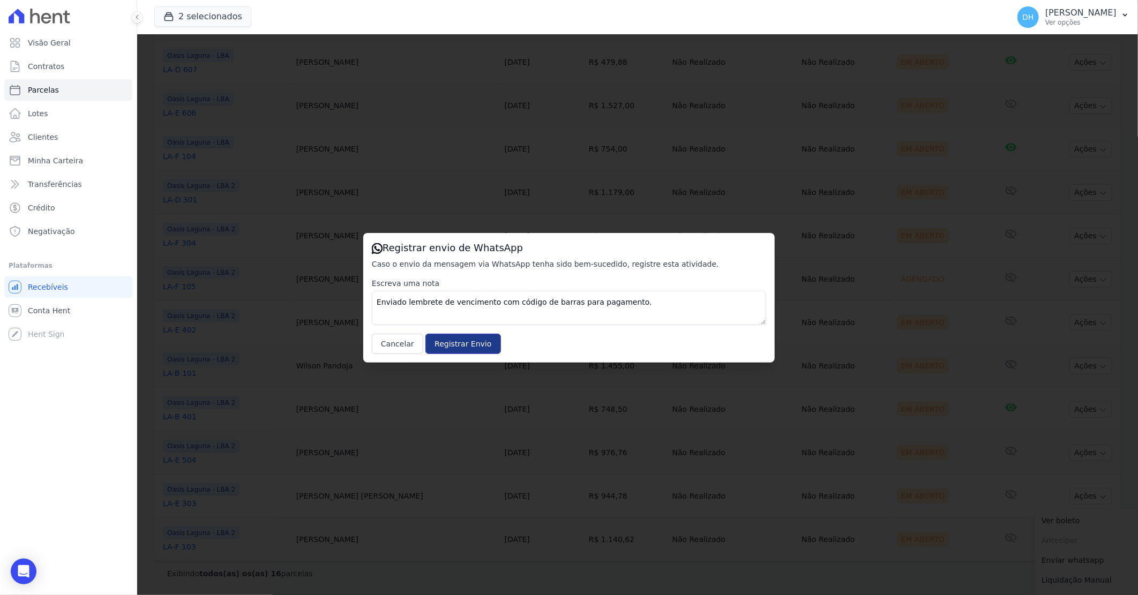
click at [456, 346] on input "Registrar Envio" at bounding box center [463, 344] width 75 height 20
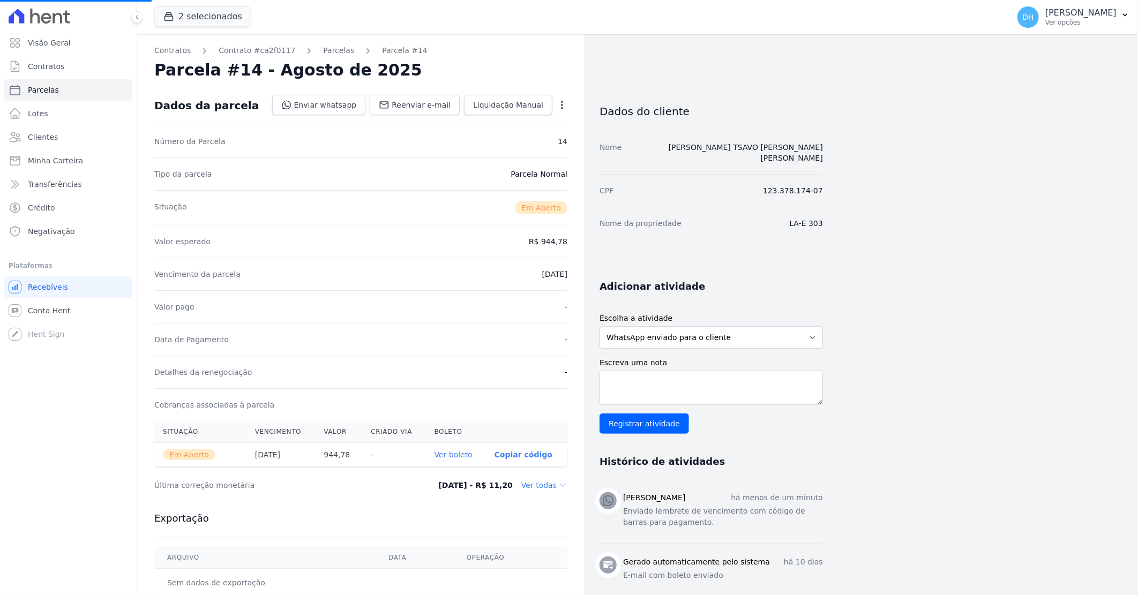
select select
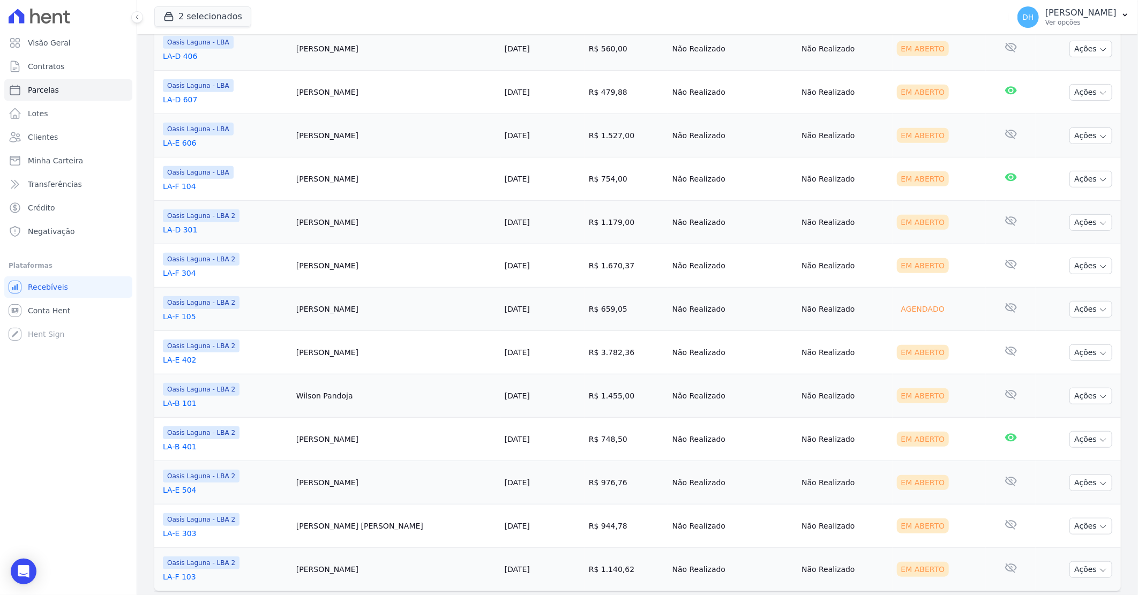
scroll to position [361, 0]
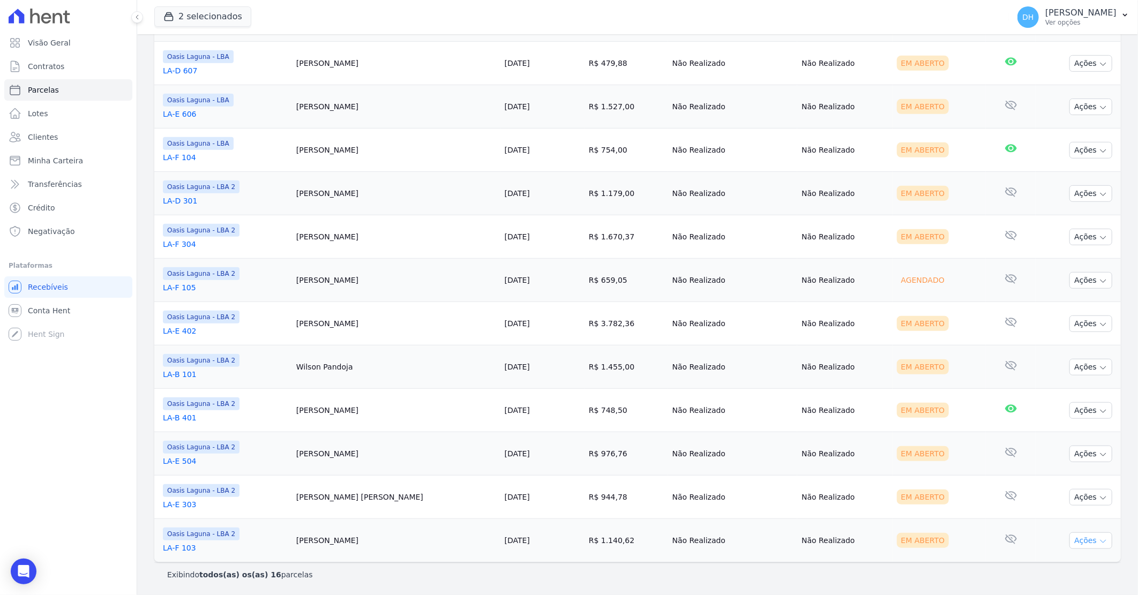
click at [1072, 539] on button "Ações" at bounding box center [1091, 541] width 43 height 17
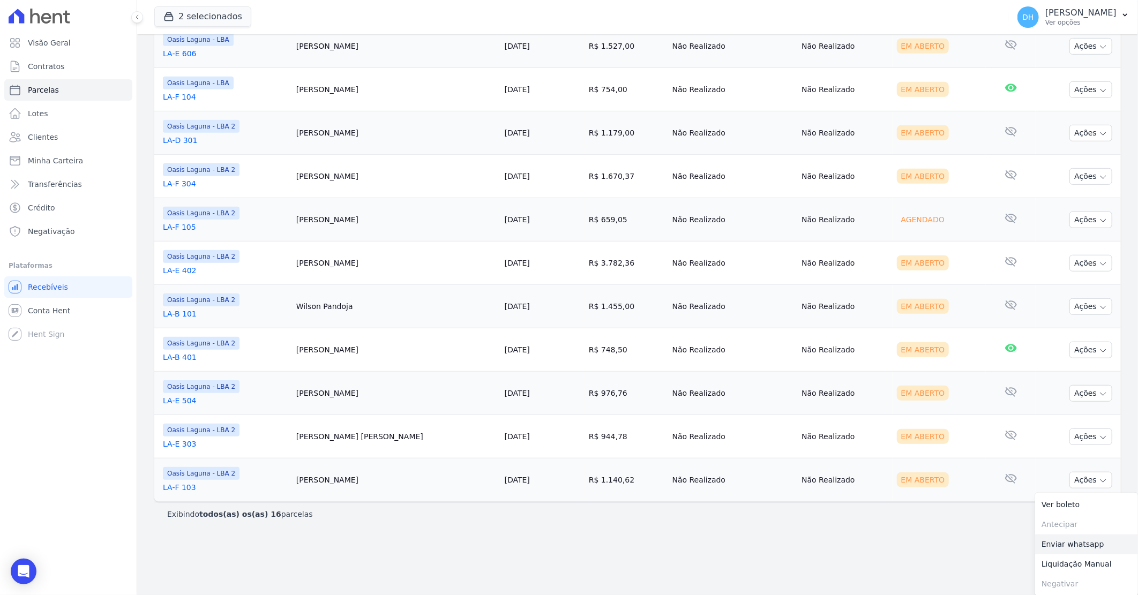
click at [1073, 539] on link "Enviar whatsapp" at bounding box center [1086, 545] width 103 height 20
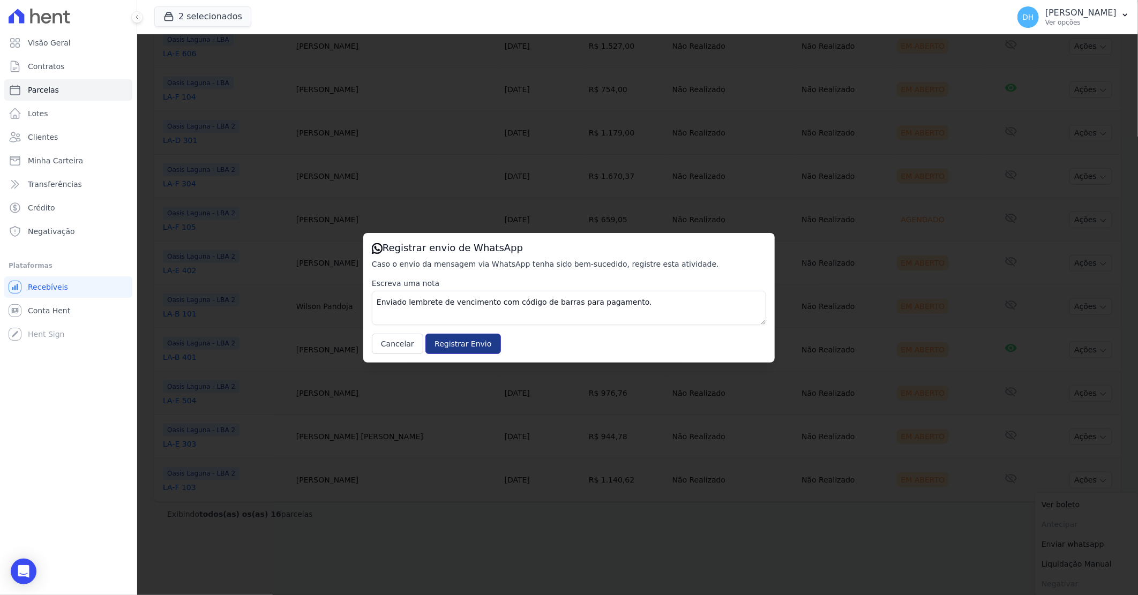
click at [458, 342] on input "Registrar Envio" at bounding box center [463, 344] width 75 height 20
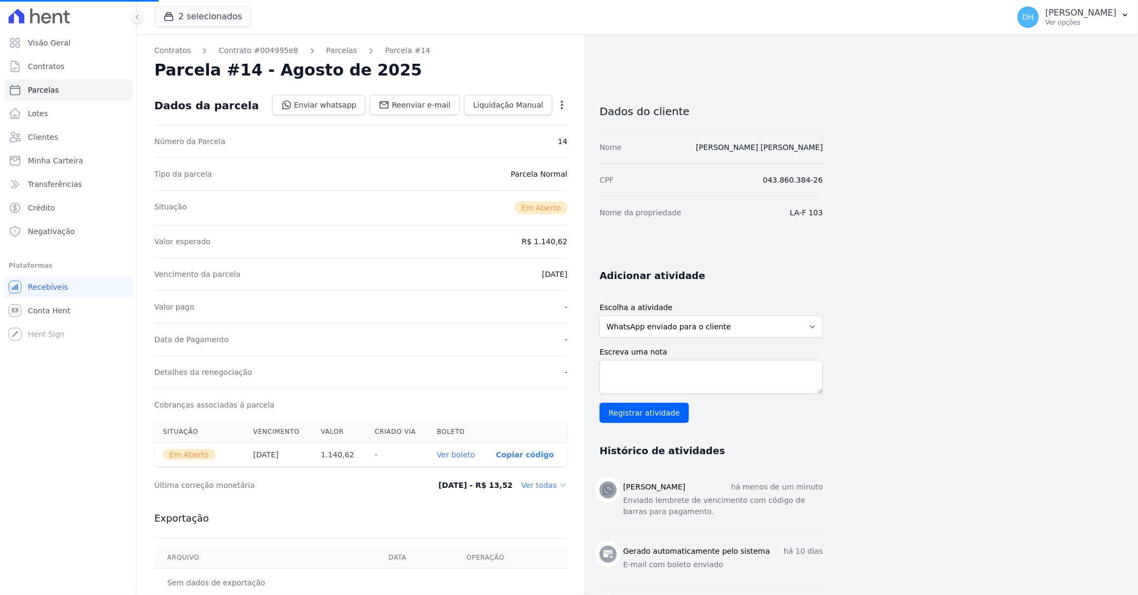
select select
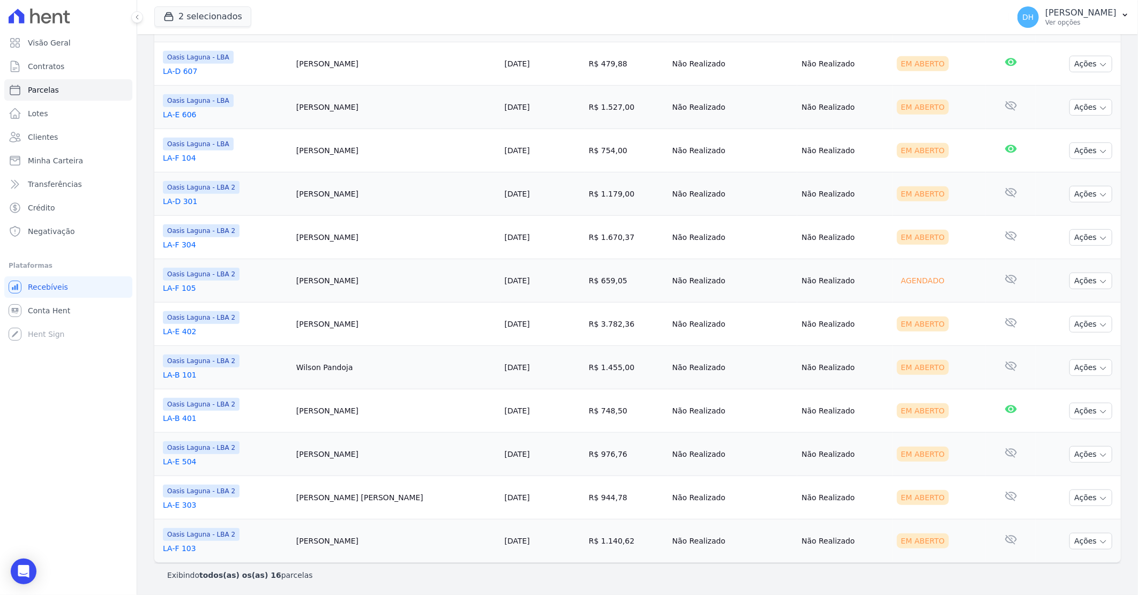
scroll to position [361, 0]
click at [215, 13] on button "2 selecionados" at bounding box center [202, 16] width 97 height 20
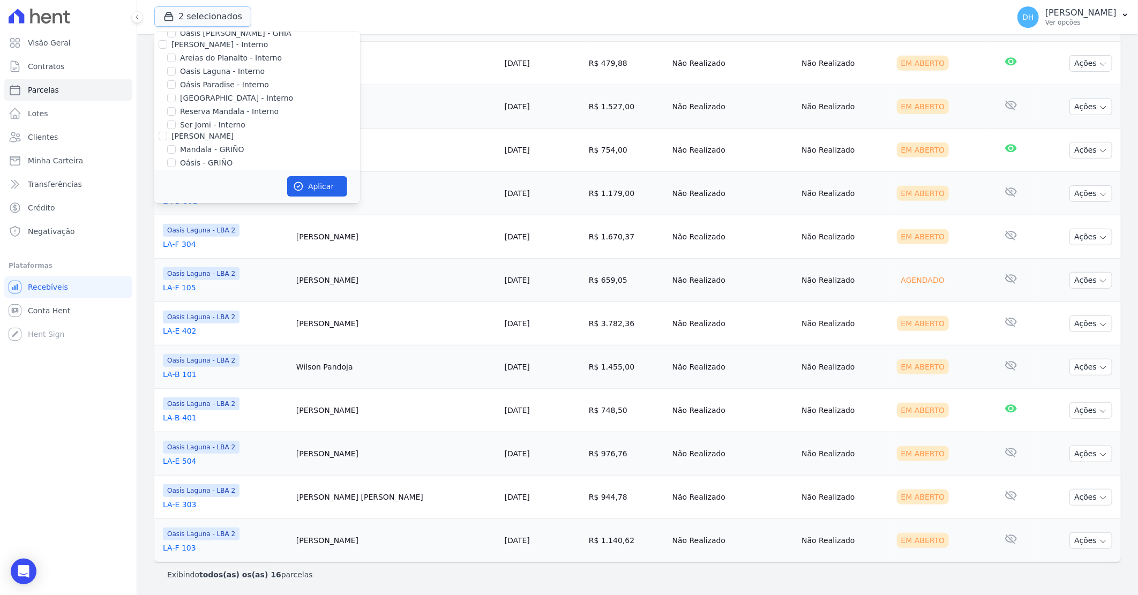
scroll to position [119, 0]
click at [173, 151] on input "[GEOGRAPHIC_DATA] Condomínio Club - LBA" at bounding box center [171, 148] width 9 height 9
checkbox input "true"
click at [173, 132] on input "Oasis Laguna - LBA 2" at bounding box center [171, 134] width 9 height 9
checkbox input "false"
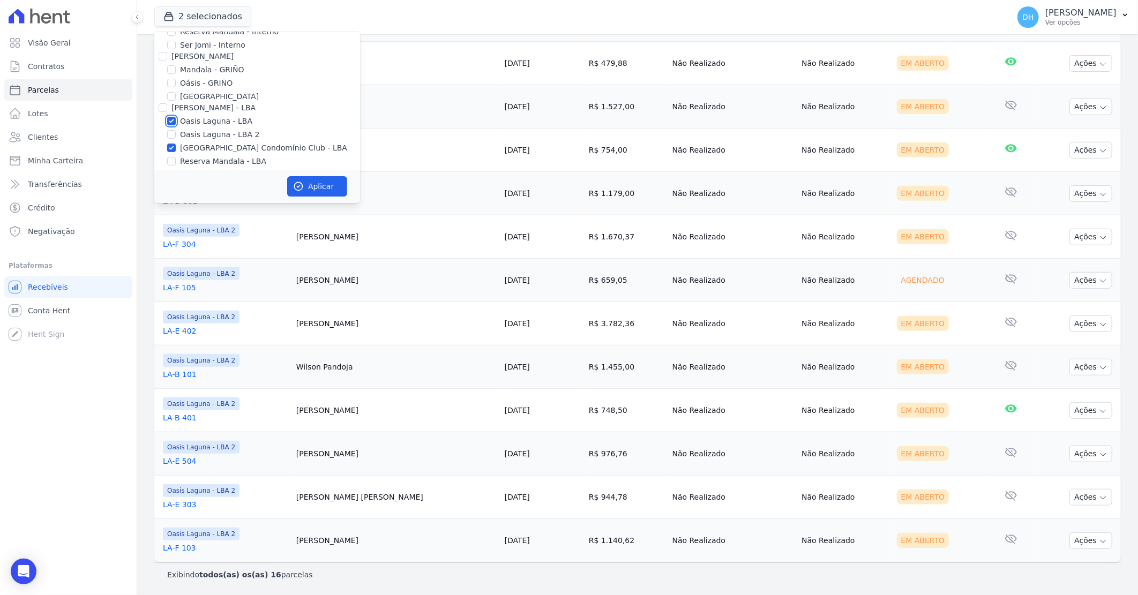
click at [173, 121] on input "Oasis Laguna - LBA" at bounding box center [171, 121] width 9 height 9
checkbox input "false"
click at [312, 188] on button "Aplicar" at bounding box center [317, 186] width 60 height 20
select select
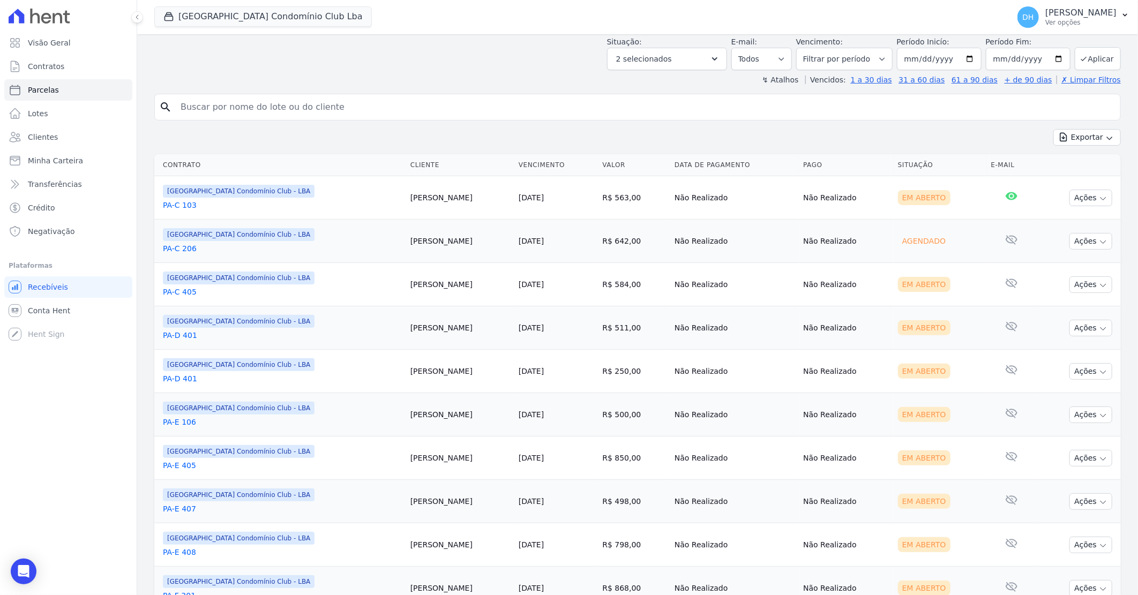
scroll to position [0, 0]
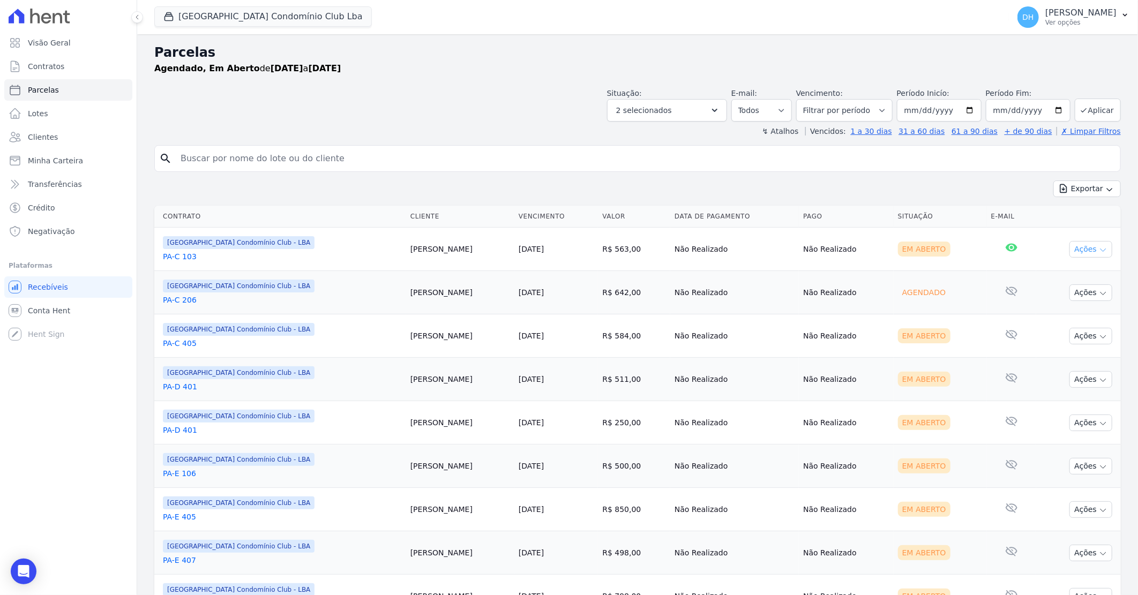
click at [1083, 256] on button "Ações" at bounding box center [1091, 249] width 43 height 17
click at [1069, 315] on link "Enviar whatsapp" at bounding box center [1086, 314] width 103 height 20
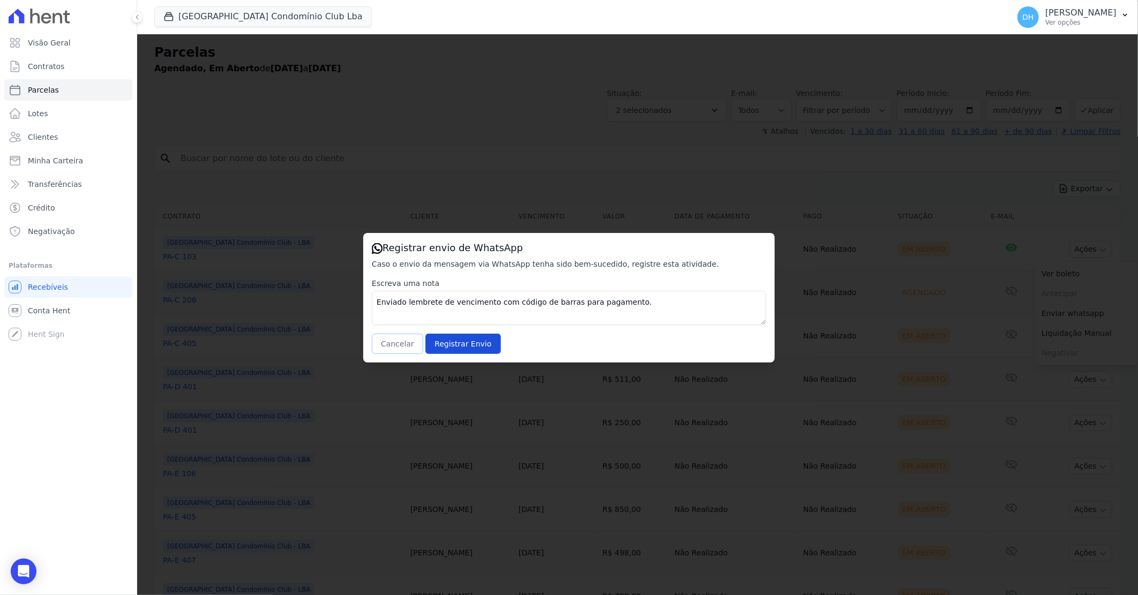
click at [393, 340] on button "Cancelar" at bounding box center [397, 344] width 51 height 20
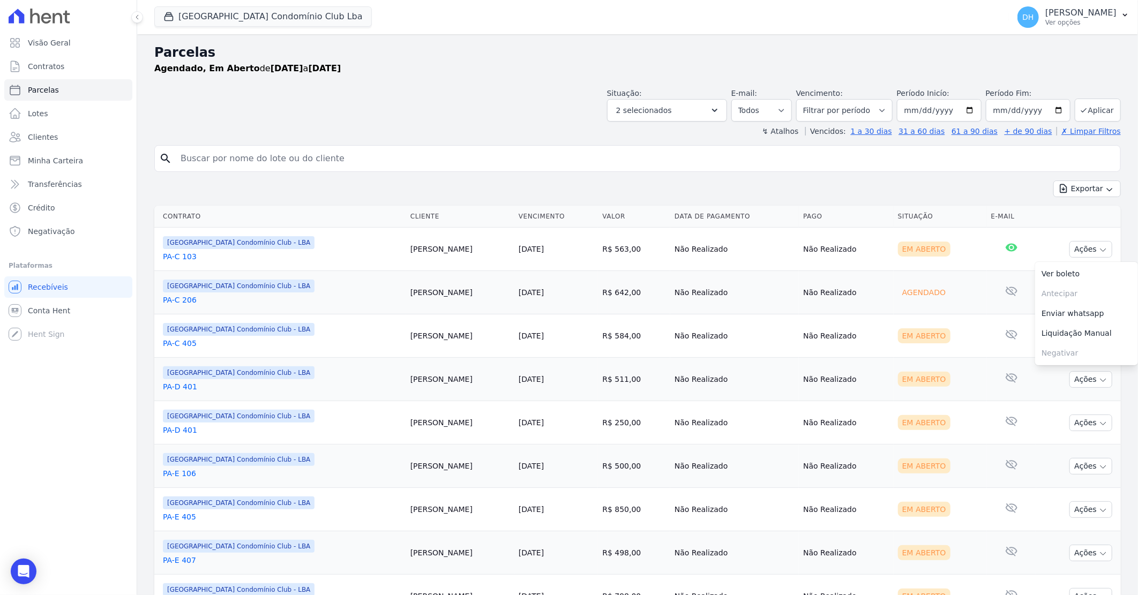
click at [473, 309] on td "[PERSON_NAME]" at bounding box center [460, 292] width 108 height 43
click at [191, 255] on link "PA-C 103" at bounding box center [282, 256] width 239 height 11
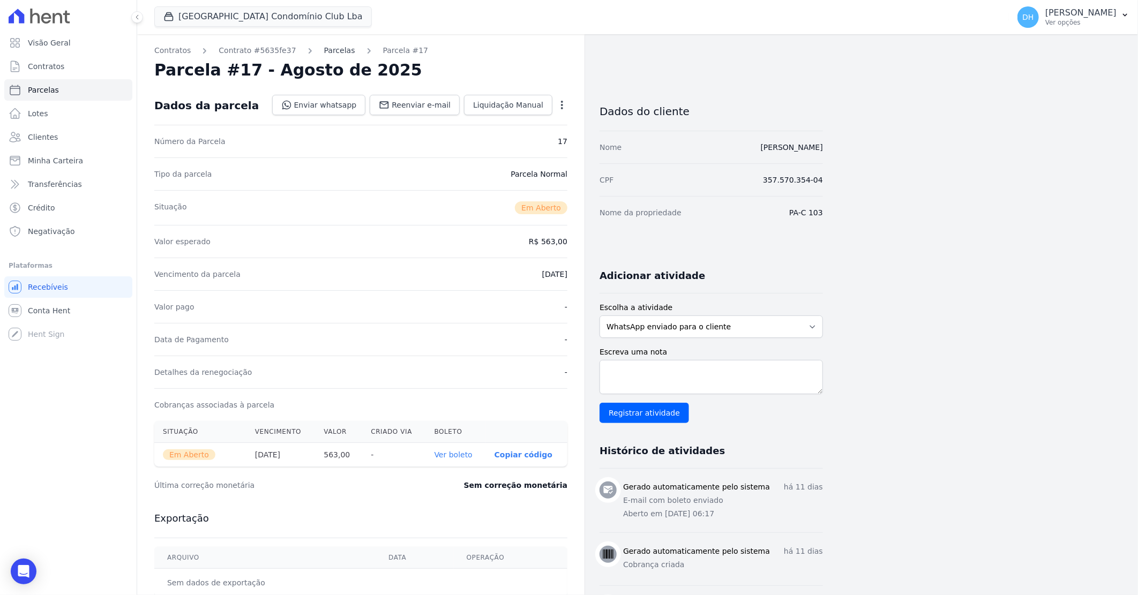
click at [324, 56] on link "Parcelas" at bounding box center [339, 50] width 31 height 11
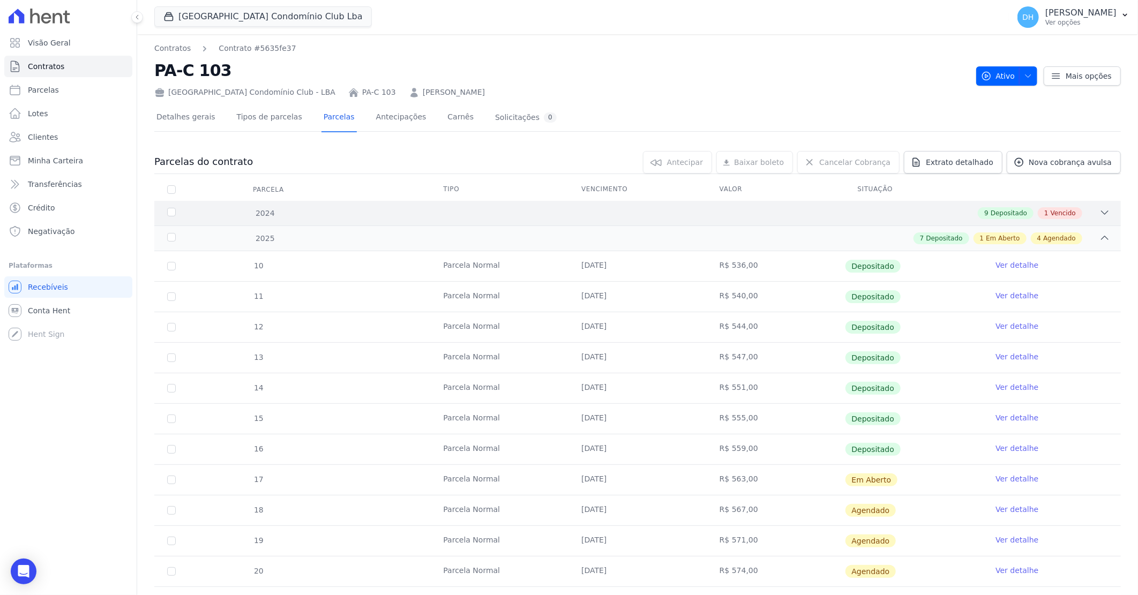
click at [593, 212] on div "9 Depositado 1 Vencido" at bounding box center [685, 213] width 850 height 12
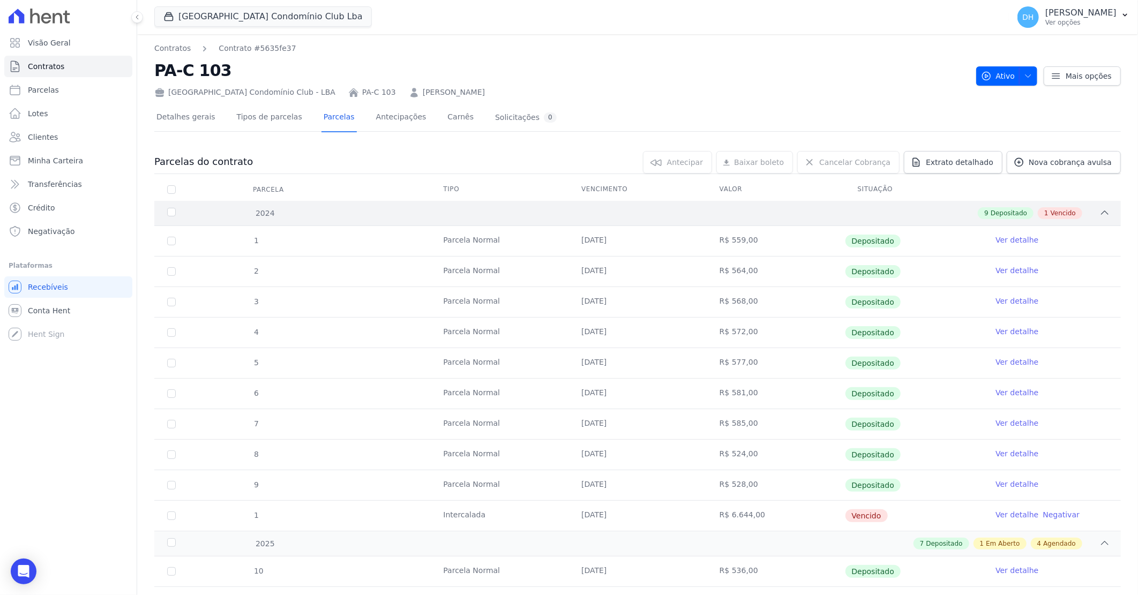
click at [602, 217] on div "9 Depositado 1 Vencido" at bounding box center [685, 213] width 850 height 12
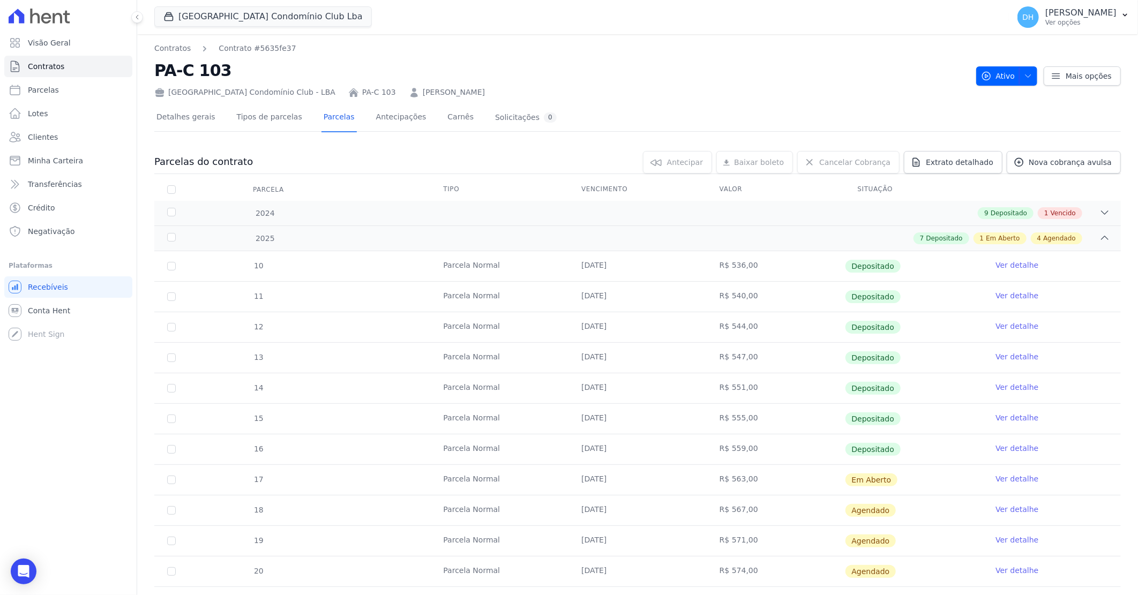
click at [1008, 479] on link "Ver detalhe" at bounding box center [1017, 479] width 43 height 11
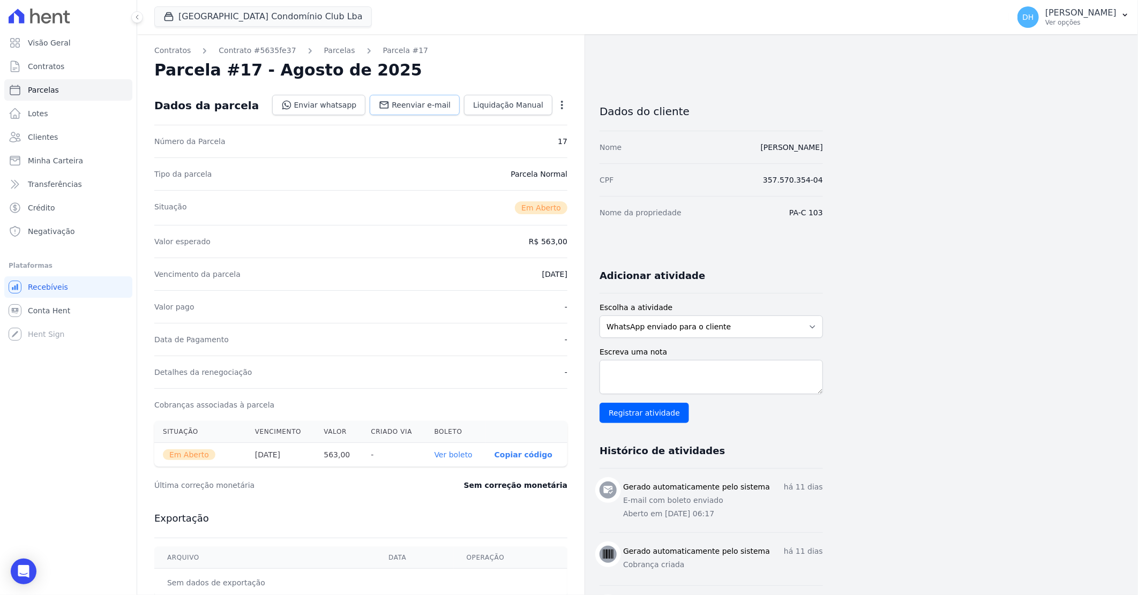
click at [430, 105] on span "Reenviar e-mail" at bounding box center [421, 105] width 59 height 11
select select
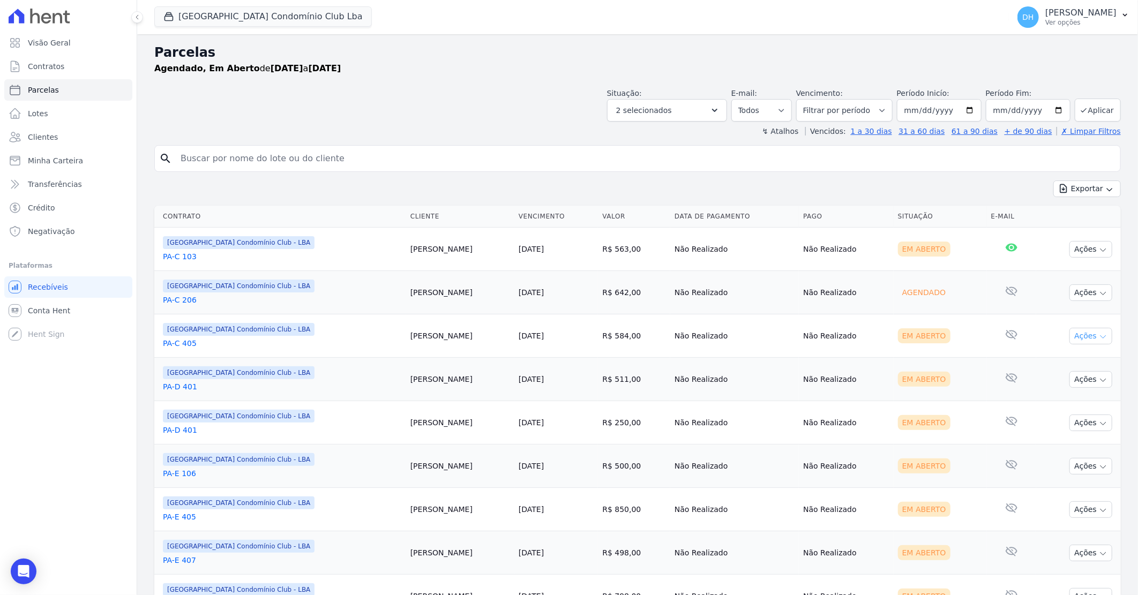
click at [1072, 333] on button "Ações" at bounding box center [1091, 336] width 43 height 17
click at [1061, 403] on link "Enviar whatsapp" at bounding box center [1086, 401] width 103 height 20
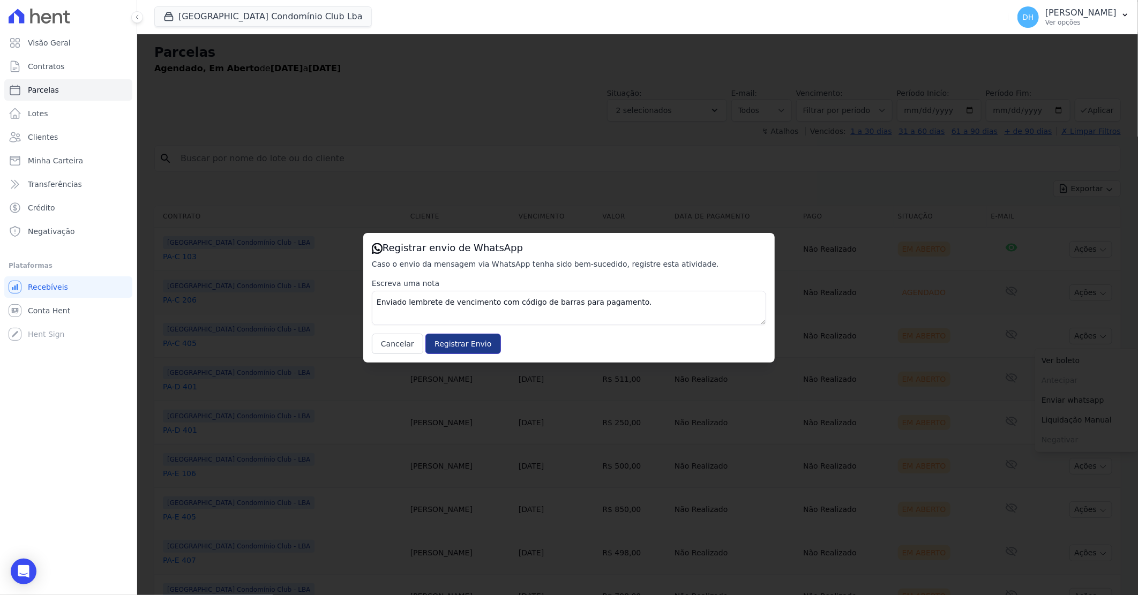
click at [461, 347] on input "Registrar Envio" at bounding box center [463, 344] width 75 height 20
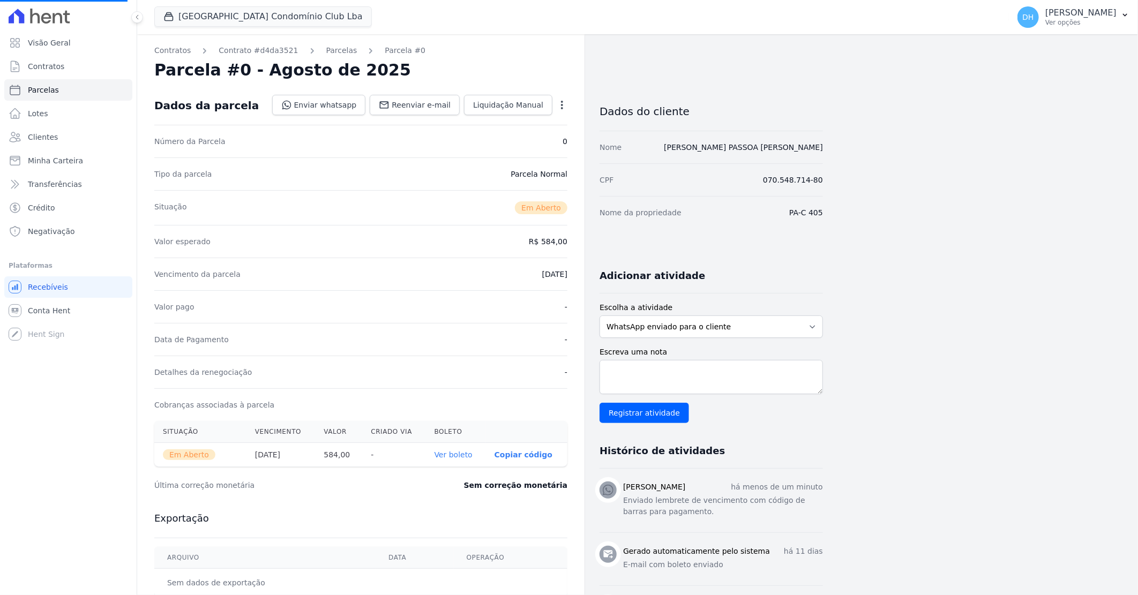
select select
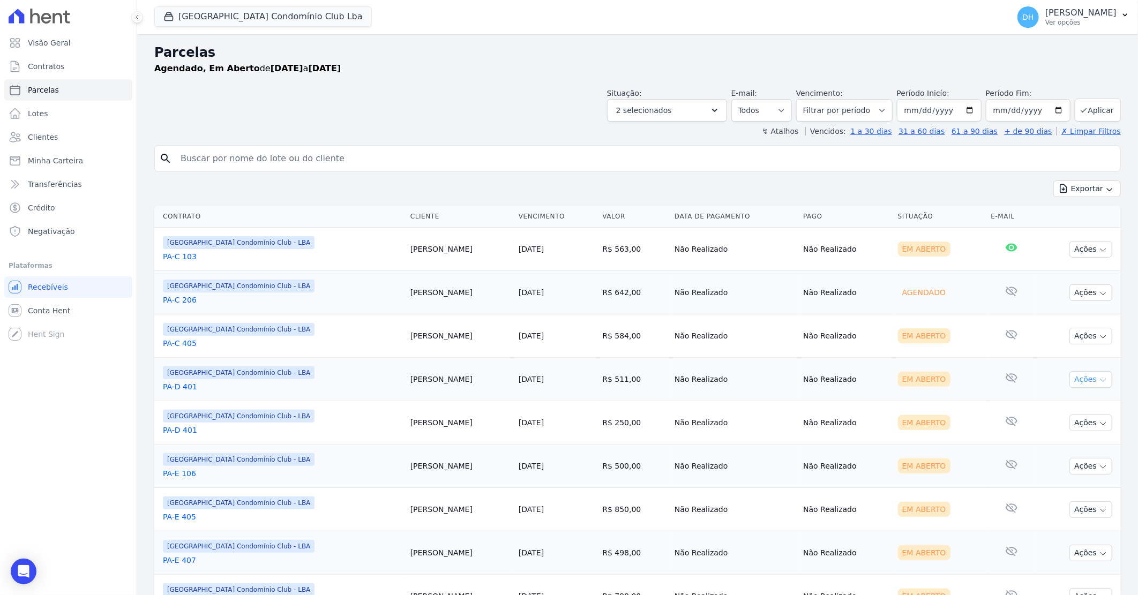
click at [1094, 385] on button "Ações" at bounding box center [1091, 379] width 43 height 17
click at [1064, 445] on link "Enviar whatsapp" at bounding box center [1086, 444] width 103 height 20
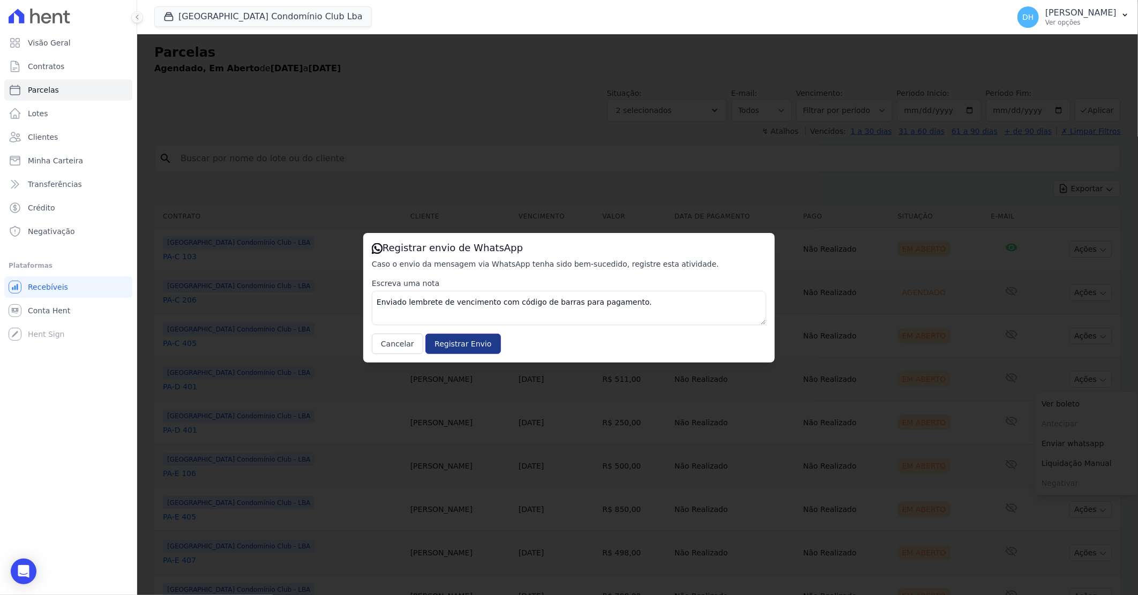
click at [441, 346] on input "Registrar Envio" at bounding box center [463, 344] width 75 height 20
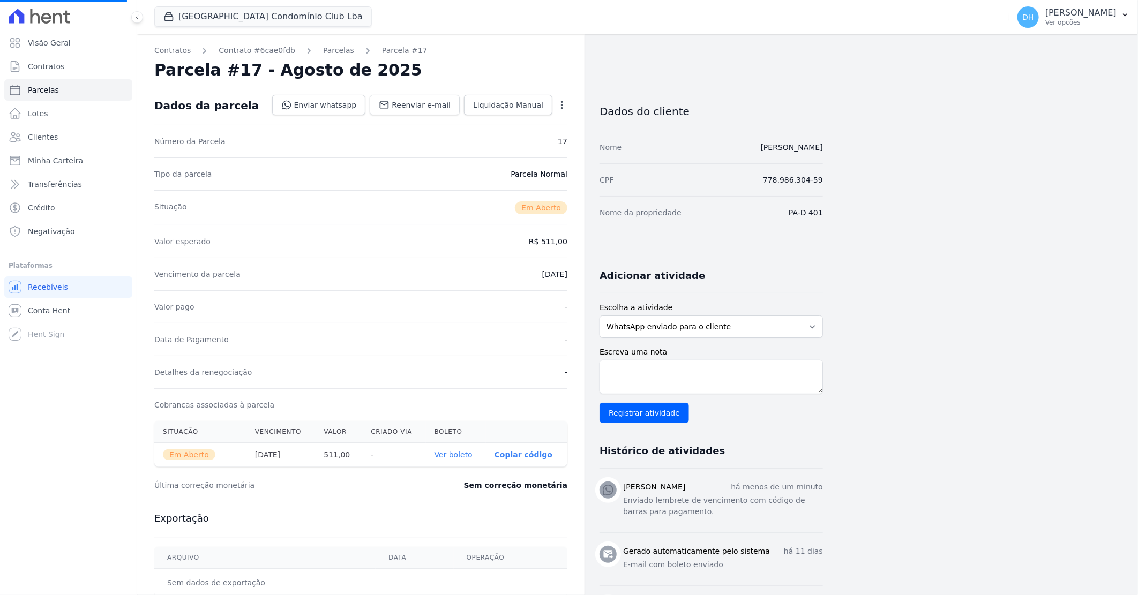
select select
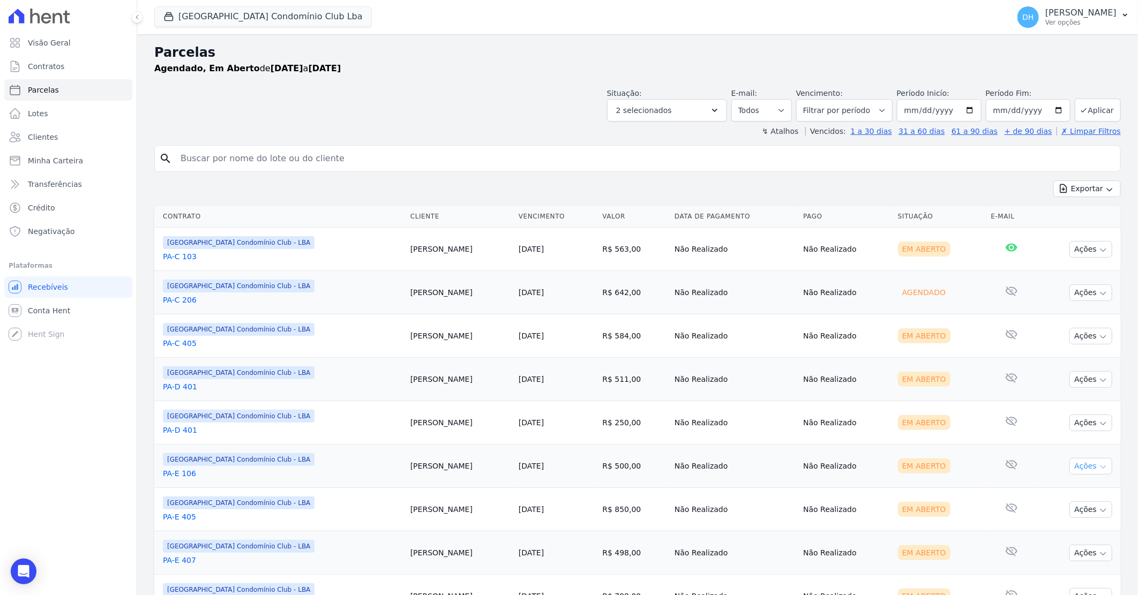
click at [1070, 464] on button "Ações" at bounding box center [1091, 466] width 43 height 17
click at [1044, 530] on link "Enviar whatsapp" at bounding box center [1086, 531] width 103 height 20
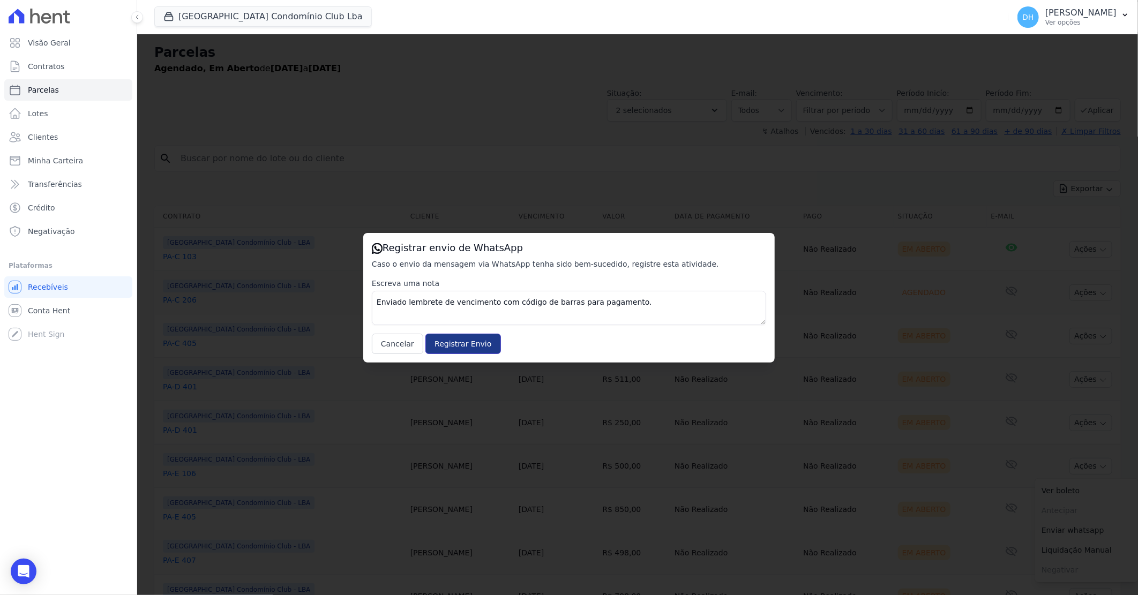
click at [457, 345] on input "Registrar Envio" at bounding box center [463, 344] width 75 height 20
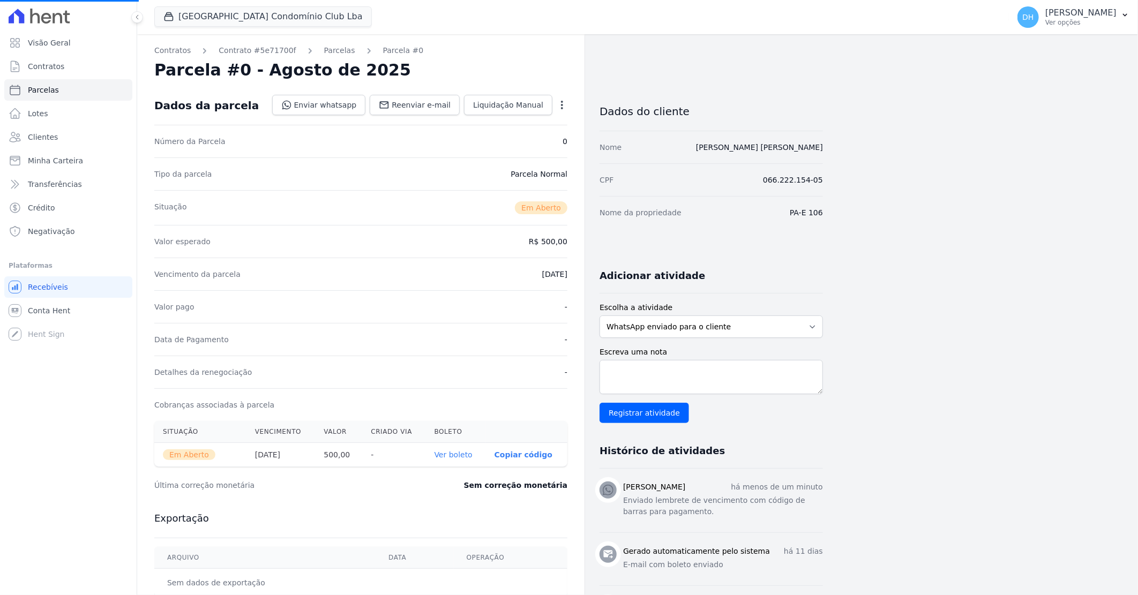
select select
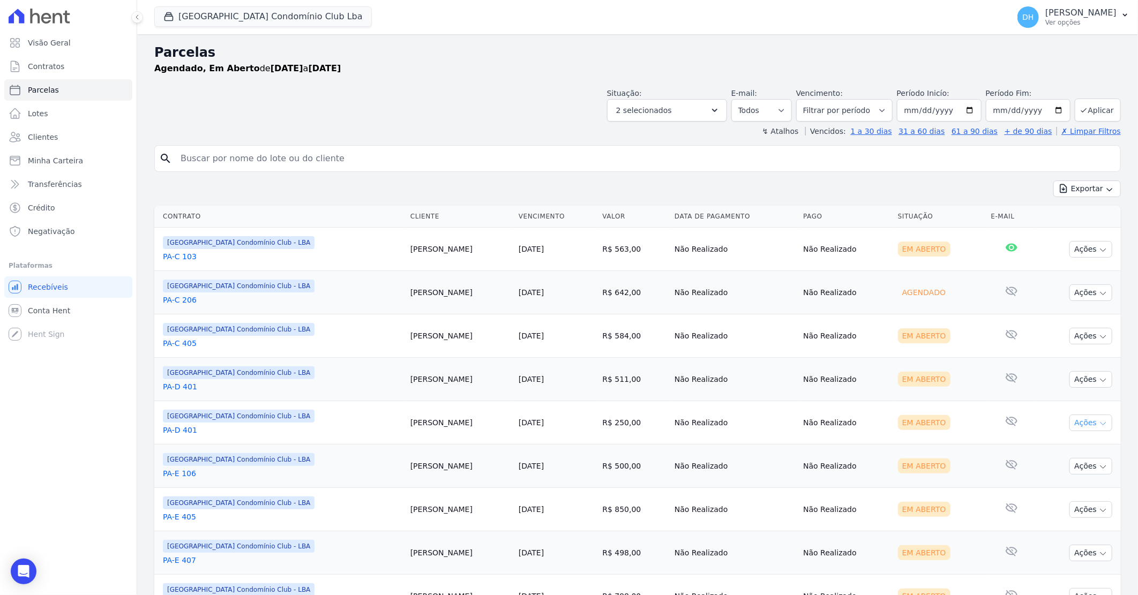
click at [1083, 424] on button "Ações" at bounding box center [1091, 423] width 43 height 17
click at [1056, 485] on link "Enviar whatsapp" at bounding box center [1086, 488] width 103 height 20
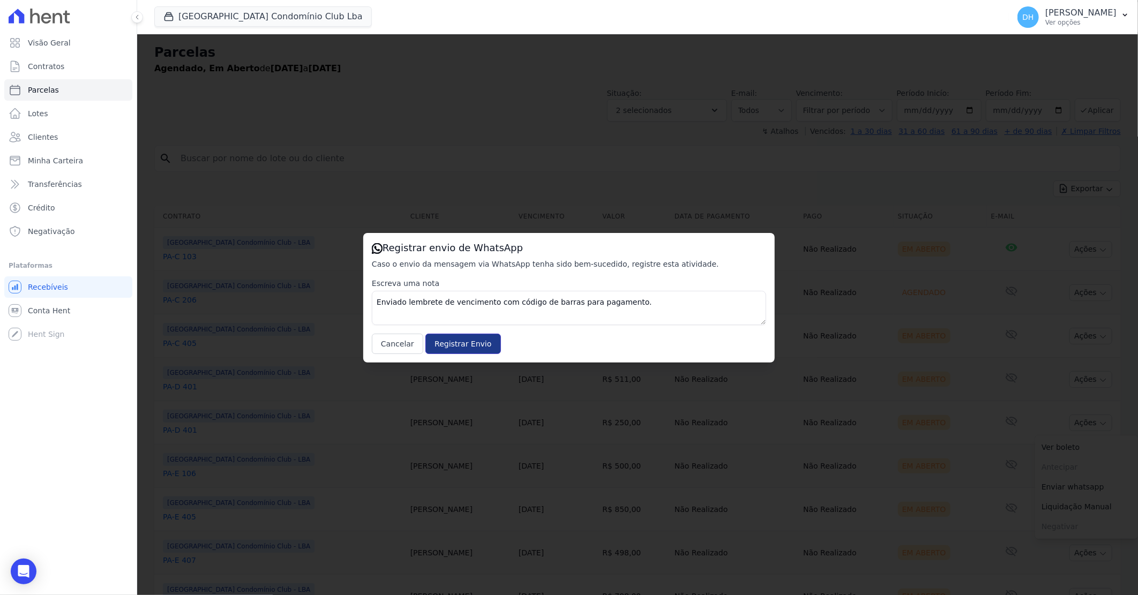
click at [461, 345] on input "Registrar Envio" at bounding box center [463, 344] width 75 height 20
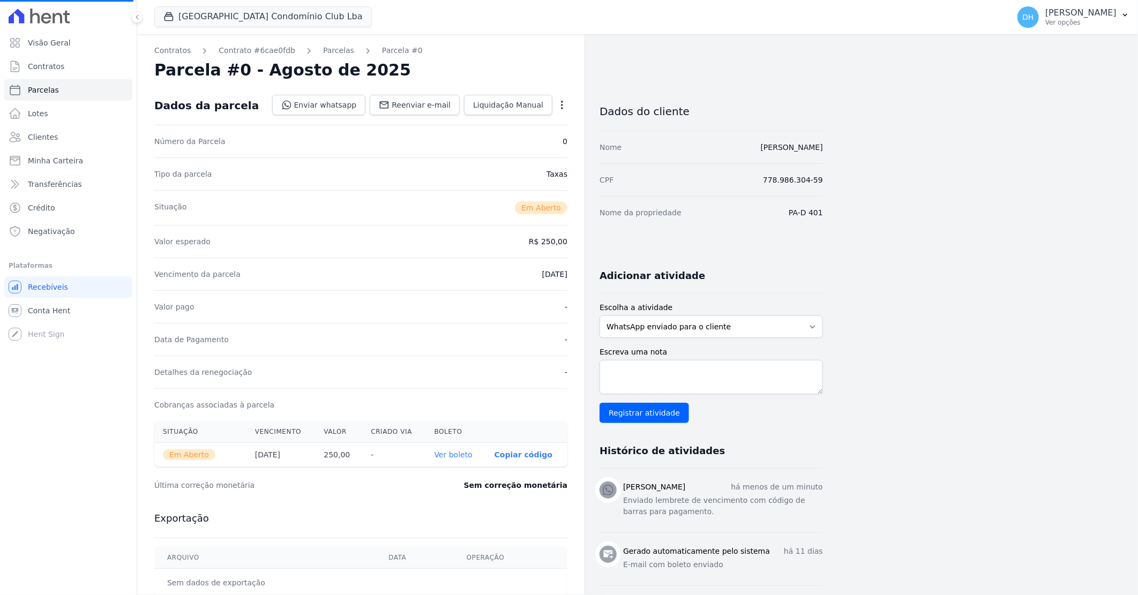
select select
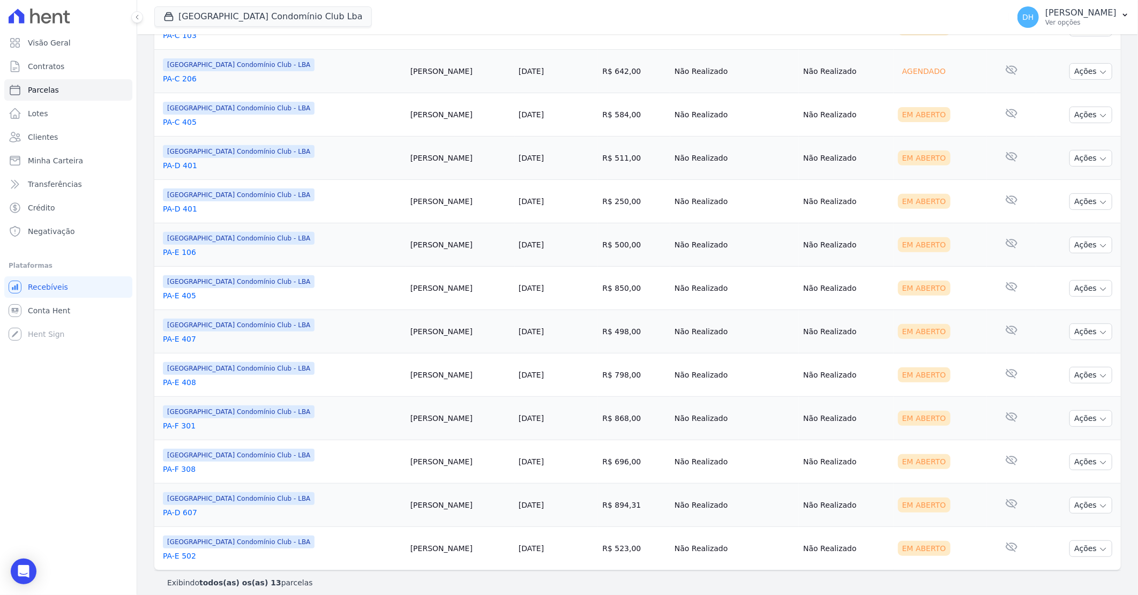
scroll to position [230, 0]
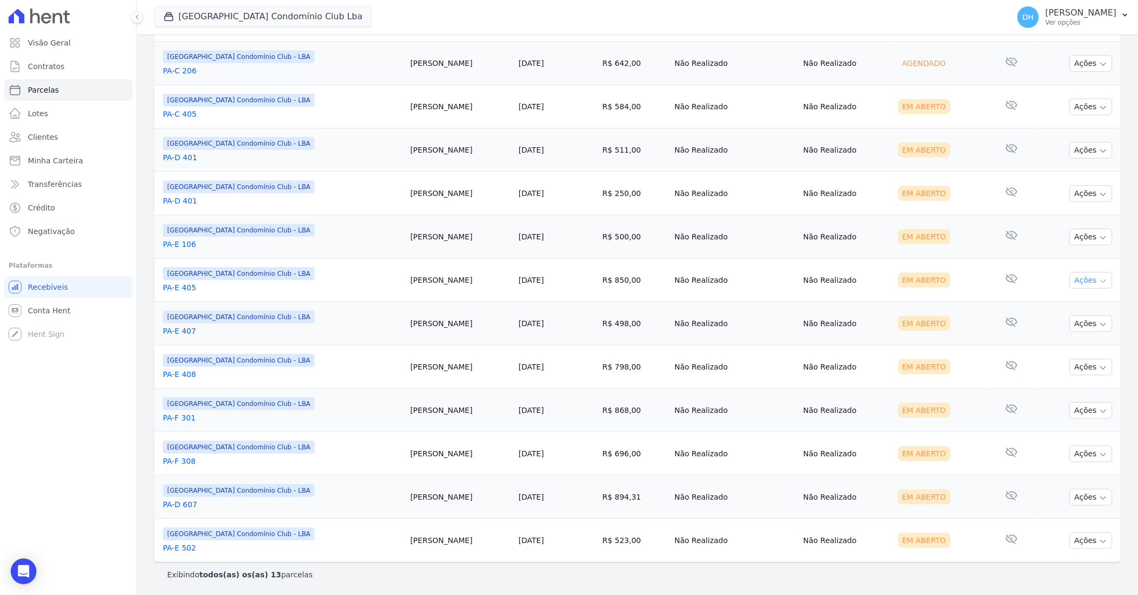
click at [1075, 280] on button "Ações" at bounding box center [1091, 280] width 43 height 17
click at [1054, 347] on link "Enviar whatsapp" at bounding box center [1086, 345] width 103 height 20
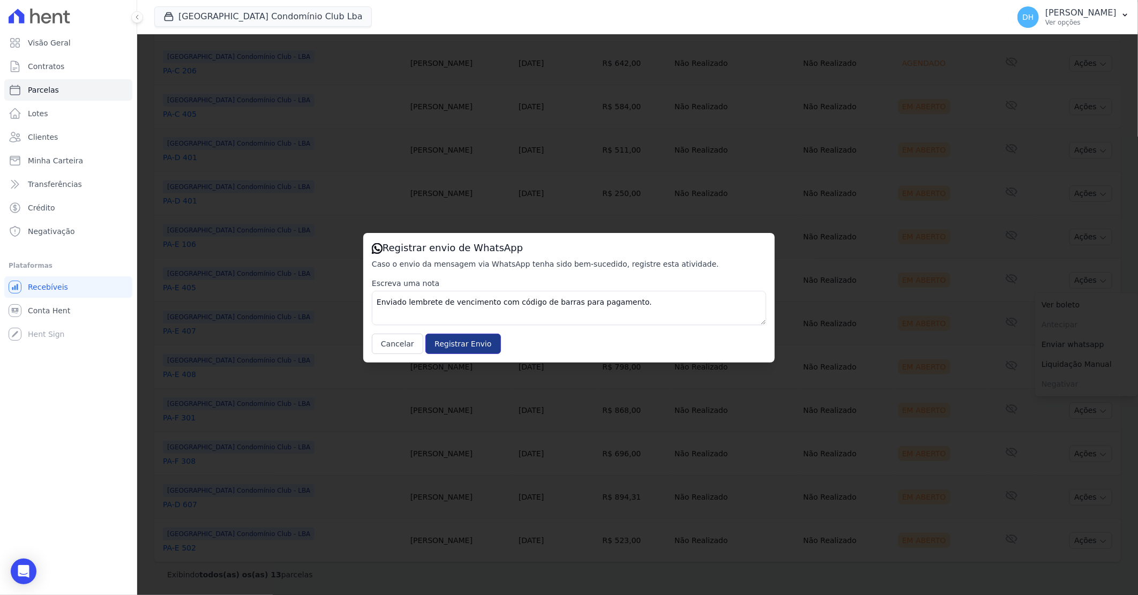
click at [467, 349] on input "Registrar Envio" at bounding box center [463, 344] width 75 height 20
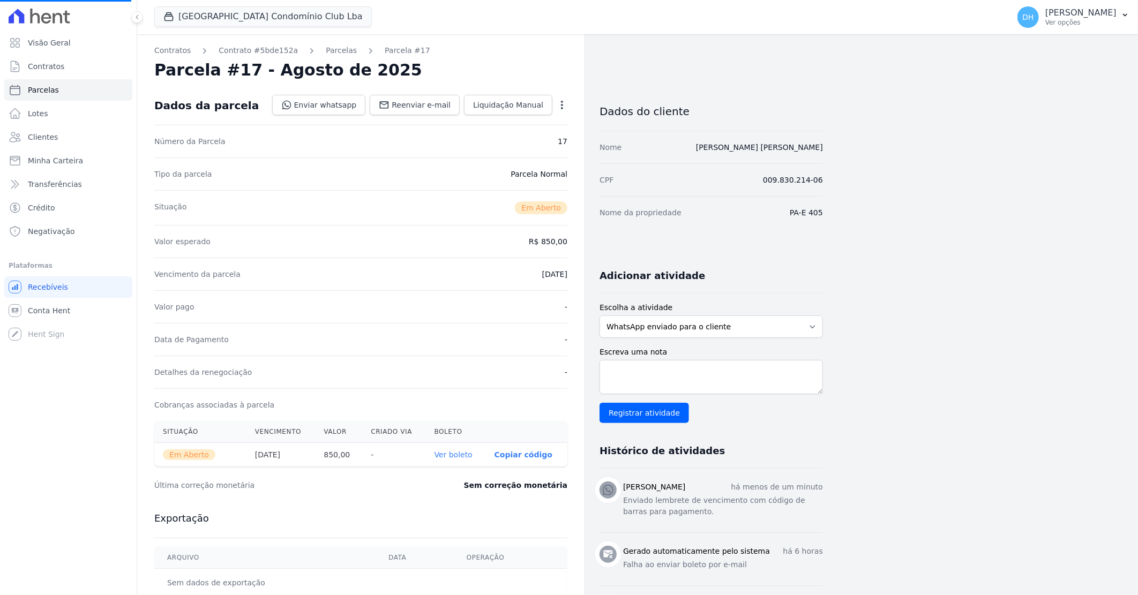
select select
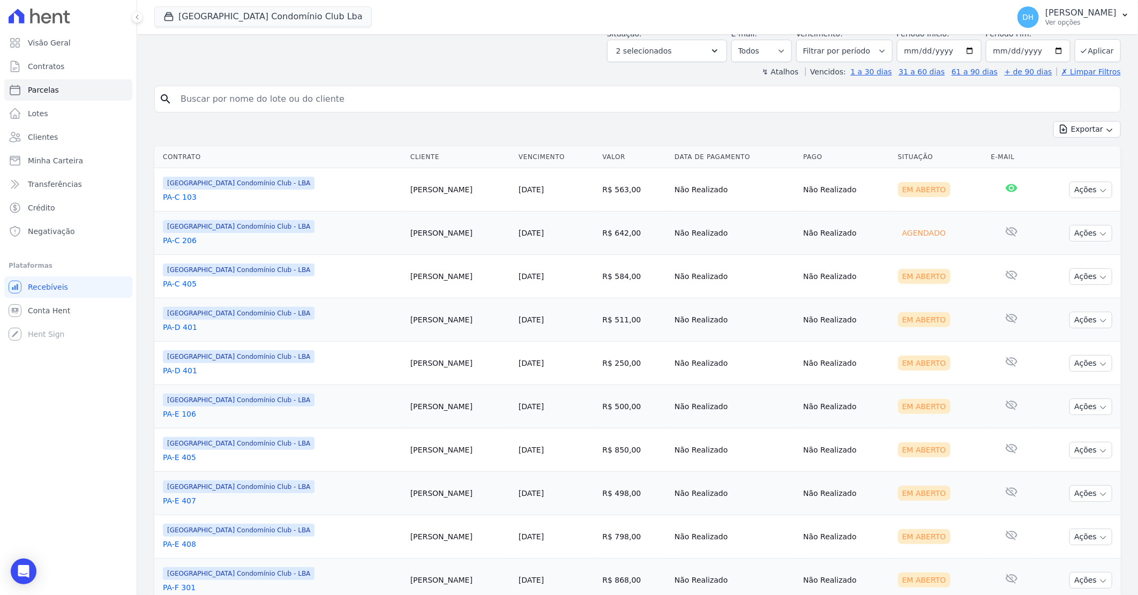
scroll to position [119, 0]
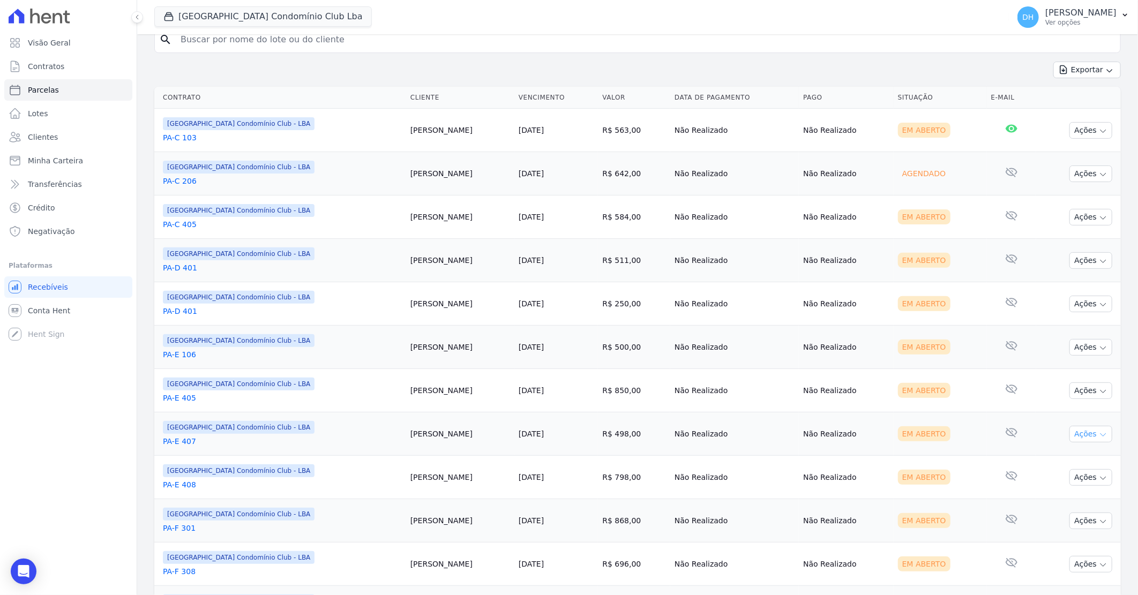
click at [1079, 439] on button "Ações" at bounding box center [1091, 434] width 43 height 17
click at [1056, 500] on link "Enviar whatsapp" at bounding box center [1086, 499] width 103 height 20
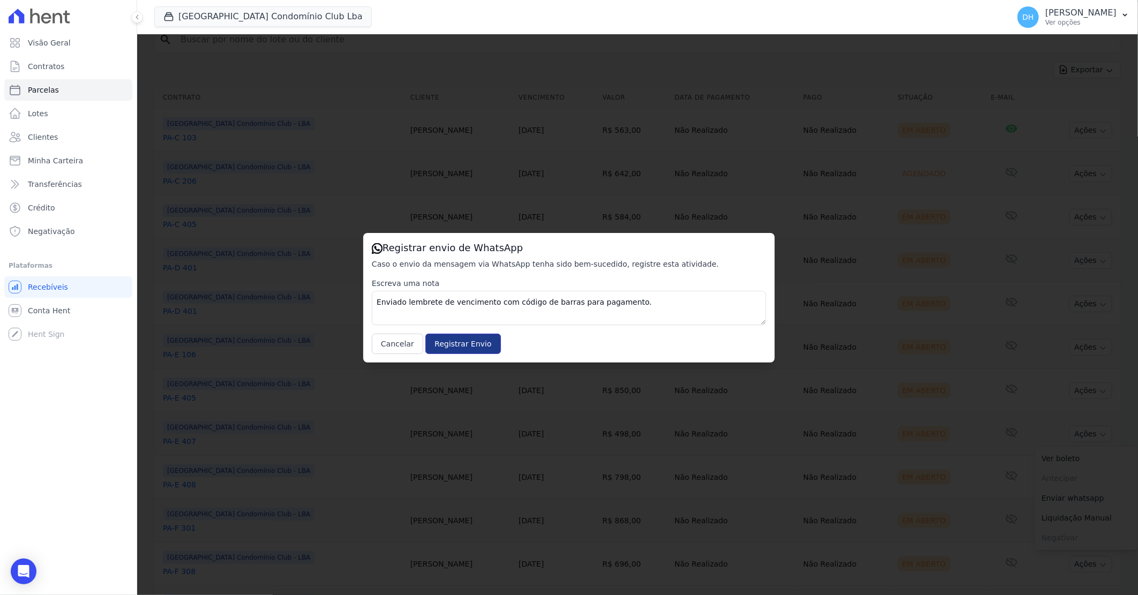
click at [470, 340] on input "Registrar Envio" at bounding box center [463, 344] width 75 height 20
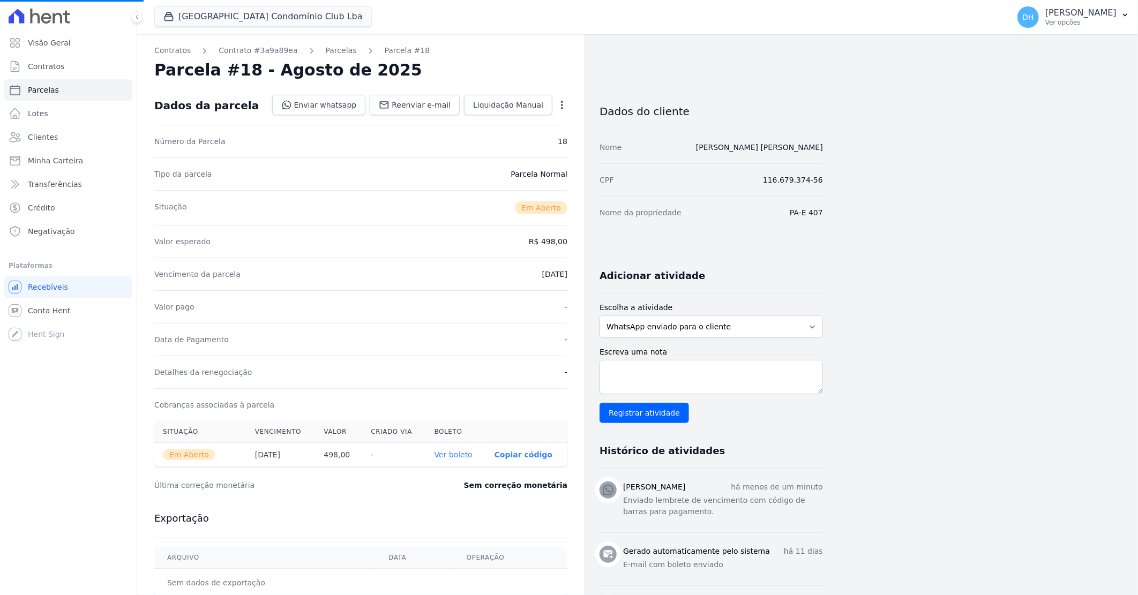
select select
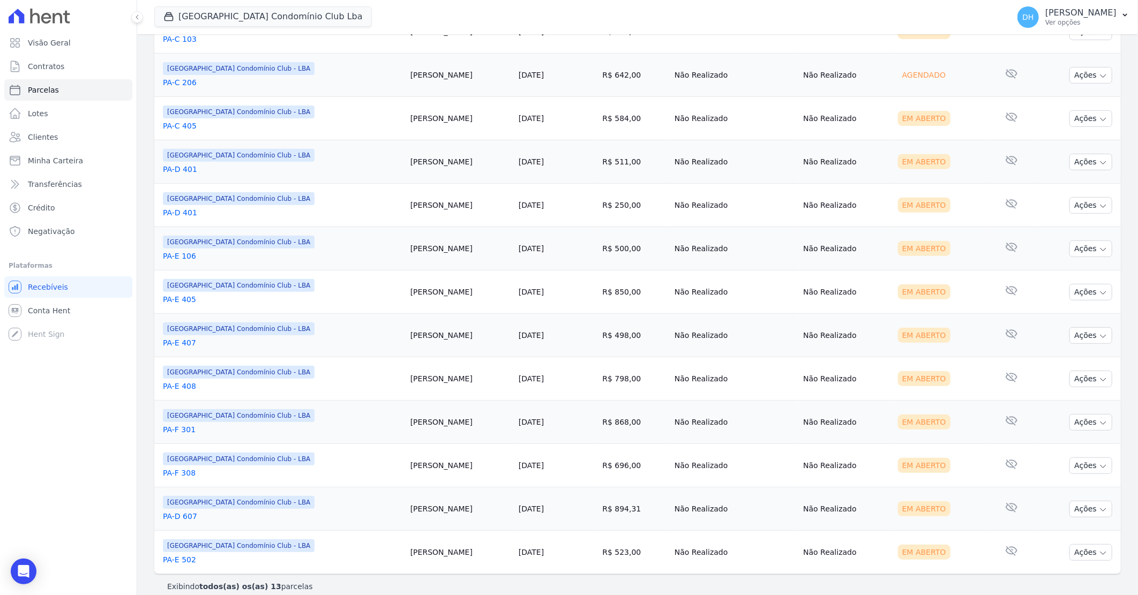
scroll to position [230, 0]
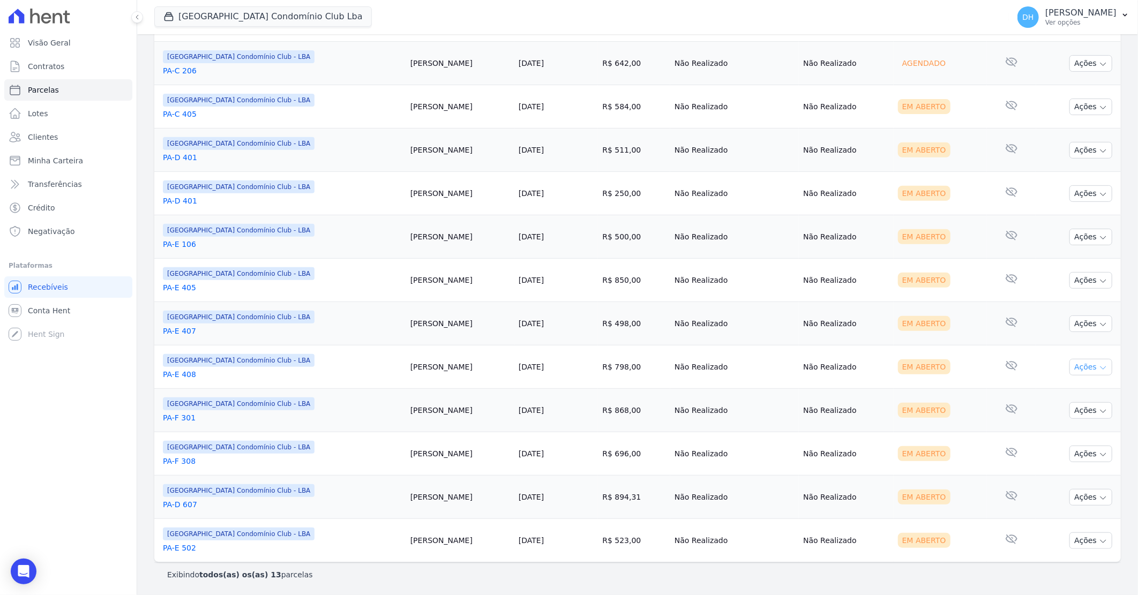
click at [1081, 361] on button "Ações" at bounding box center [1091, 367] width 43 height 17
click at [1056, 431] on link "Enviar whatsapp" at bounding box center [1086, 432] width 103 height 20
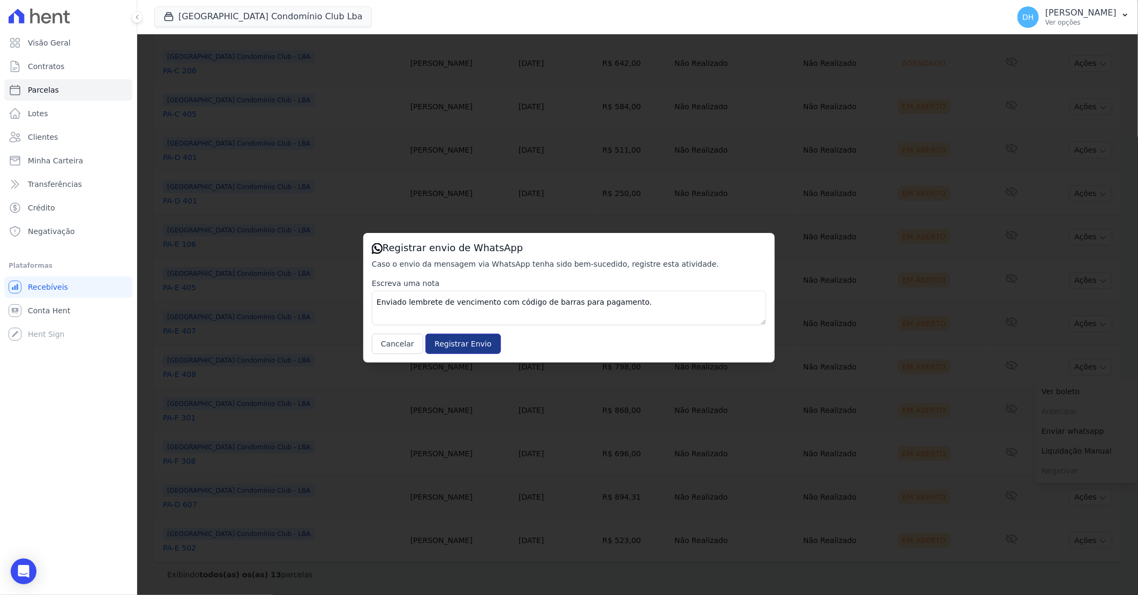
click at [467, 349] on input "Registrar Envio" at bounding box center [463, 344] width 75 height 20
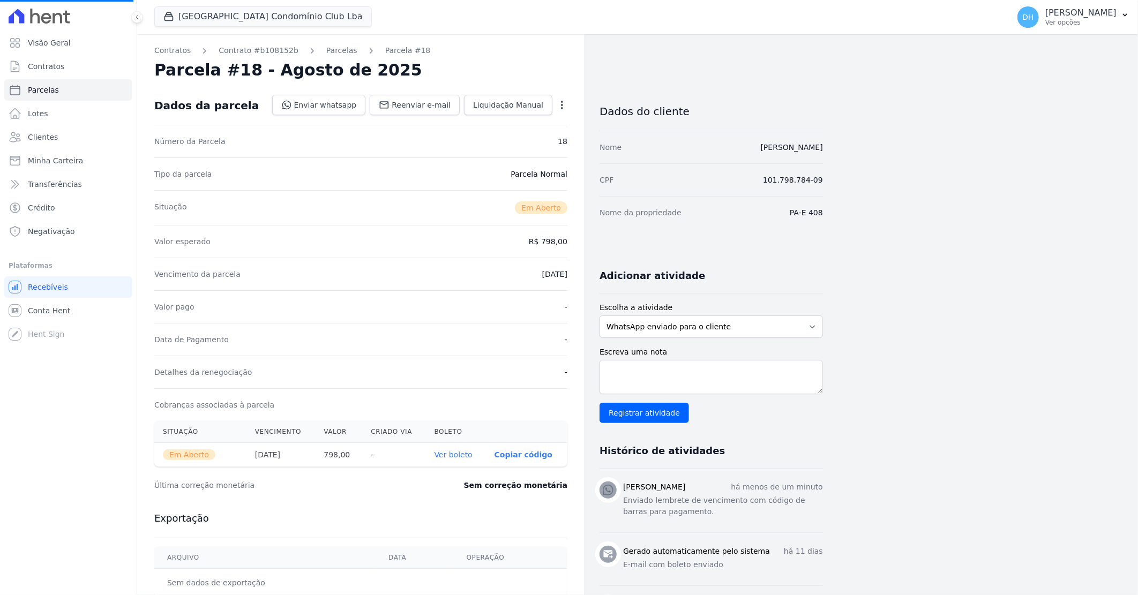
select select
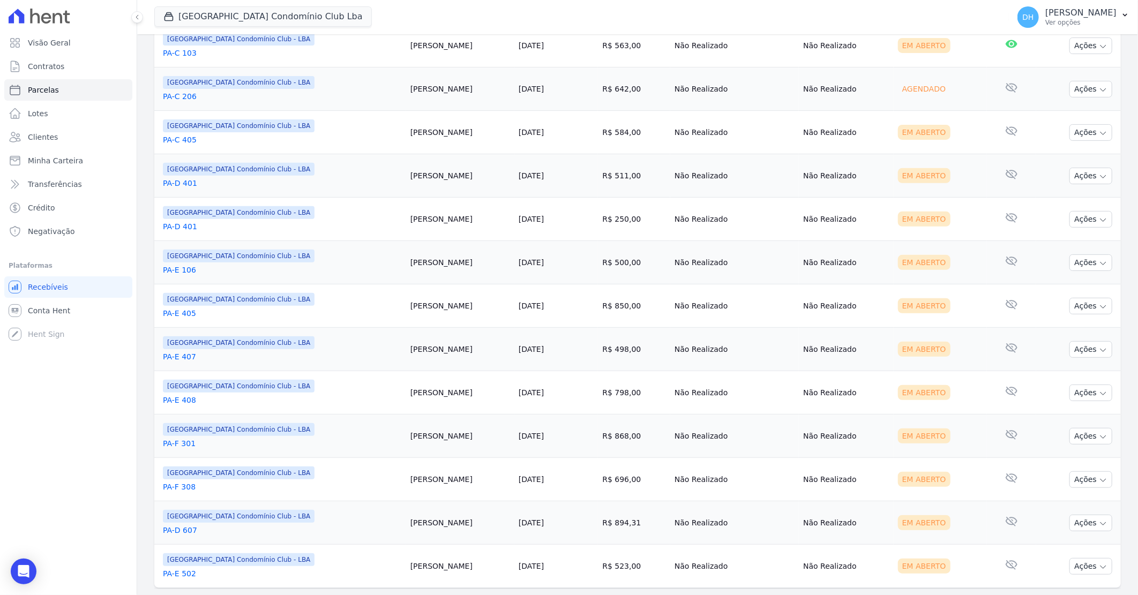
scroll to position [230, 0]
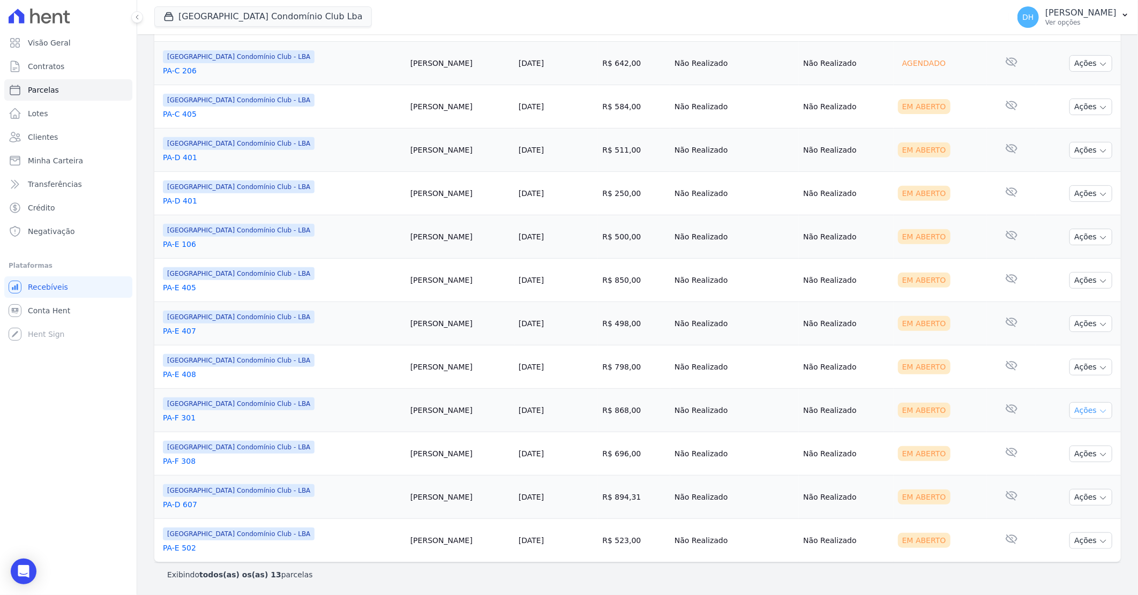
click at [1082, 412] on button "Ações" at bounding box center [1091, 411] width 43 height 17
click at [1060, 472] on link "Enviar whatsapp" at bounding box center [1086, 475] width 103 height 20
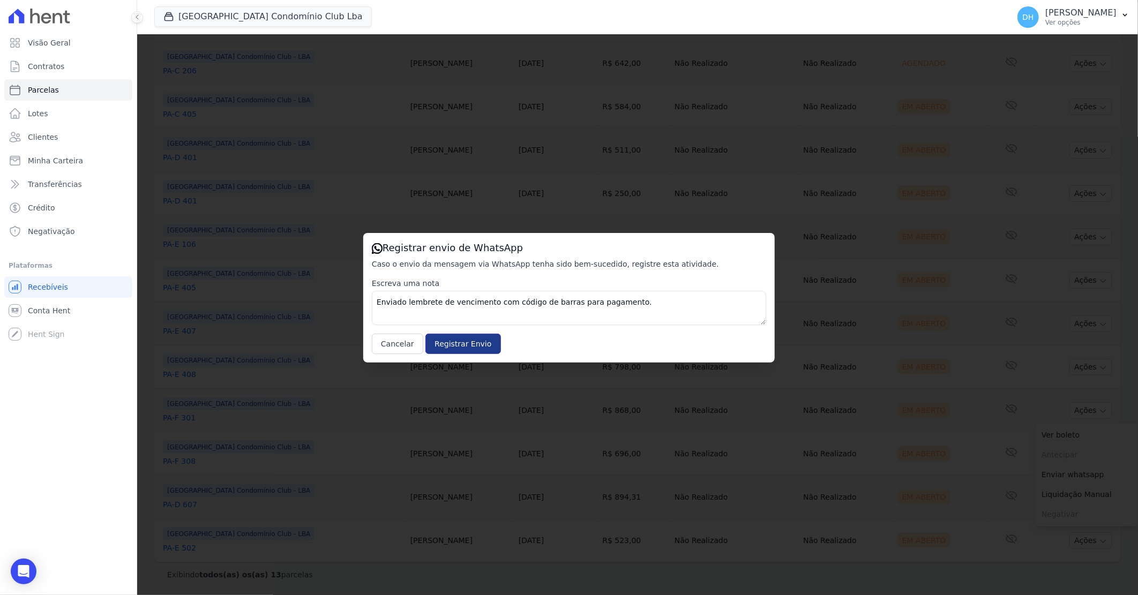
click at [444, 345] on input "Registrar Envio" at bounding box center [463, 344] width 75 height 20
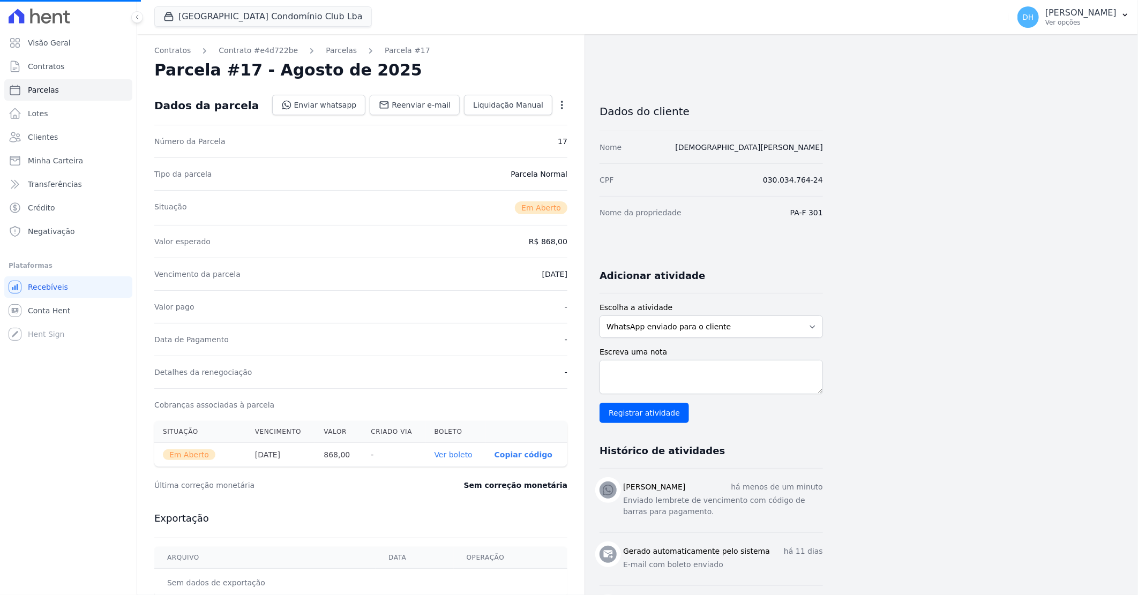
select select
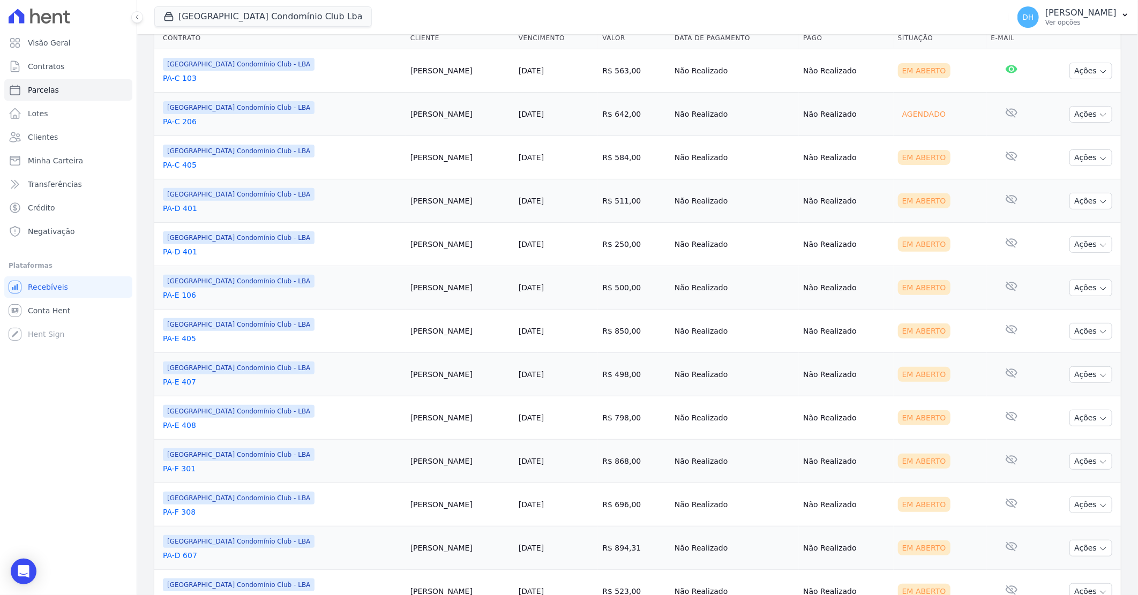
scroll to position [230, 0]
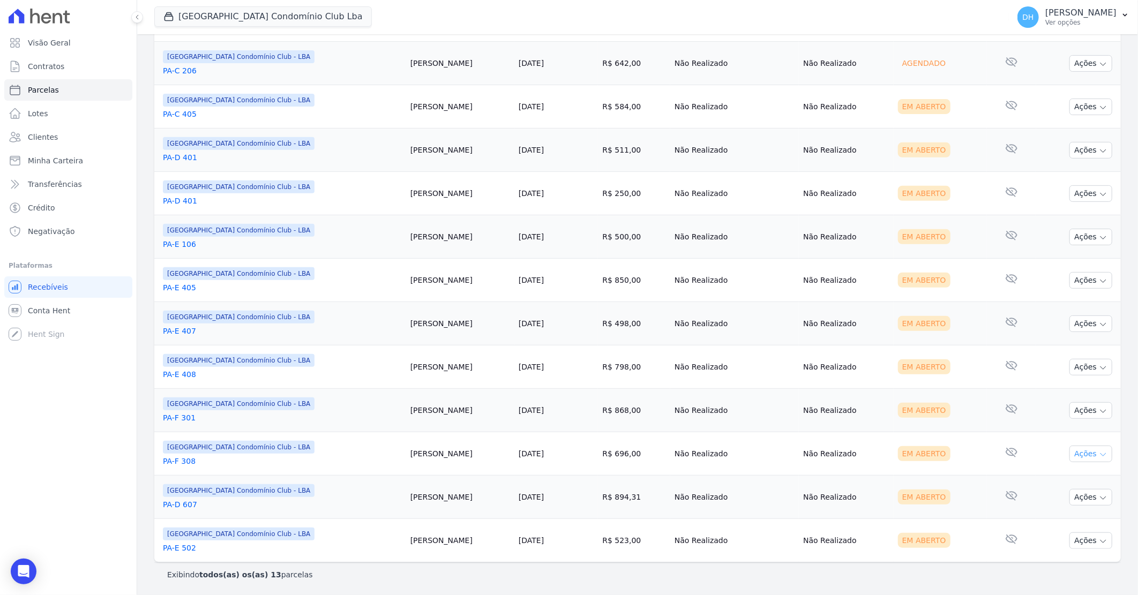
click at [1086, 459] on button "Ações" at bounding box center [1091, 454] width 43 height 17
click at [1065, 519] on link "Enviar whatsapp" at bounding box center [1086, 519] width 103 height 20
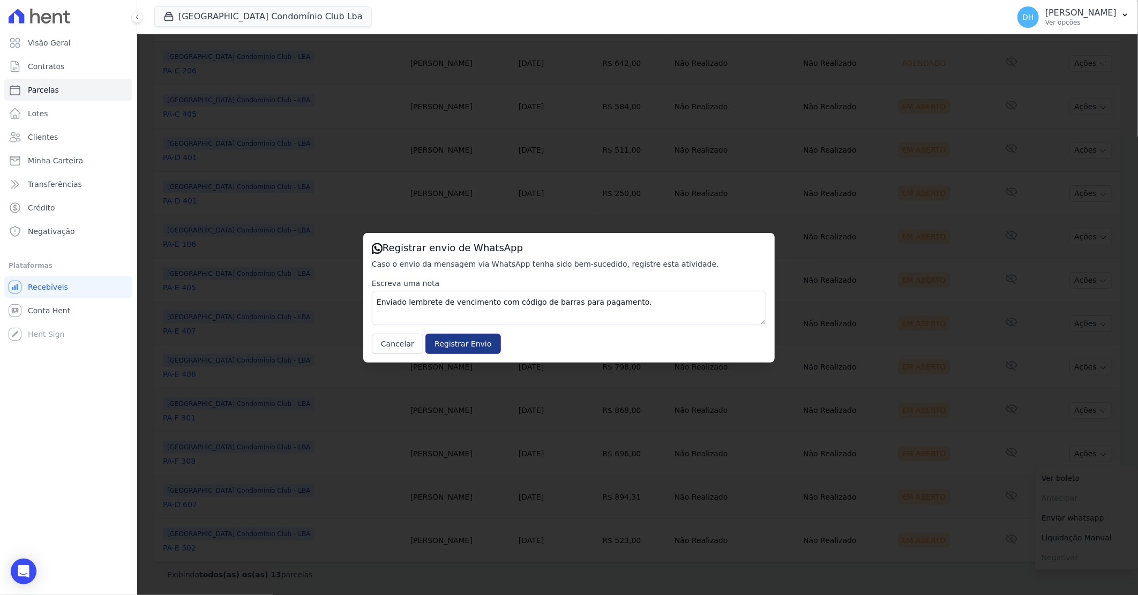
click at [459, 347] on input "Registrar Envio" at bounding box center [463, 344] width 75 height 20
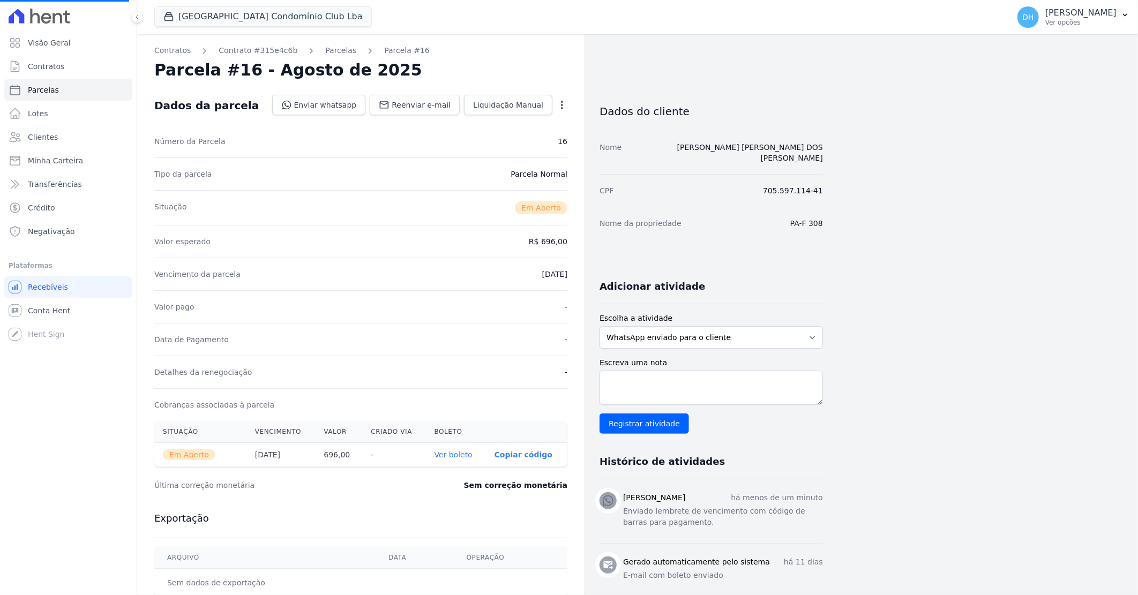
select select
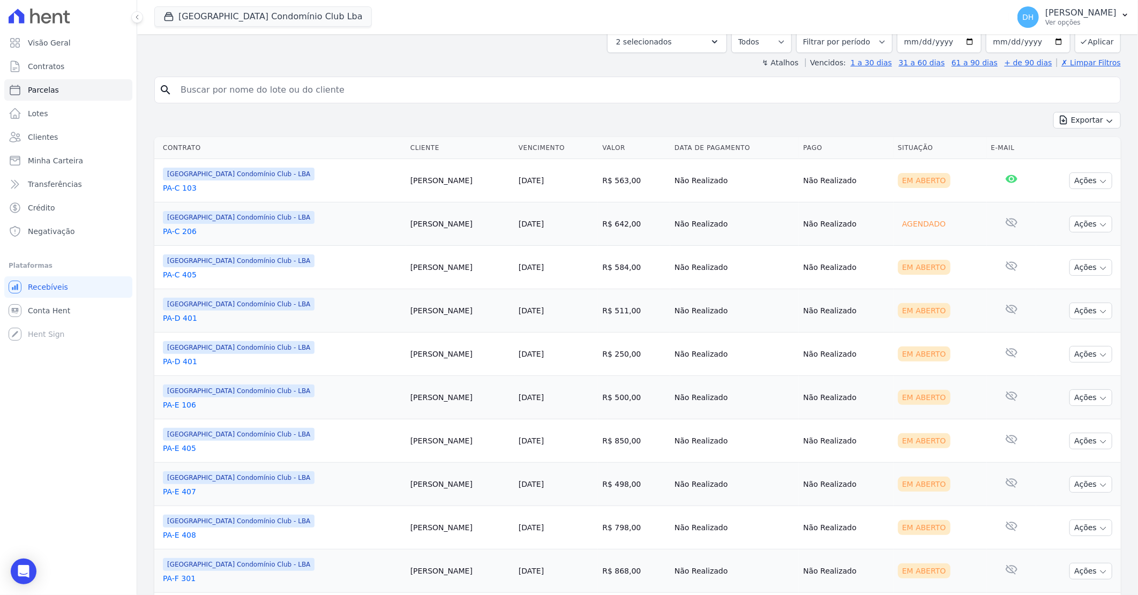
scroll to position [230, 0]
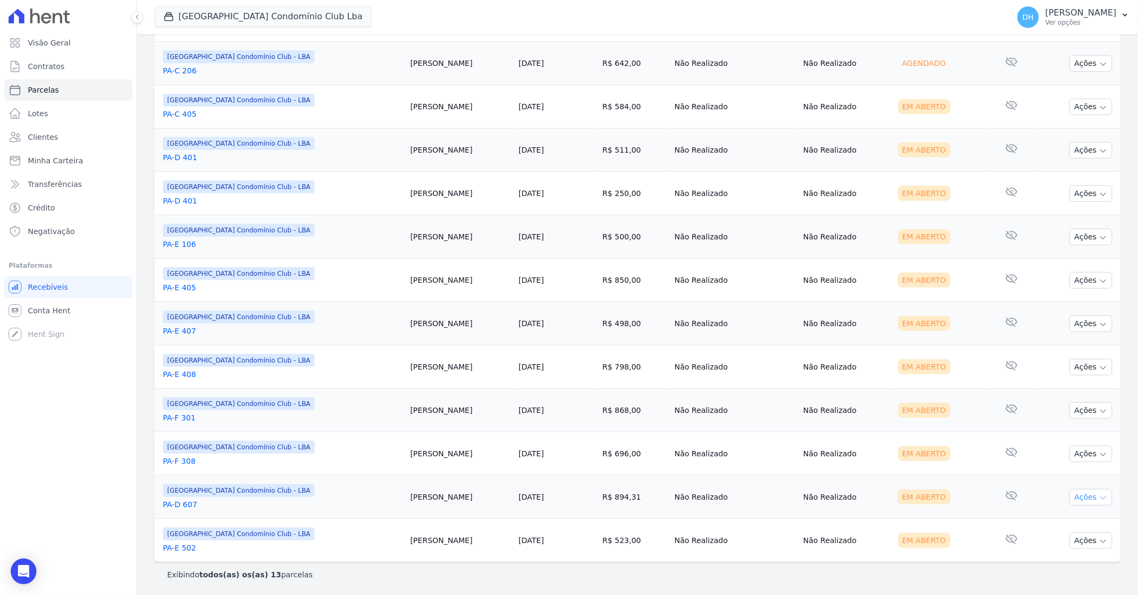
click at [1070, 497] on button "Ações" at bounding box center [1091, 497] width 43 height 17
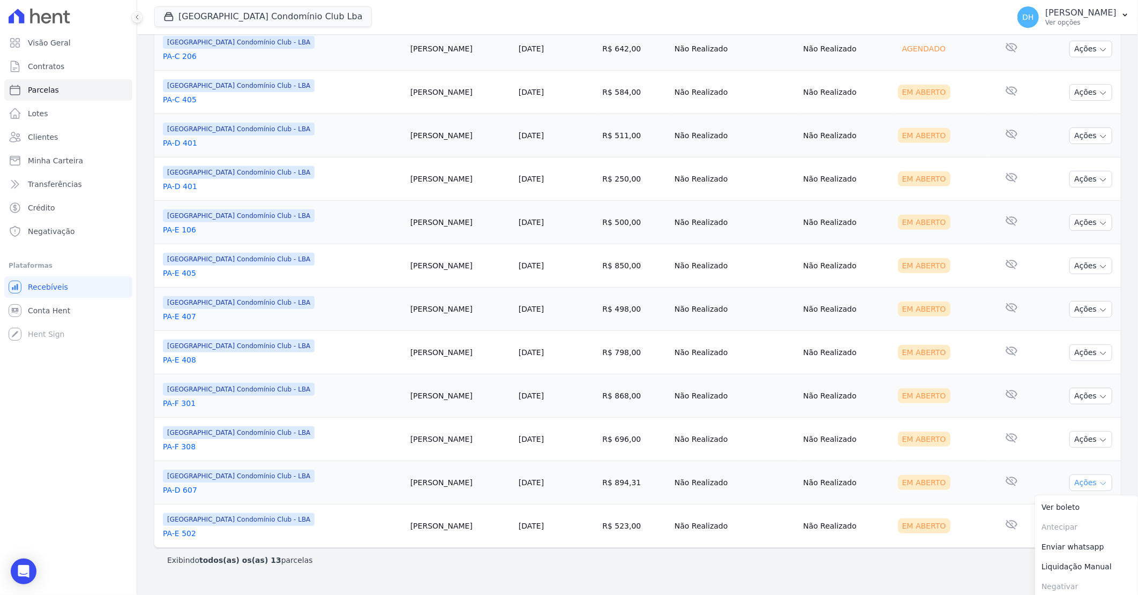
scroll to position [248, 0]
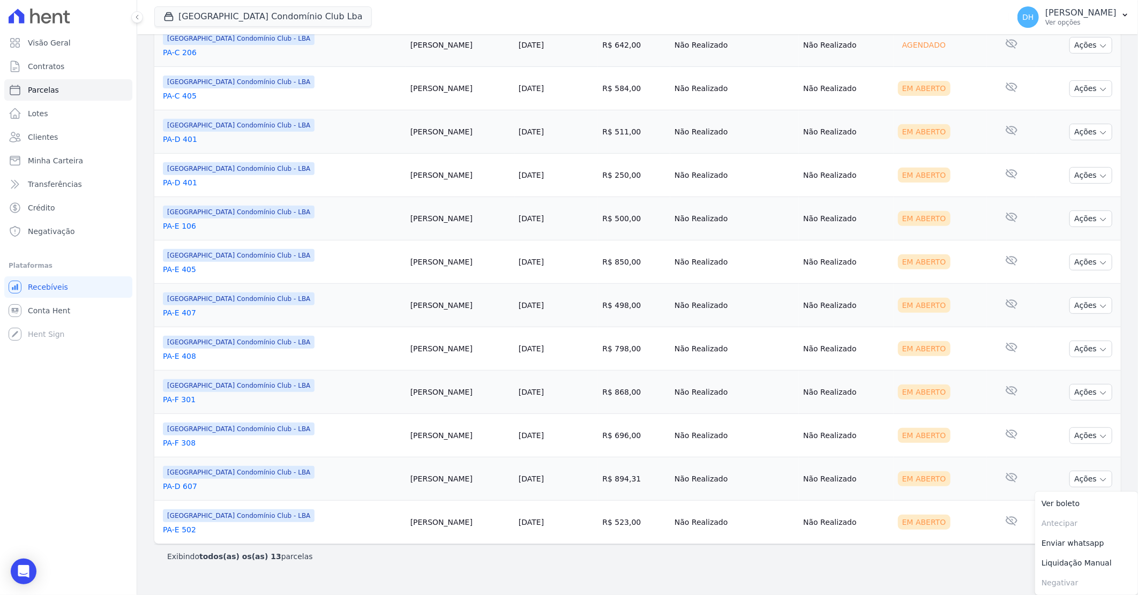
click at [1052, 547] on link "Enviar whatsapp" at bounding box center [1086, 544] width 103 height 20
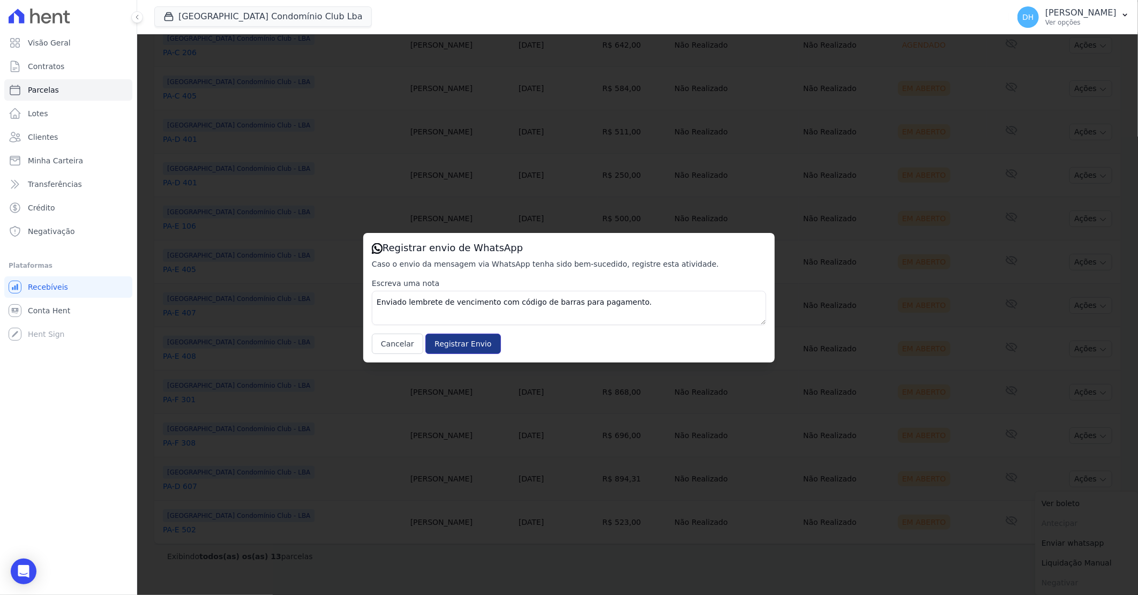
click at [452, 346] on input "Registrar Envio" at bounding box center [463, 344] width 75 height 20
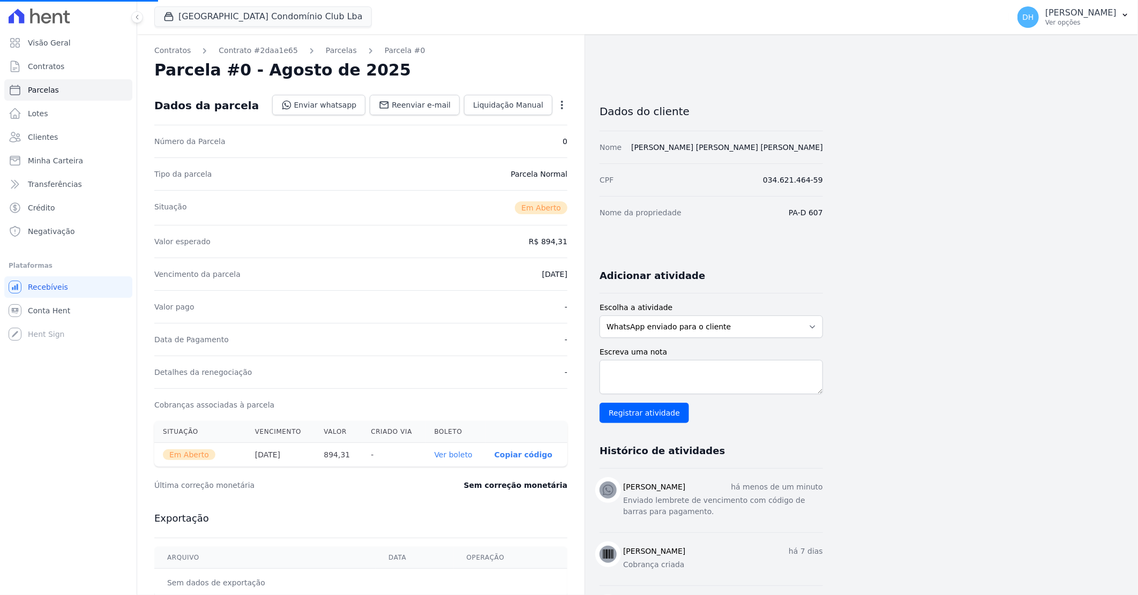
select select
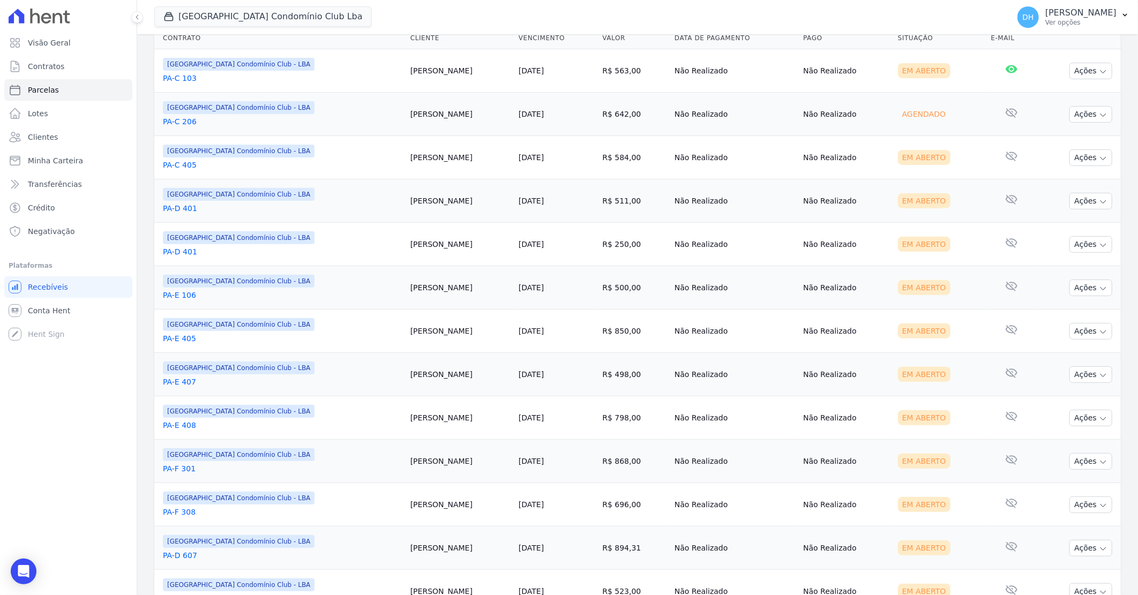
scroll to position [230, 0]
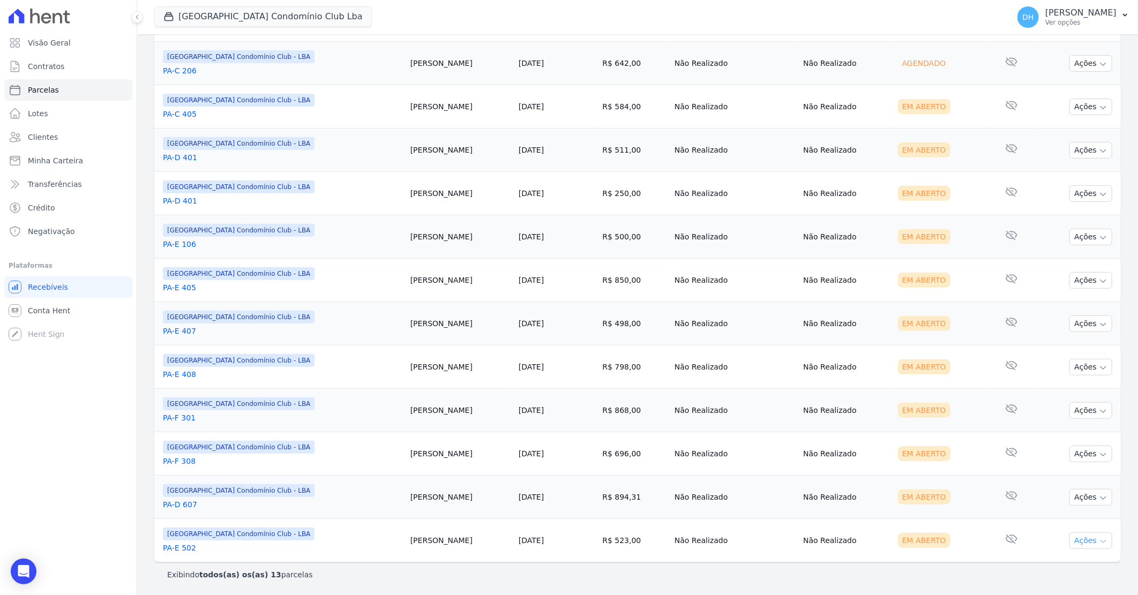
click at [1099, 543] on icon "button" at bounding box center [1103, 542] width 9 height 9
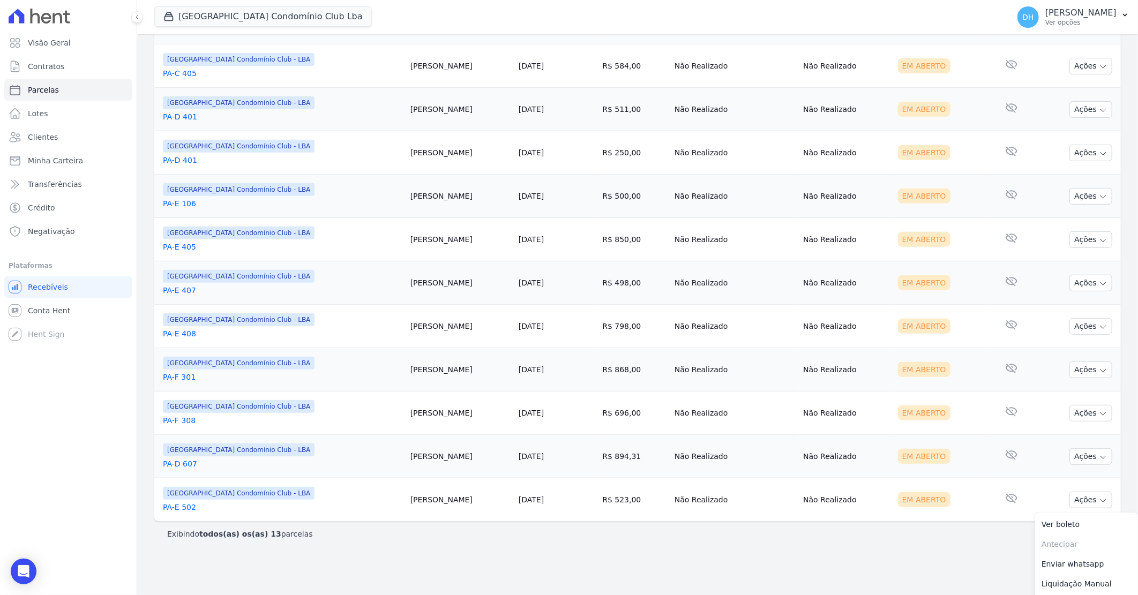
scroll to position [291, 0]
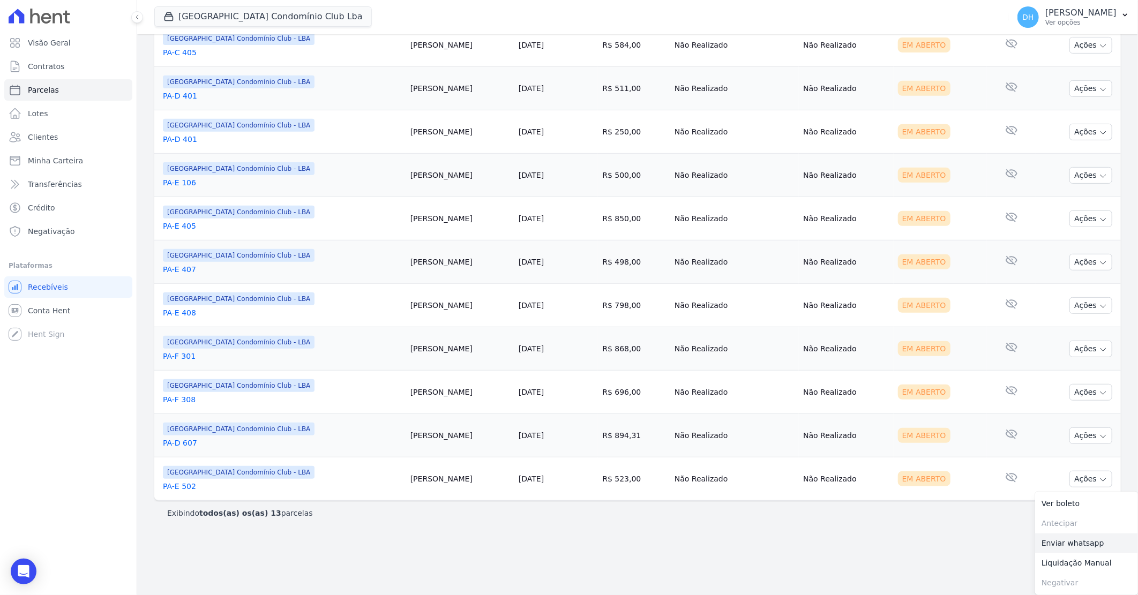
click at [1067, 543] on link "Enviar whatsapp" at bounding box center [1086, 544] width 103 height 20
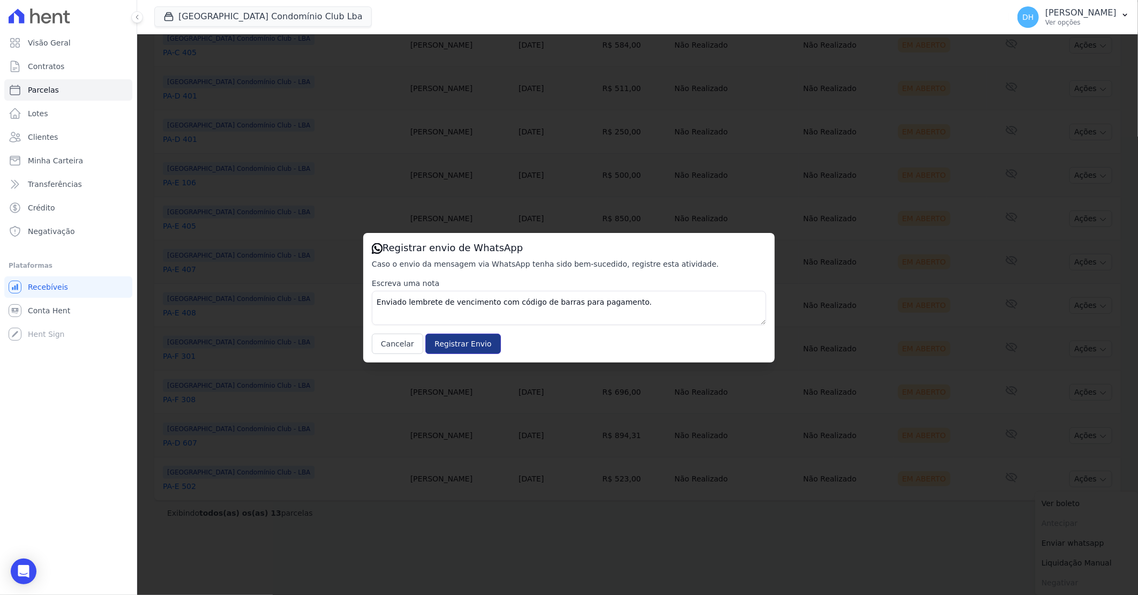
click at [456, 341] on input "Registrar Envio" at bounding box center [463, 344] width 75 height 20
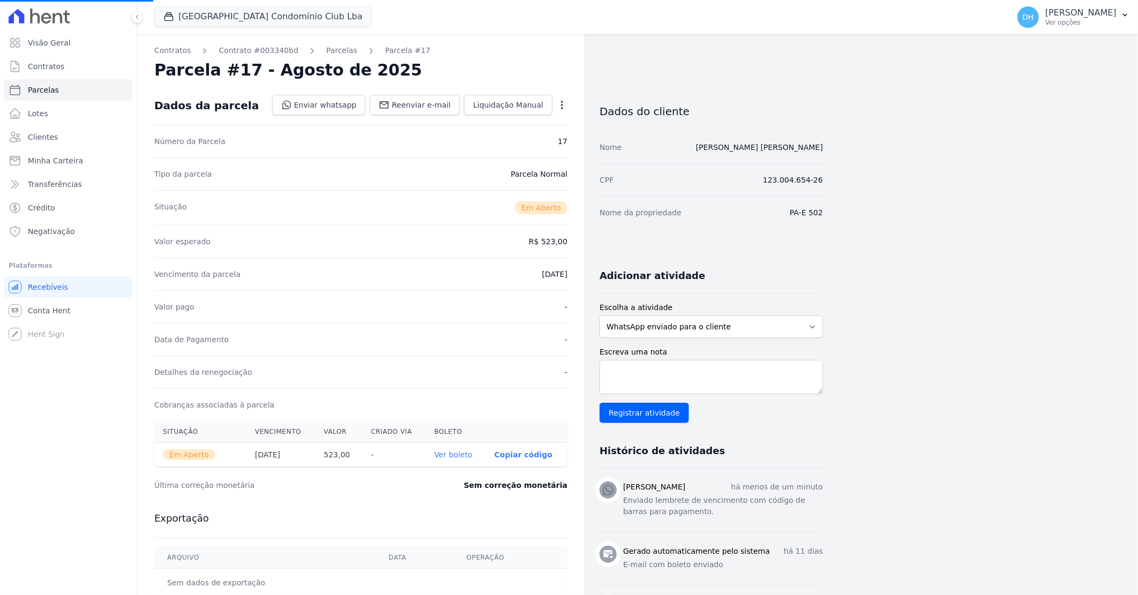
select select
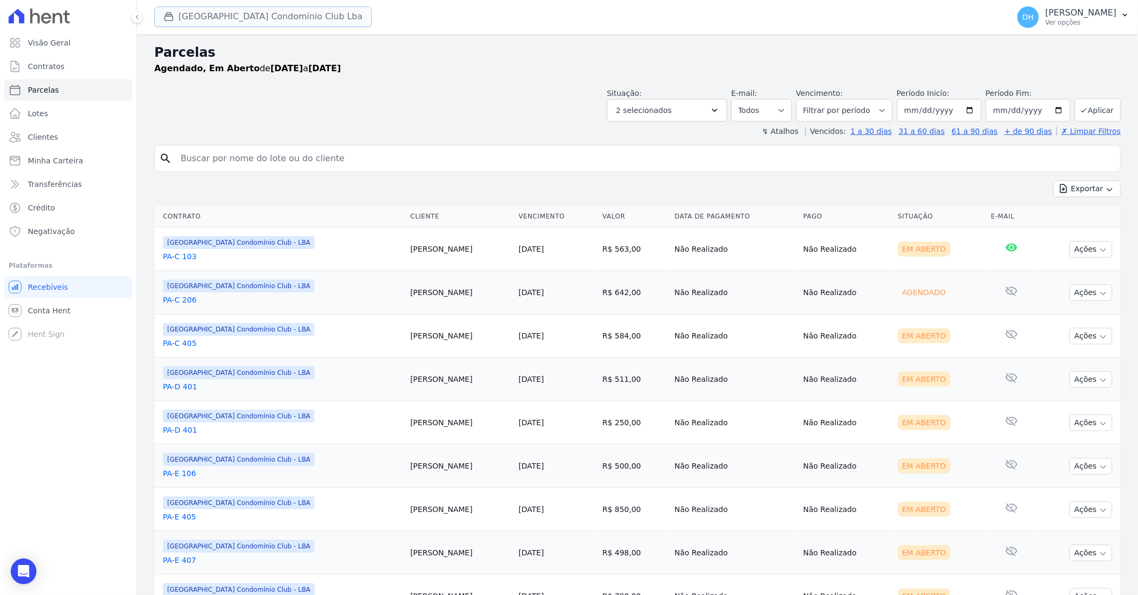
click at [245, 16] on button "[GEOGRAPHIC_DATA] Condomínio Club Lba" at bounding box center [263, 16] width 218 height 20
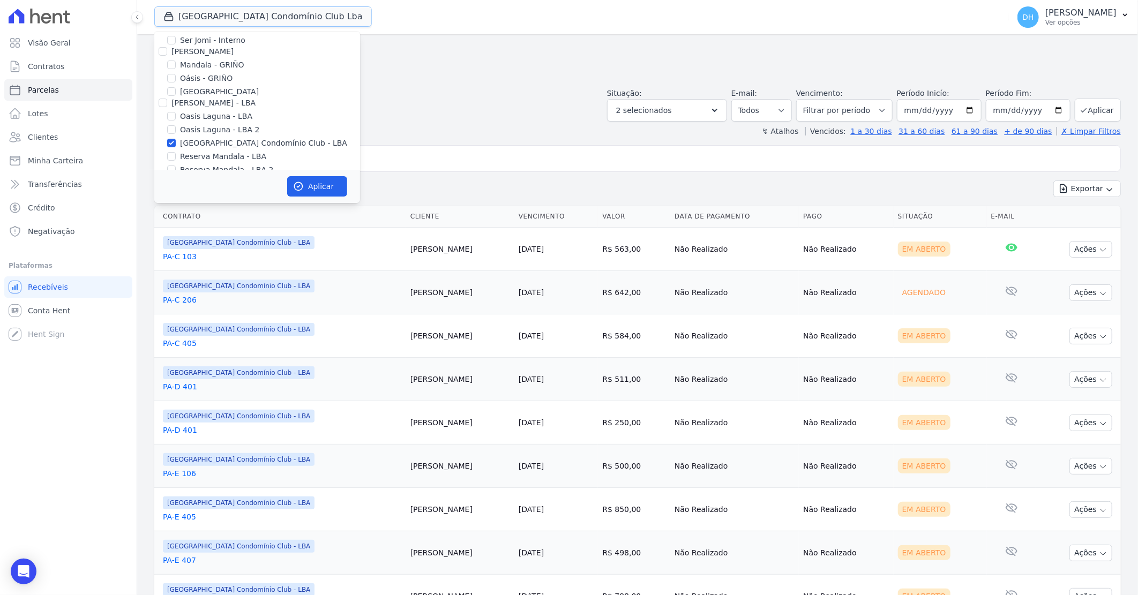
scroll to position [138, 0]
click at [175, 140] on input "Reserva Mandala - LBA" at bounding box center [171, 142] width 9 height 9
checkbox input "true"
click at [172, 152] on input "Reserva Mandala - LBA 2" at bounding box center [171, 156] width 9 height 9
checkbox input "true"
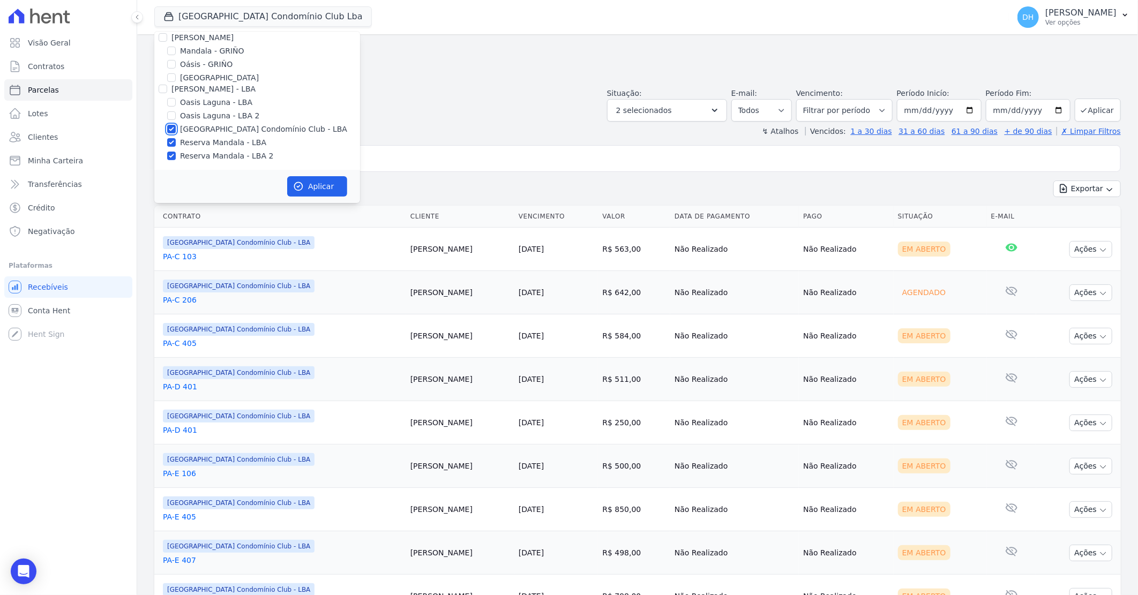
click at [173, 129] on input "[GEOGRAPHIC_DATA] Condomínio Club - LBA" at bounding box center [171, 129] width 9 height 9
checkbox input "false"
click at [313, 186] on button "Aplicar" at bounding box center [317, 186] width 60 height 20
select select
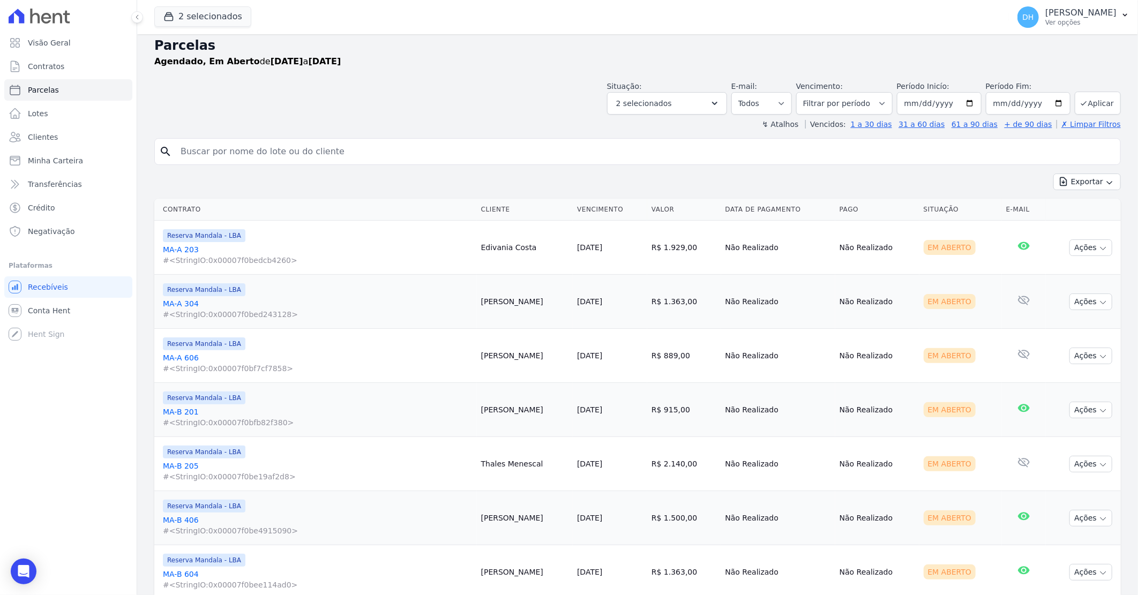
scroll to position [0, 0]
